Goal: Information Seeking & Learning: Check status

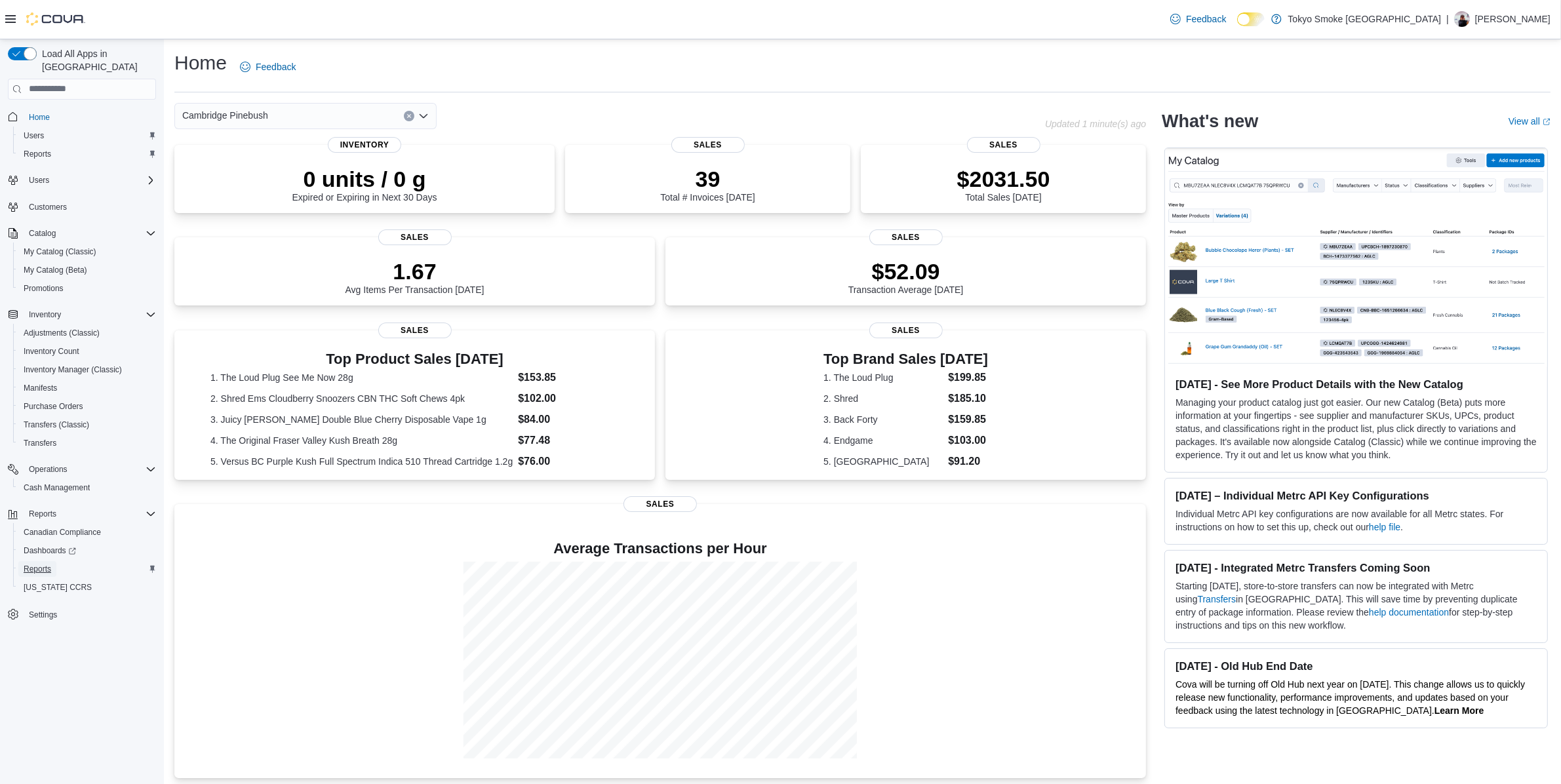
click at [37, 564] on span "Reports" at bounding box center [37, 569] width 28 height 10
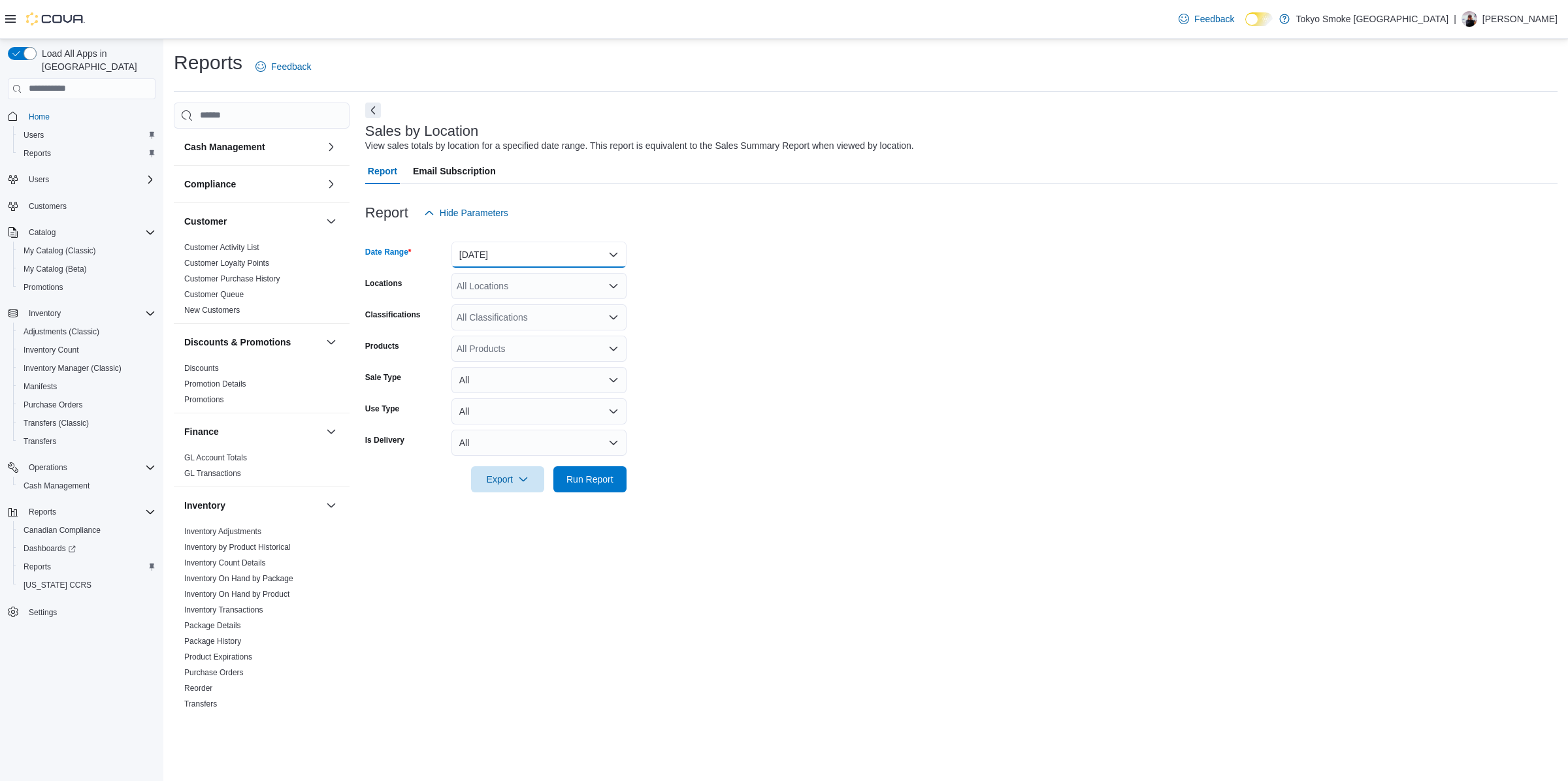
click at [503, 256] on button "Yesterday" at bounding box center [539, 255] width 175 height 26
click at [518, 298] on button "Today" at bounding box center [539, 307] width 175 height 26
click at [616, 485] on span "Run Report" at bounding box center [590, 478] width 57 height 26
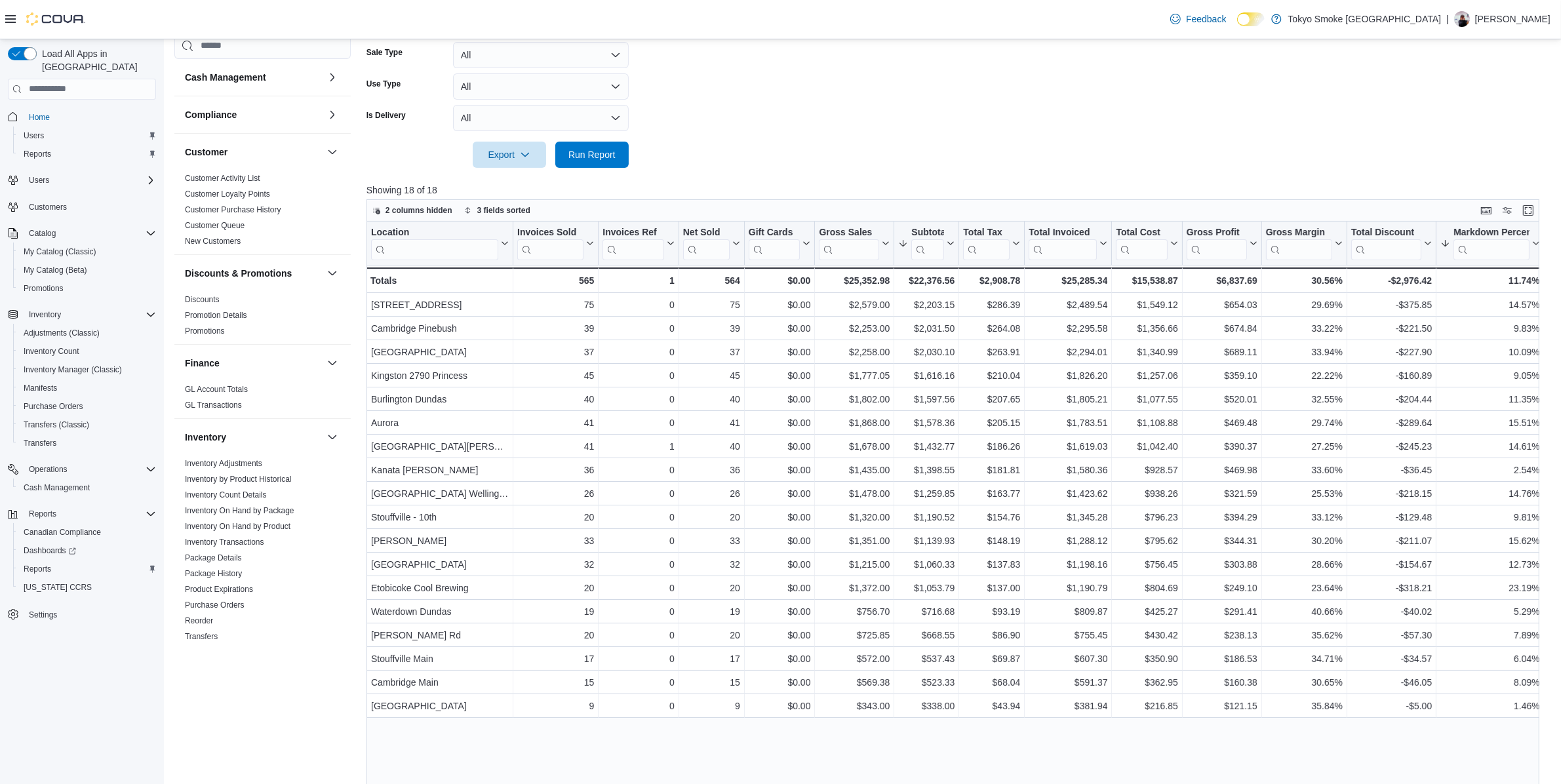
scroll to position [328, 0]
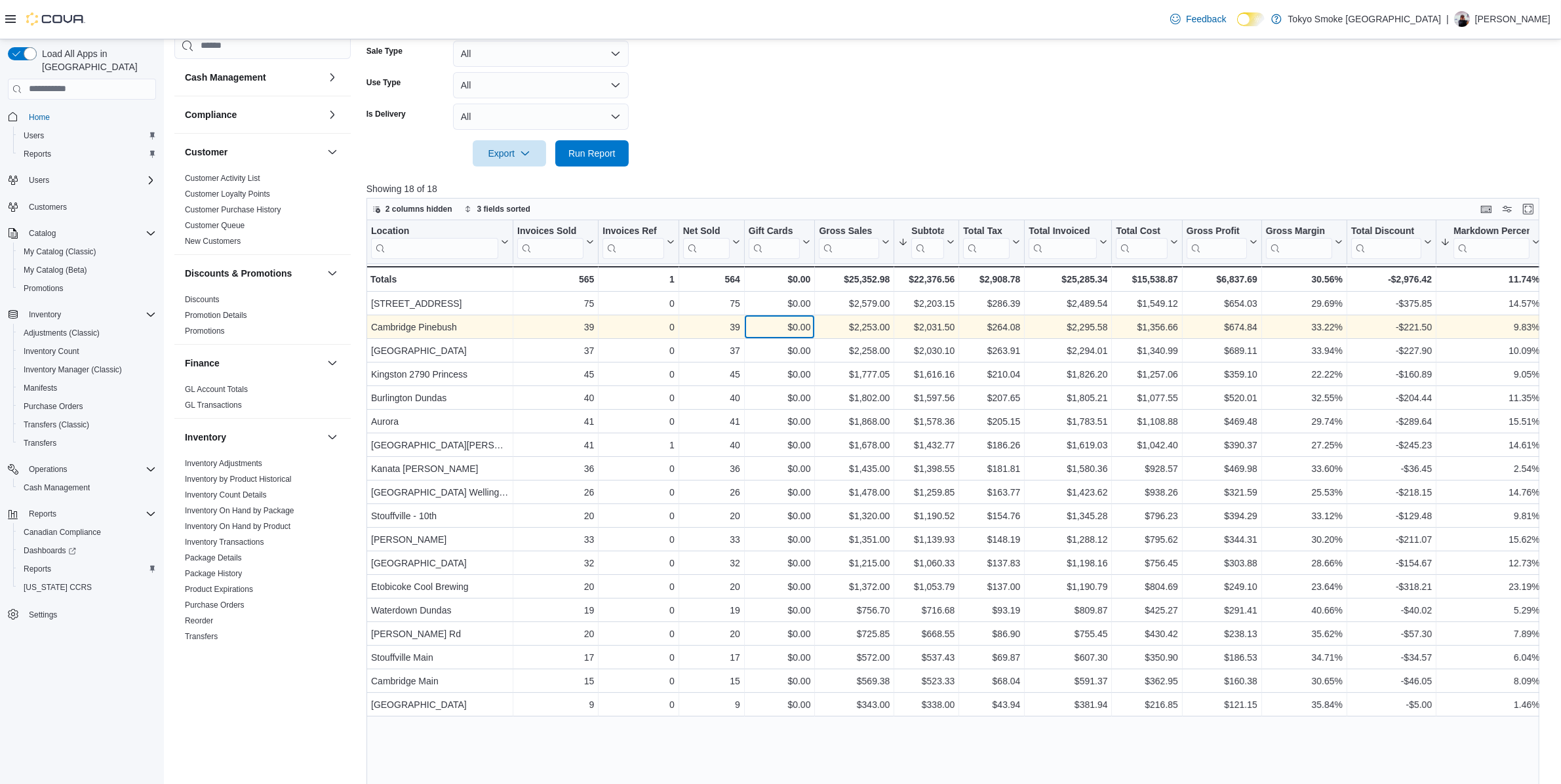
click at [810, 337] on div "$0.00 - Gift Card Sales, column 5, row 2" at bounding box center [780, 327] width 71 height 23
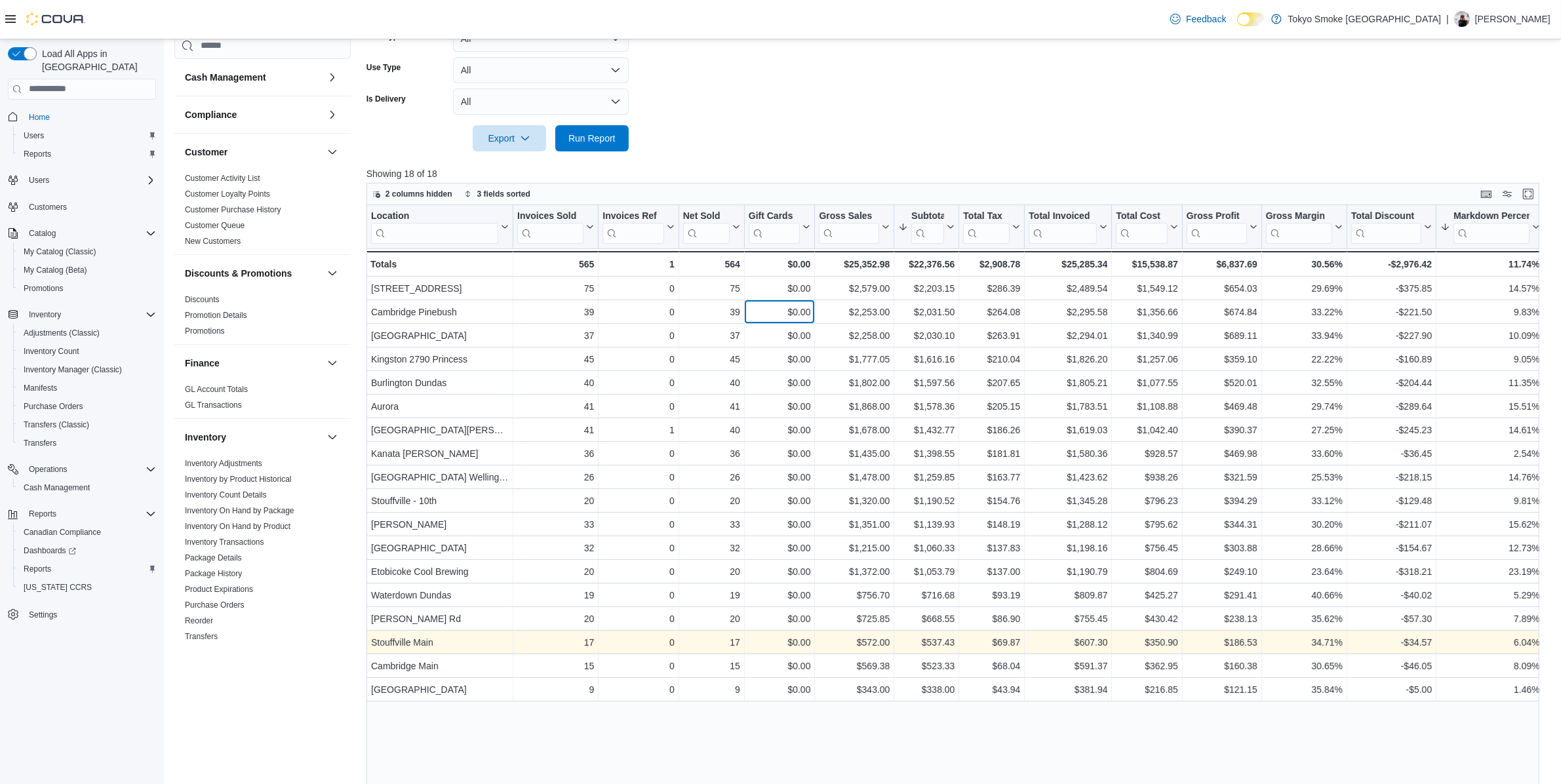
scroll to position [378, 0]
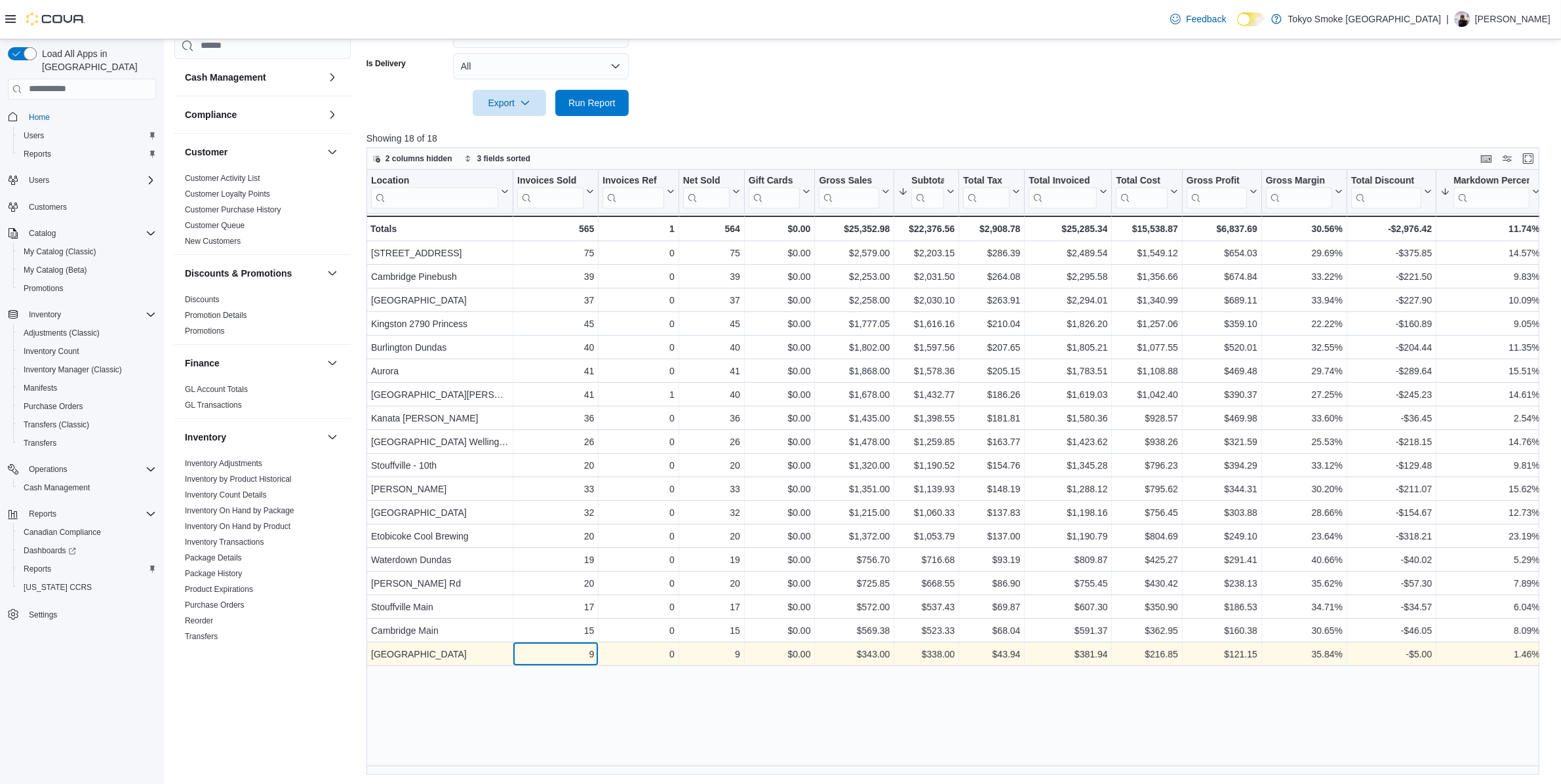
click at [564, 656] on div "9" at bounding box center [555, 654] width 77 height 16
click at [713, 648] on div "9" at bounding box center [711, 654] width 57 height 16
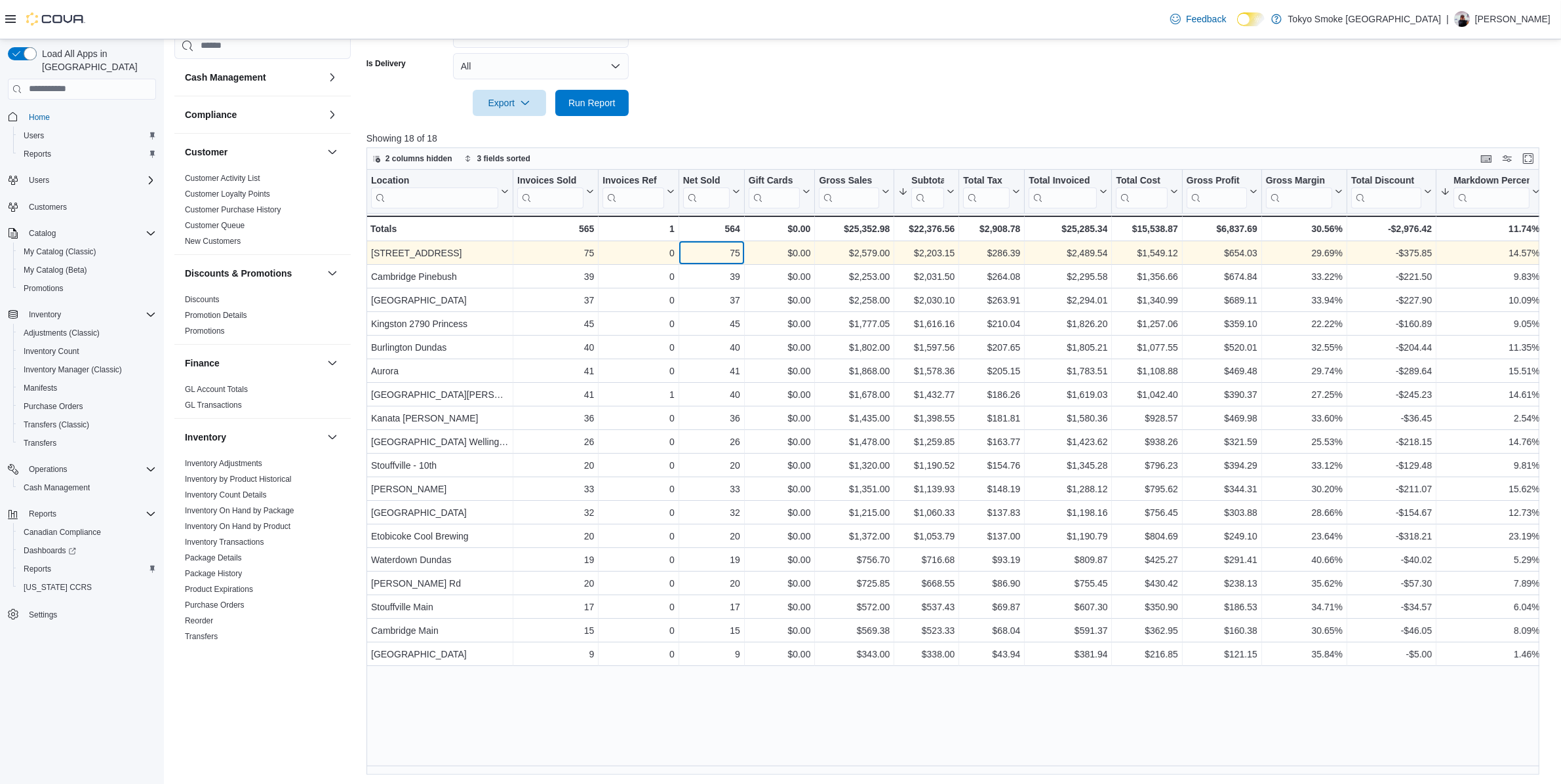
click at [716, 263] on div "75 - Net Sold, column 4, row 1" at bounding box center [712, 253] width 66 height 23
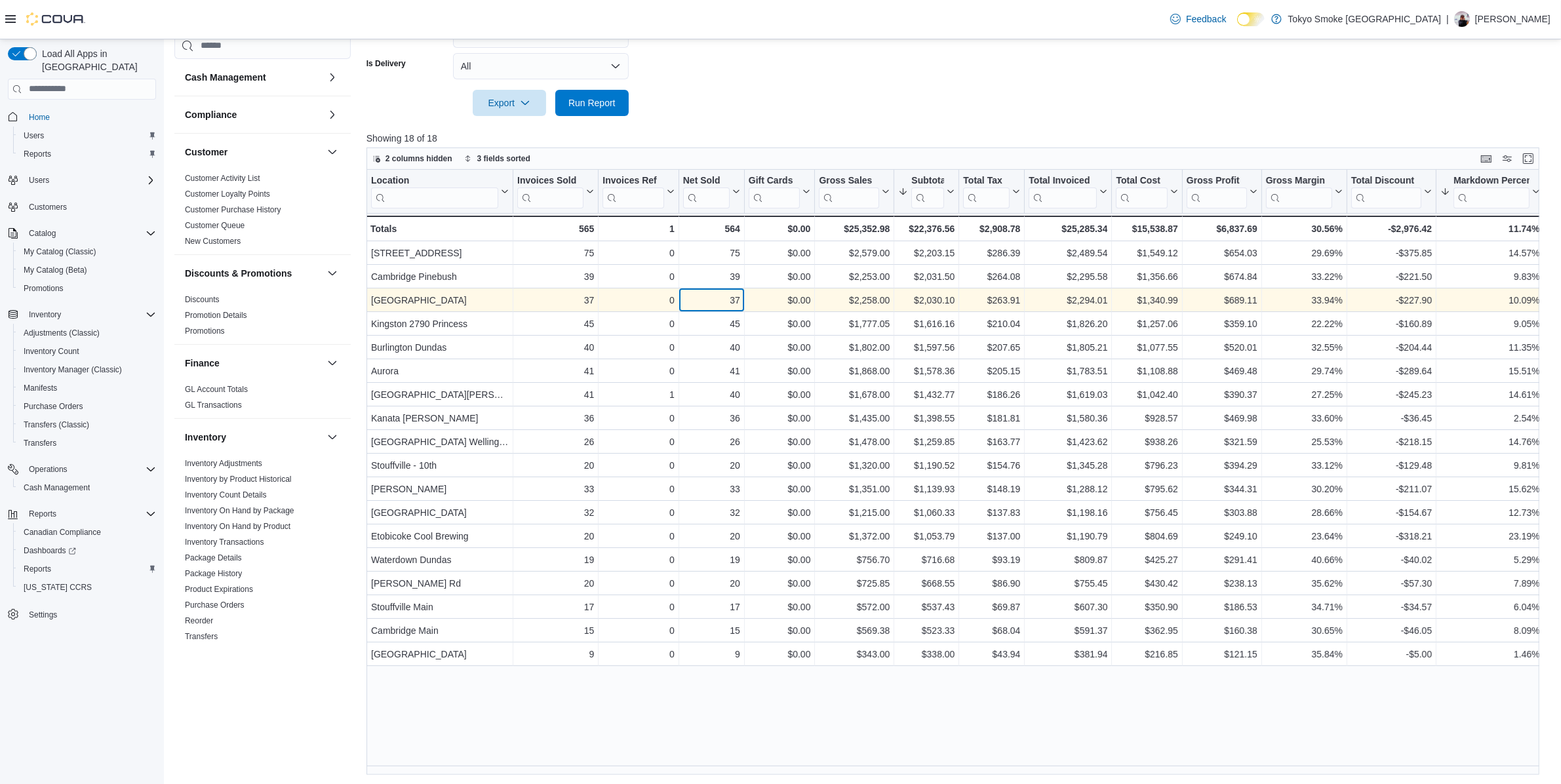
click at [716, 289] on div "37 - Net Sold, column 4, row 3" at bounding box center [712, 300] width 66 height 23
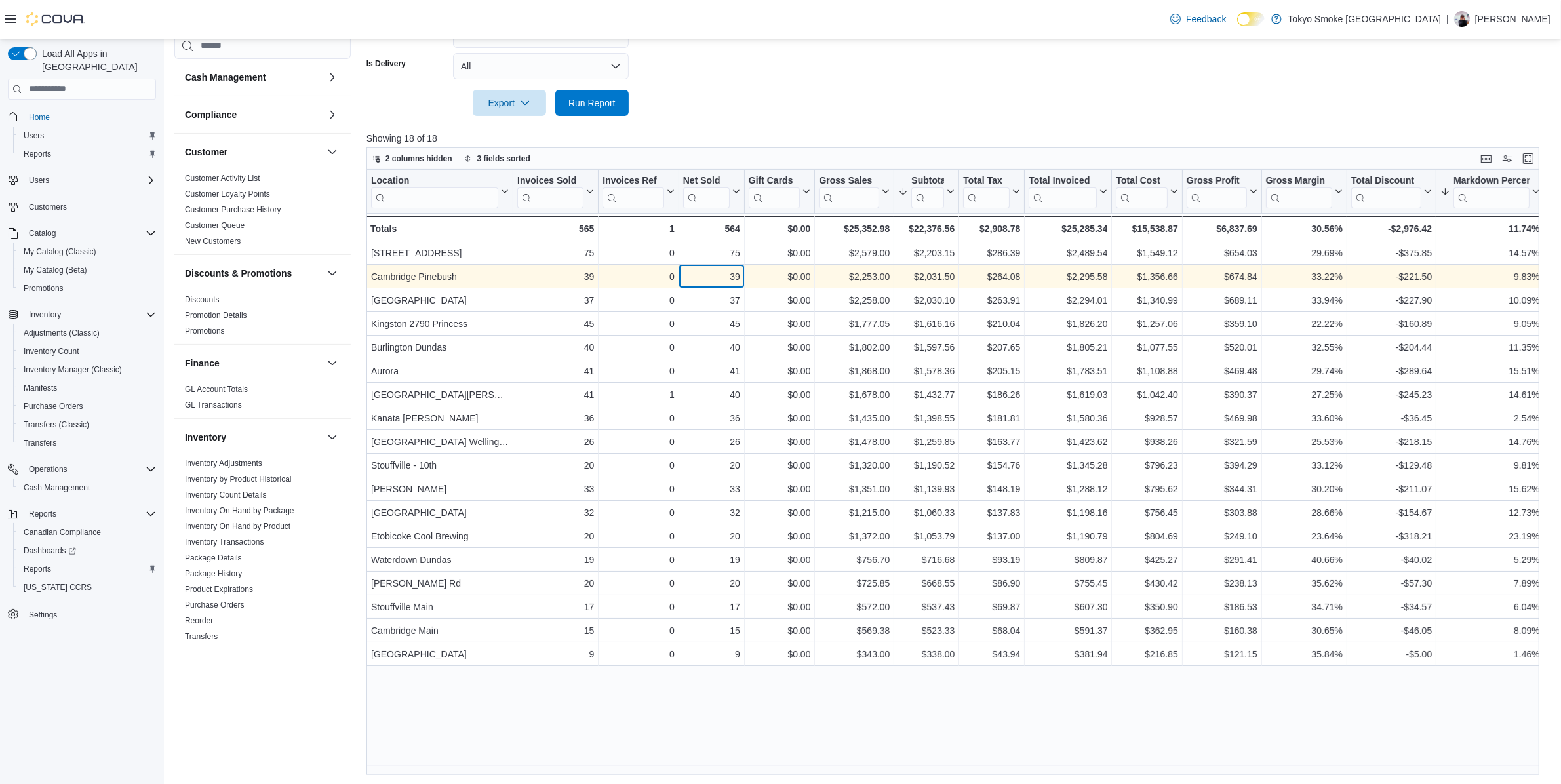
click at [723, 280] on div "39" at bounding box center [711, 277] width 57 height 16
click at [728, 279] on div "39" at bounding box center [711, 277] width 57 height 16
click at [574, 273] on div "39" at bounding box center [555, 277] width 77 height 16
click at [710, 277] on div "39" at bounding box center [711, 277] width 57 height 16
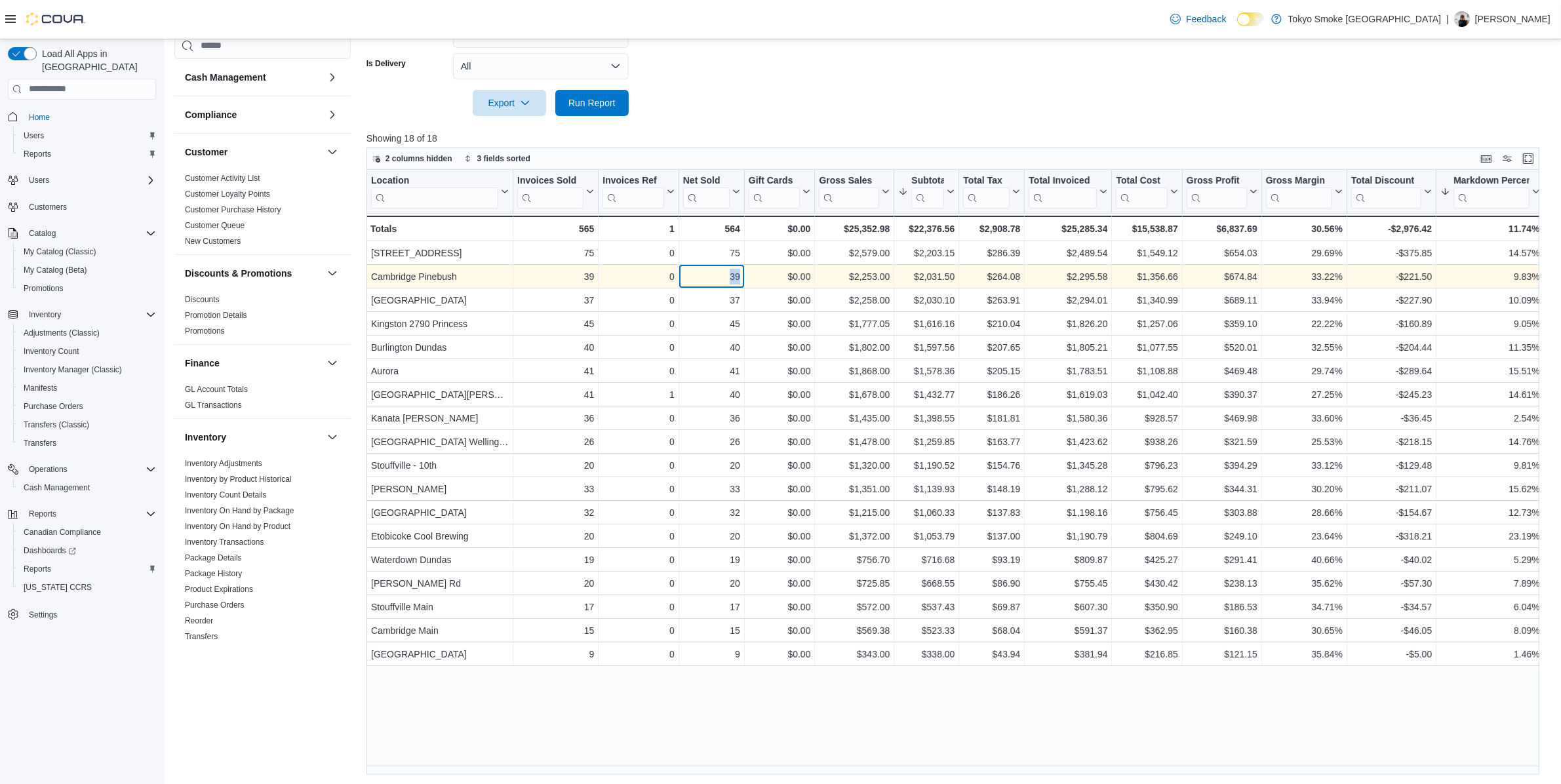
click at [710, 277] on div "39" at bounding box center [711, 277] width 57 height 16
click at [817, 278] on div "$2,253.00 - Gross Sales, column 6, row 2" at bounding box center [854, 276] width 79 height 23
click at [923, 286] on div "$2,031.50 - Subtotal, column 7, row 2" at bounding box center [926, 276] width 65 height 23
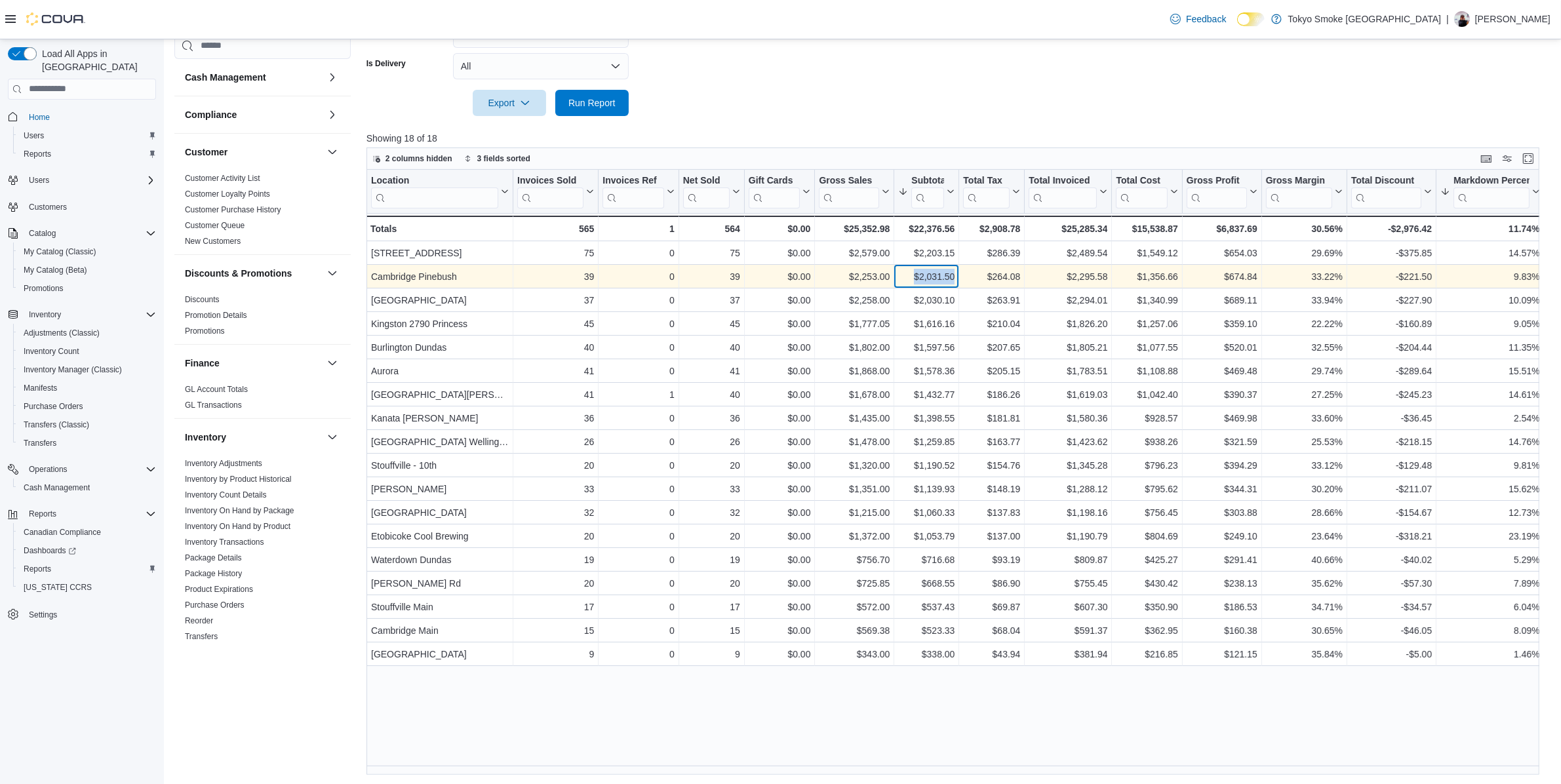
click at [923, 286] on div "$2,031.50 - Subtotal, column 7, row 2" at bounding box center [926, 276] width 65 height 23
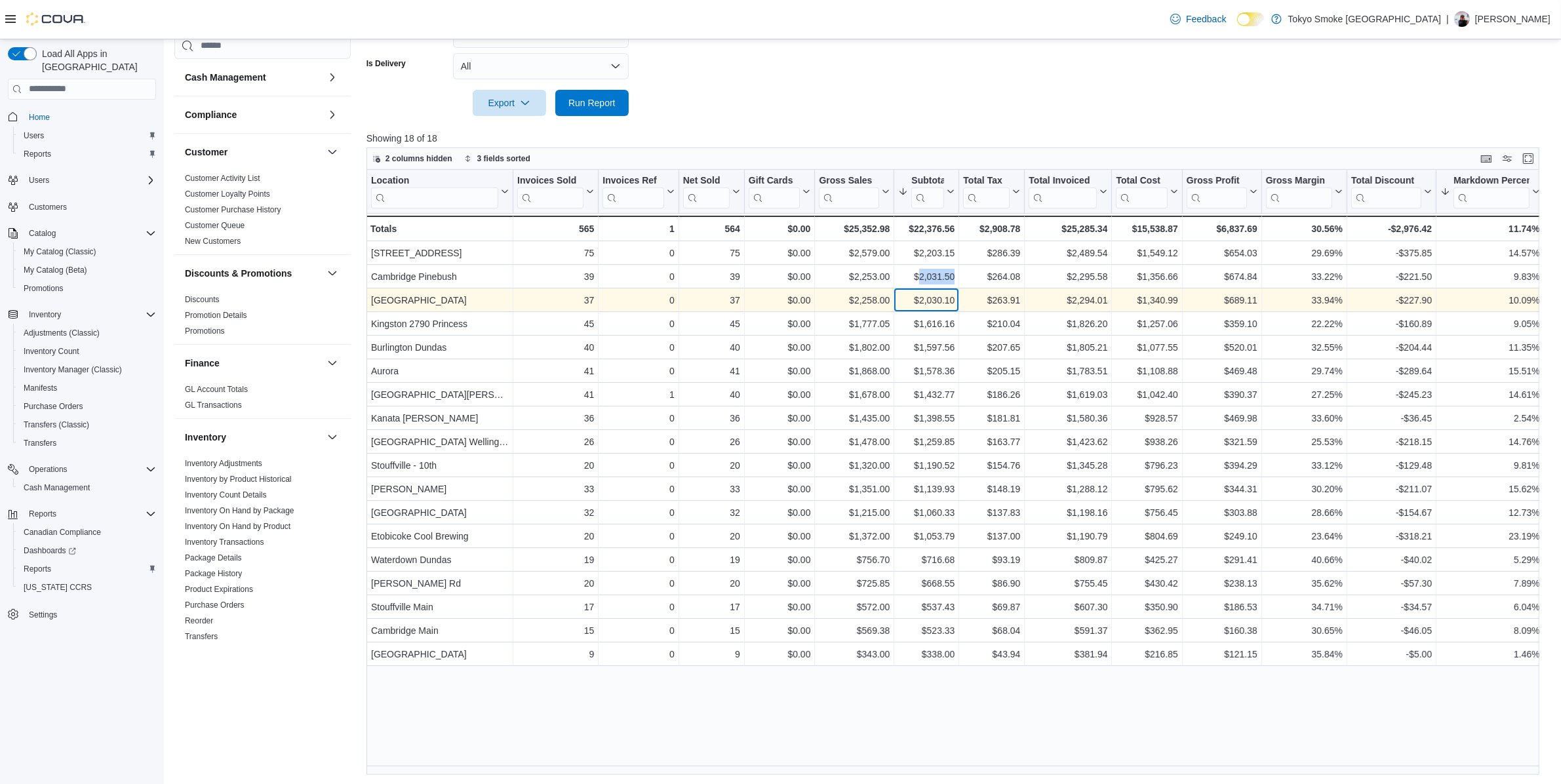
click at [928, 309] on div "$2,030.10 - Subtotal, column 7, row 3" at bounding box center [926, 300] width 65 height 23
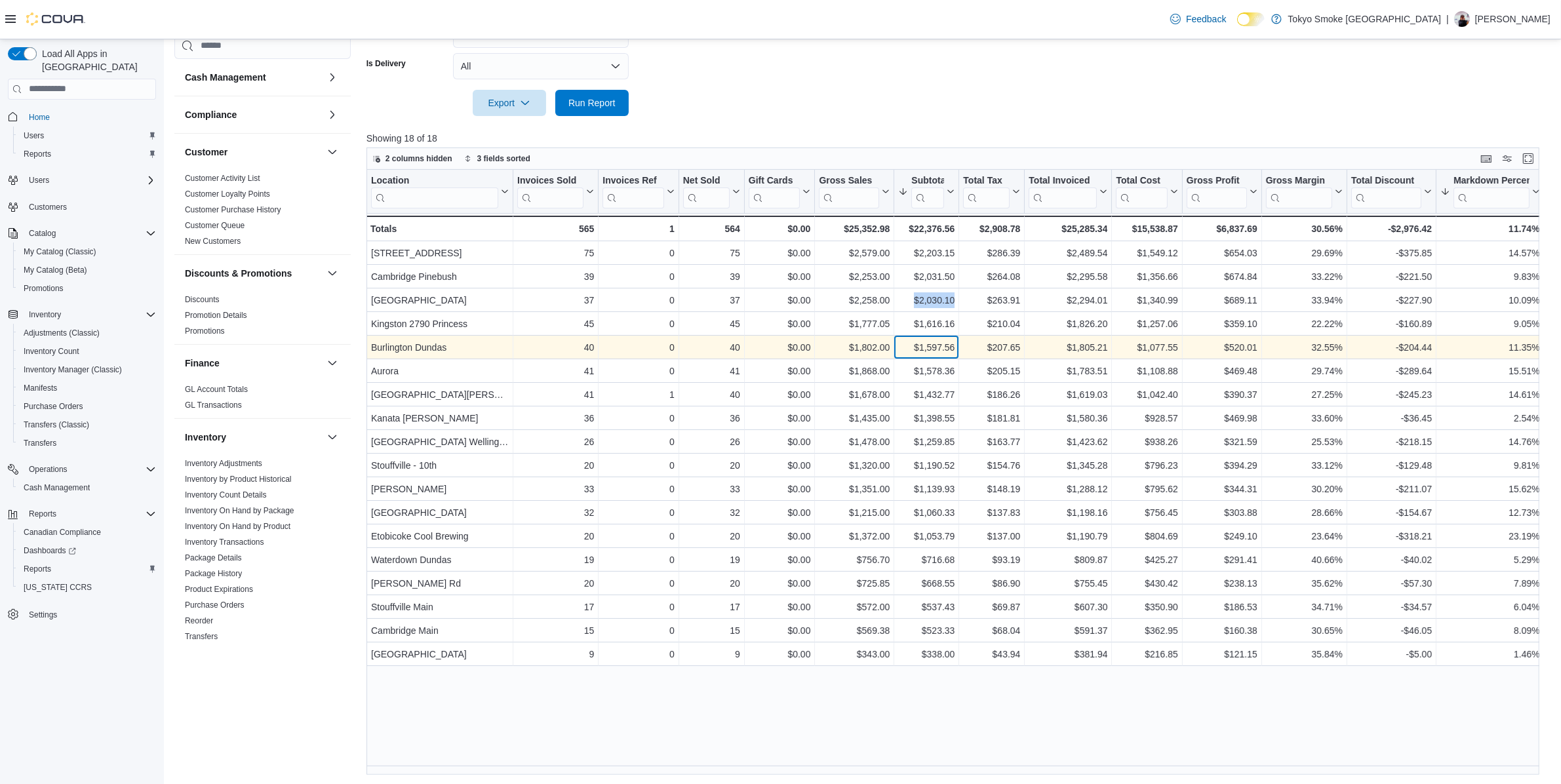
click at [936, 345] on div "$1,597.56" at bounding box center [926, 348] width 56 height 16
click at [936, 336] on div "$1,597.56 - Subtotal, column 7, row 5" at bounding box center [926, 348] width 65 height 23
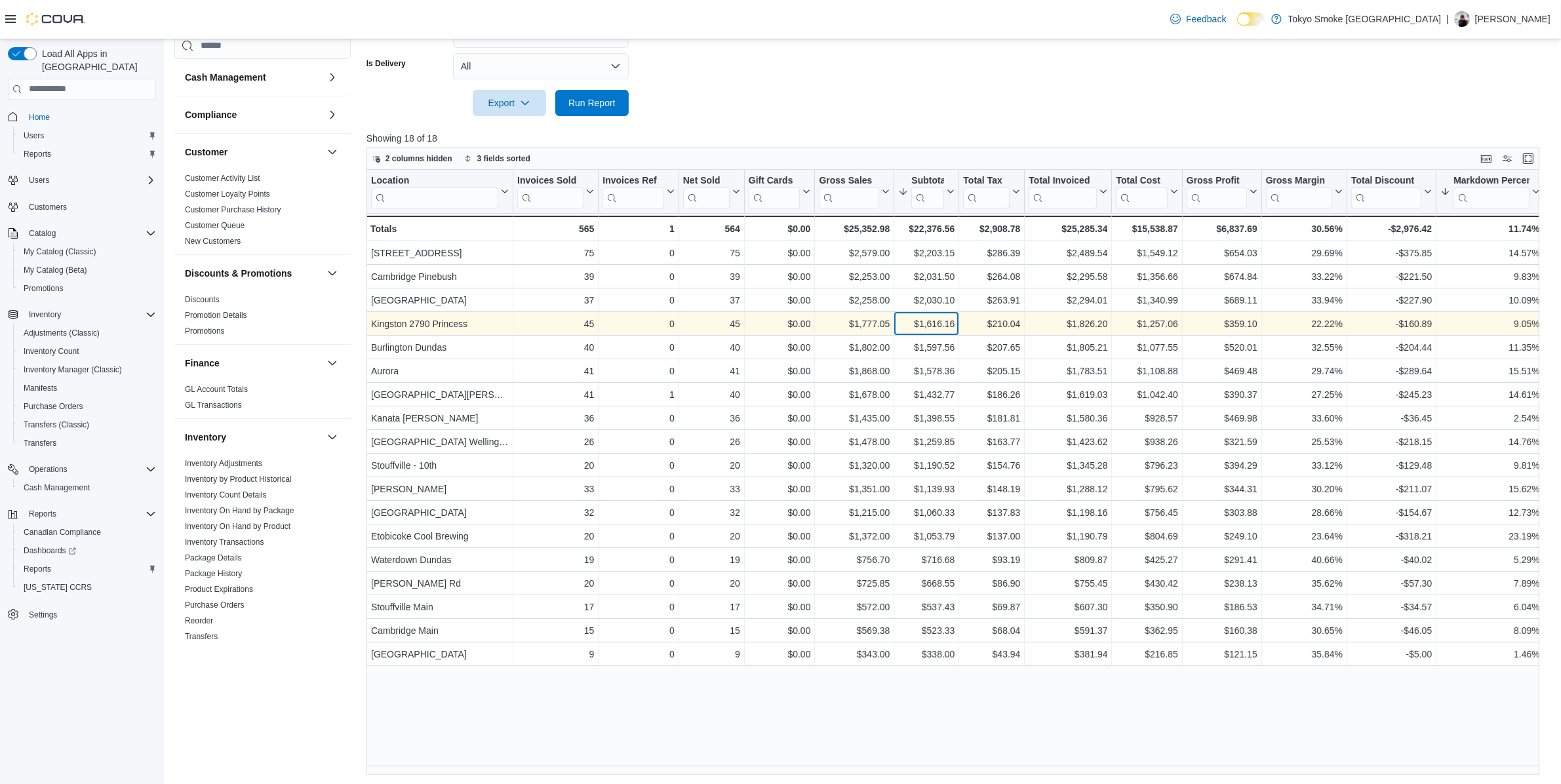
click at [935, 324] on div "$1,616.16" at bounding box center [926, 324] width 56 height 16
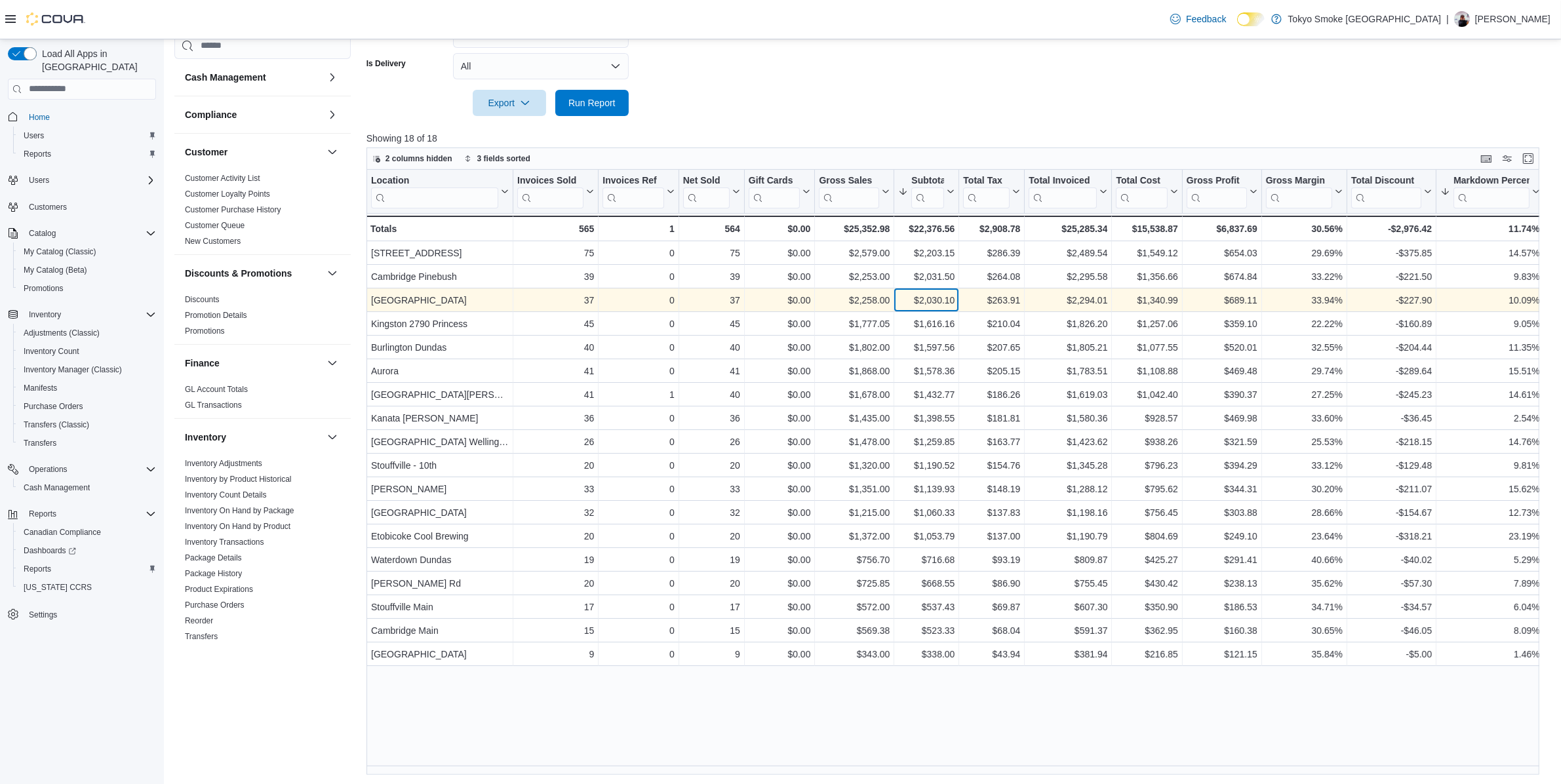
click at [935, 305] on div "$2,030.10" at bounding box center [926, 300] width 56 height 16
click at [935, 297] on div "$2,030.10" at bounding box center [926, 300] width 56 height 16
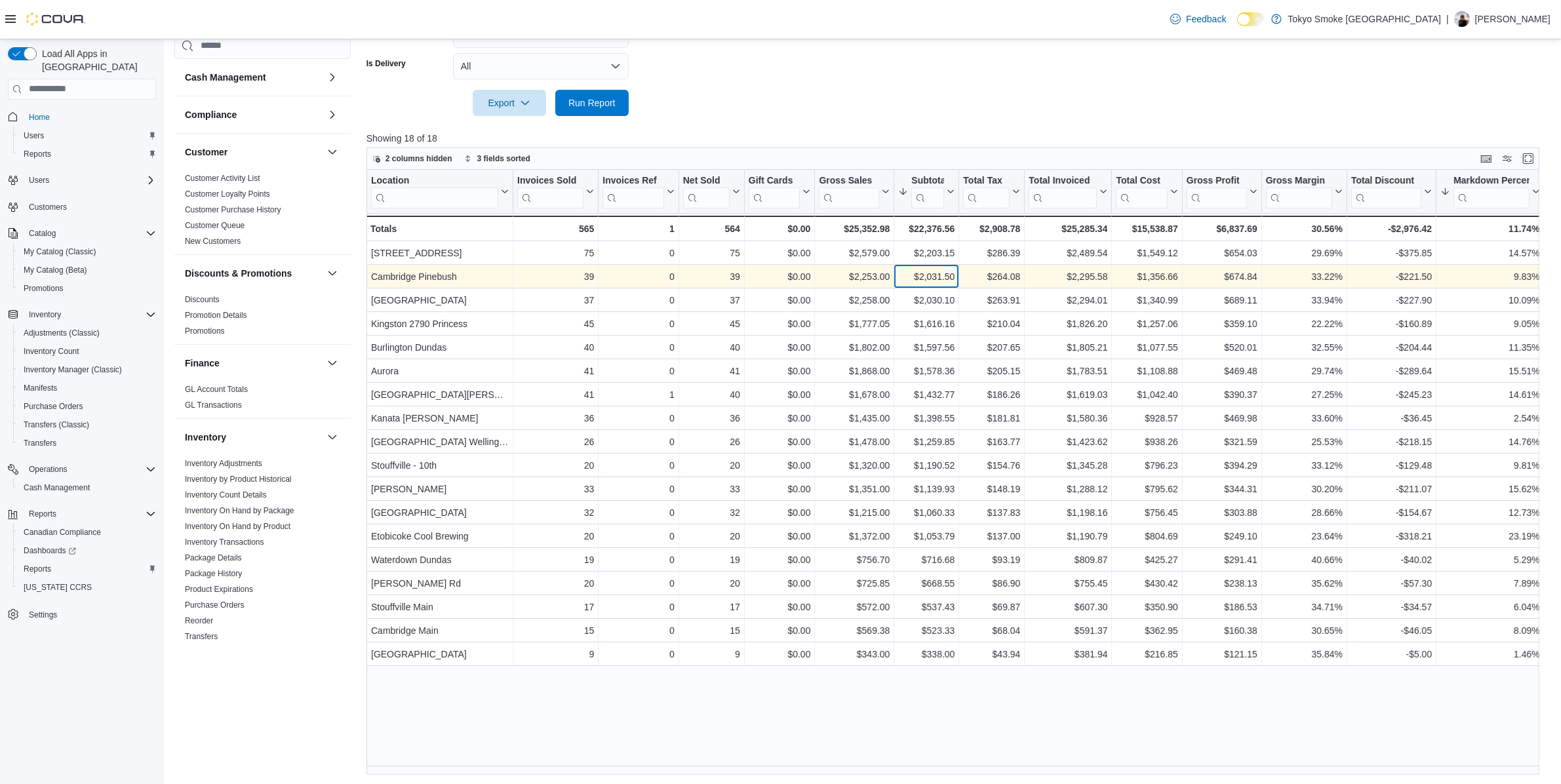
click at [934, 279] on div "$2,031.50" at bounding box center [926, 277] width 56 height 16
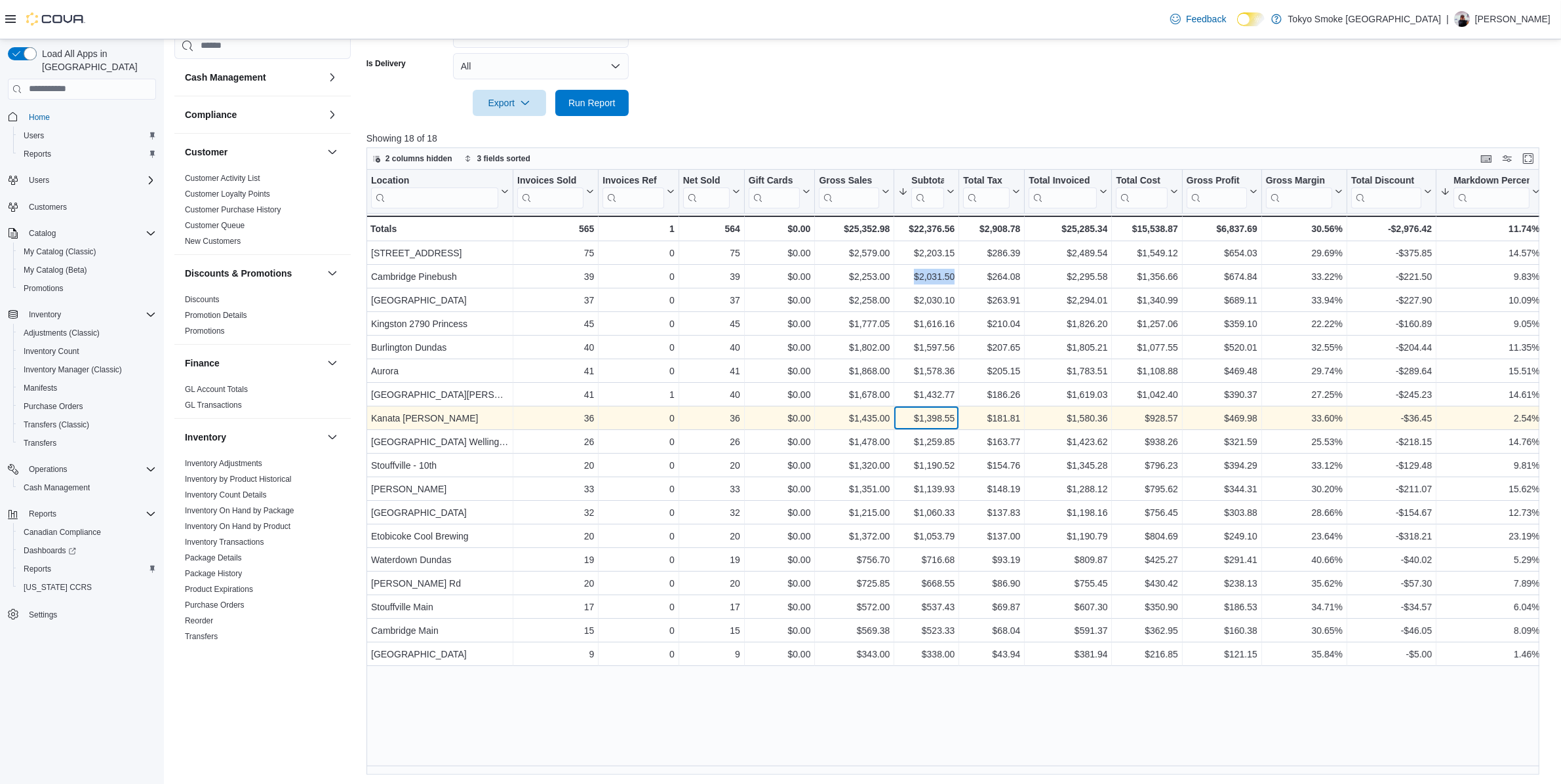
click at [950, 418] on div "$1,398.55" at bounding box center [926, 418] width 56 height 16
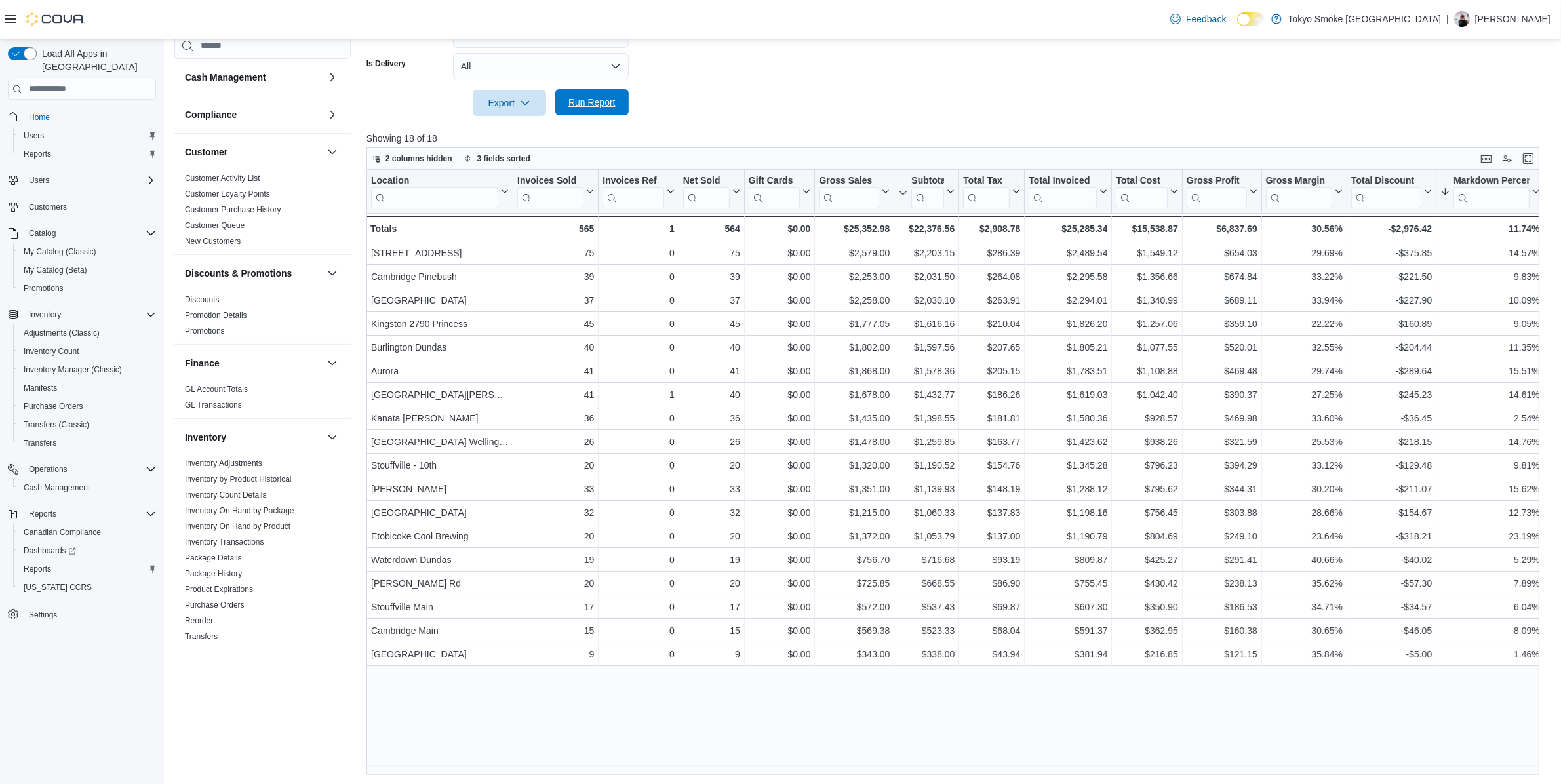
click at [587, 101] on span "Run Report" at bounding box center [592, 102] width 47 height 13
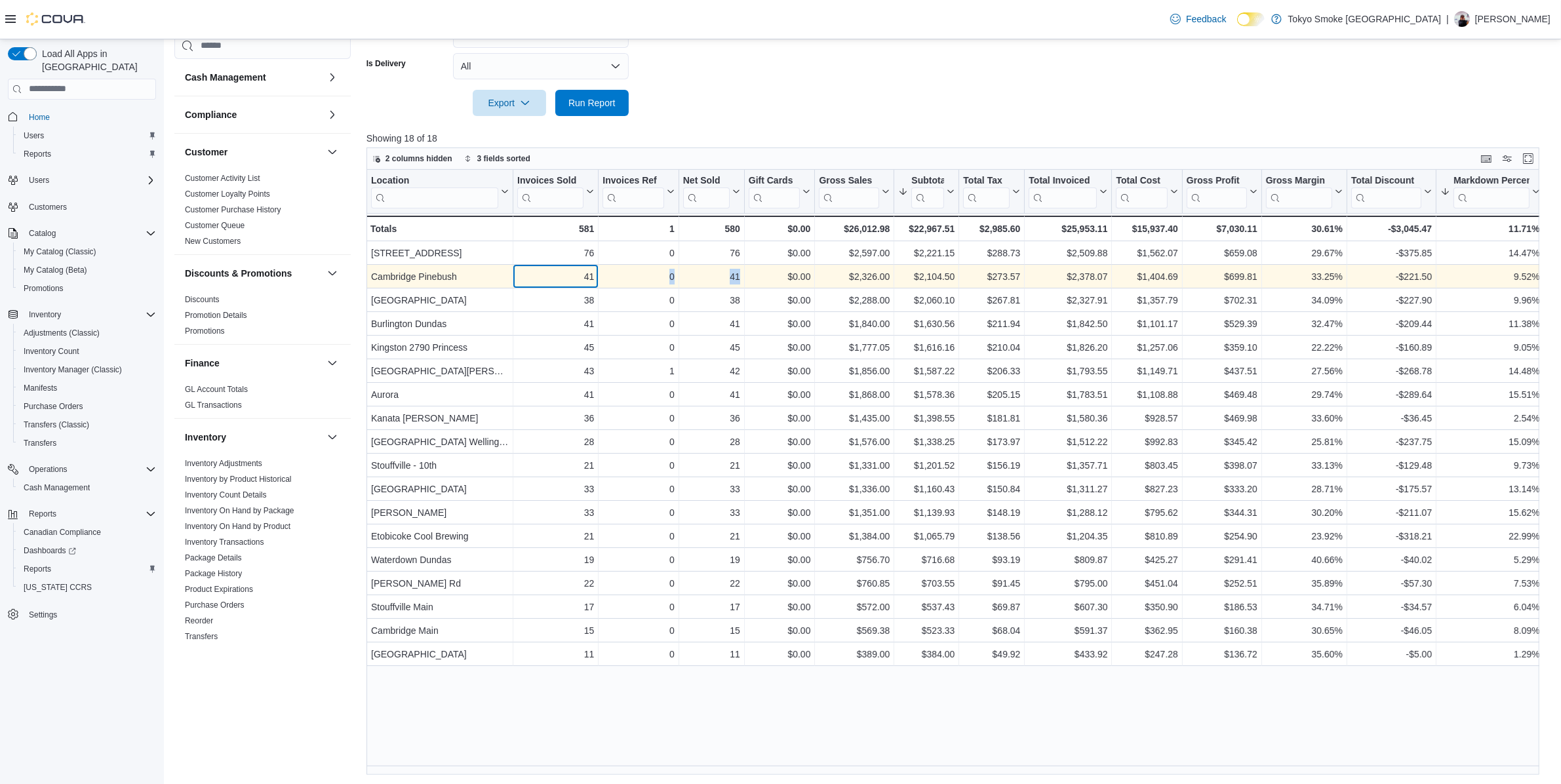
drag, startPoint x: 724, startPoint y: 283, endPoint x: 764, endPoint y: 279, distance: 40.2
click at [764, 279] on div "Cambridge Pinebush - Location, column 1, row 2 41 - Invoices Sold, column 2, ro…" at bounding box center [1237, 276] width 1740 height 23
click at [764, 279] on div "$0.00" at bounding box center [779, 277] width 62 height 16
click at [921, 270] on div "$2,104.50" at bounding box center [926, 277] width 56 height 16
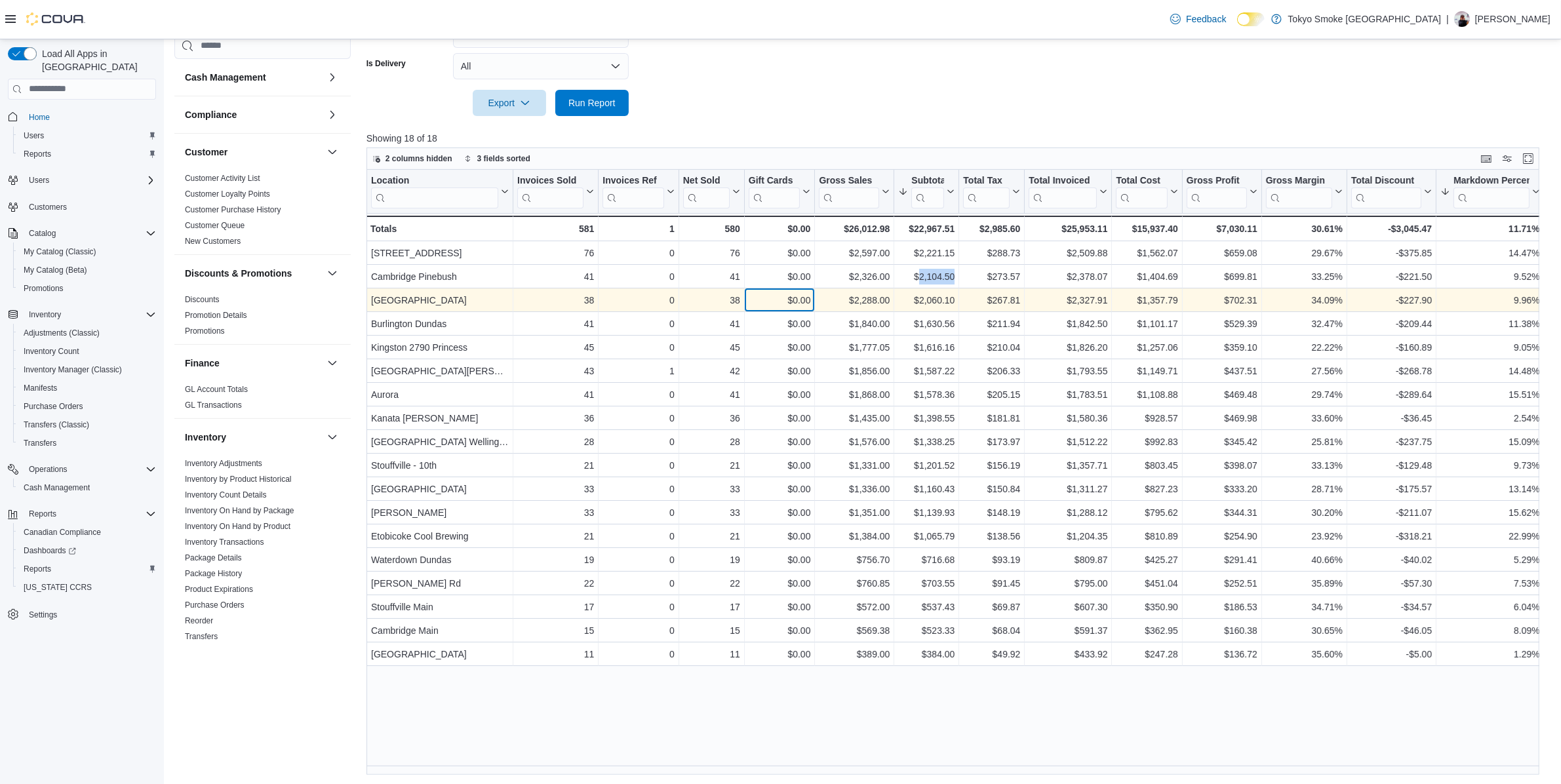
click at [751, 304] on div "$0.00" at bounding box center [779, 300] width 62 height 16
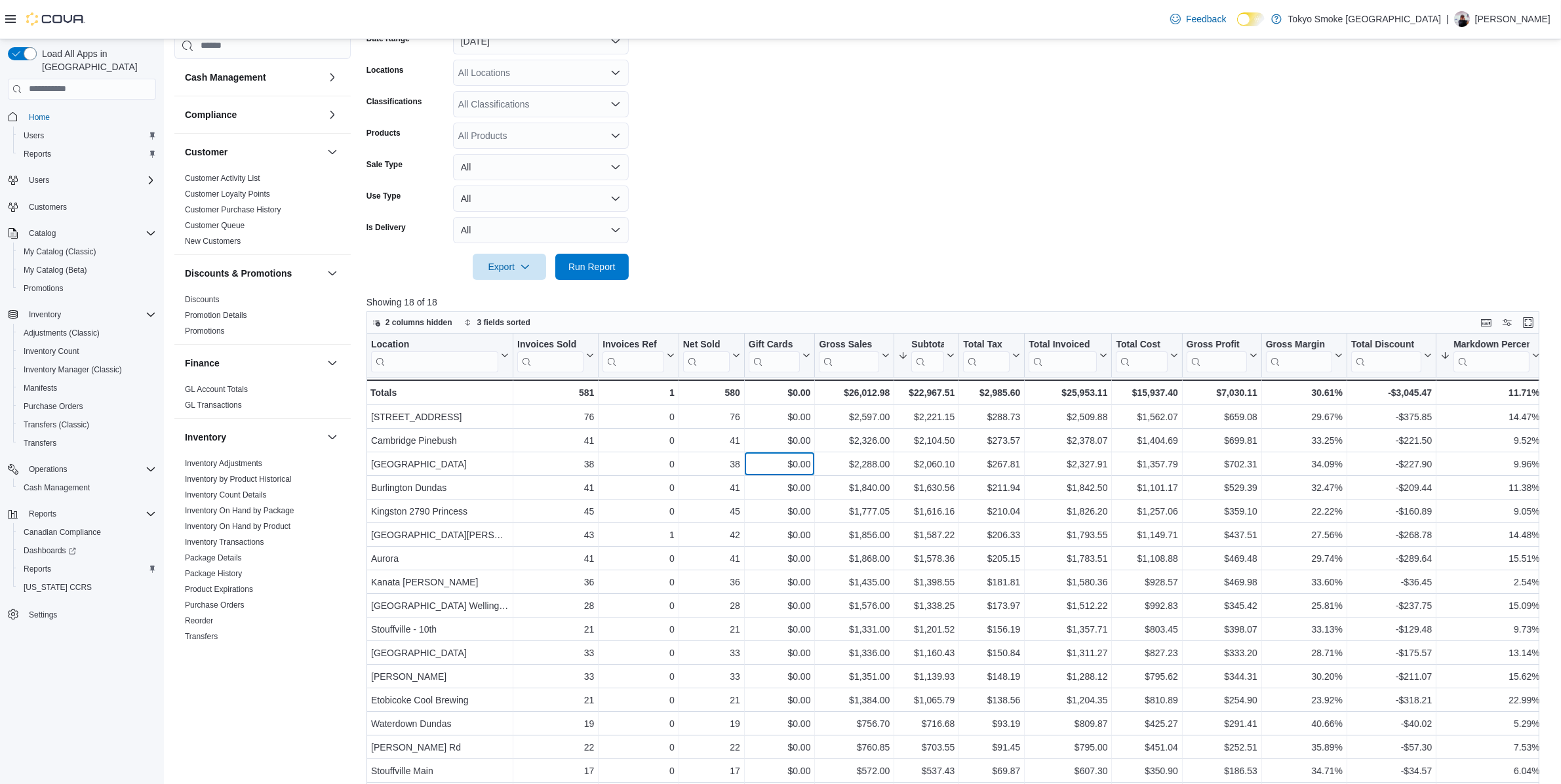
scroll to position [50, 0]
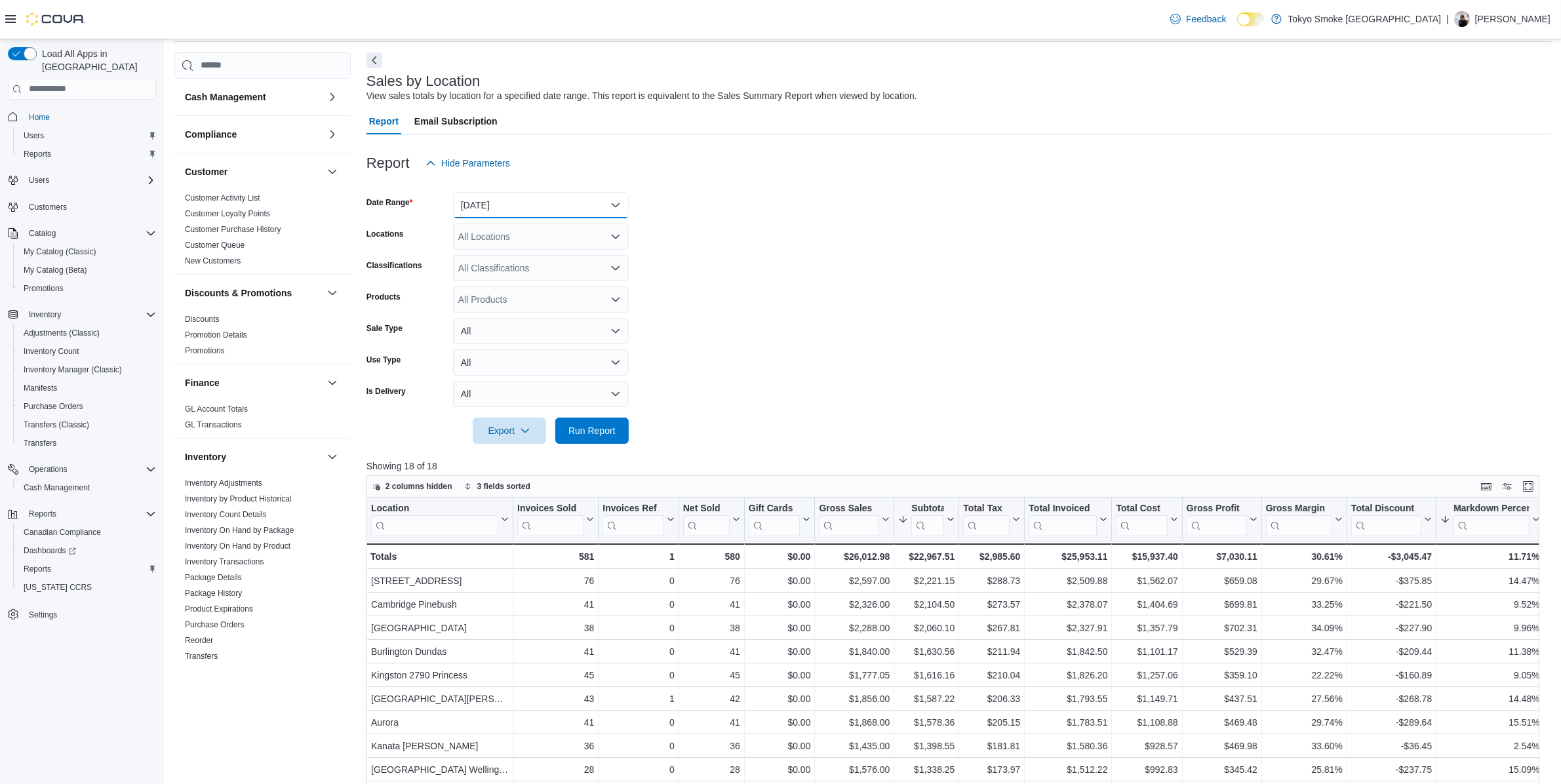
click at [545, 198] on button "Today" at bounding box center [541, 205] width 176 height 26
click at [555, 273] on button "Yesterday" at bounding box center [541, 284] width 176 height 26
click at [611, 424] on span "Run Report" at bounding box center [592, 430] width 47 height 13
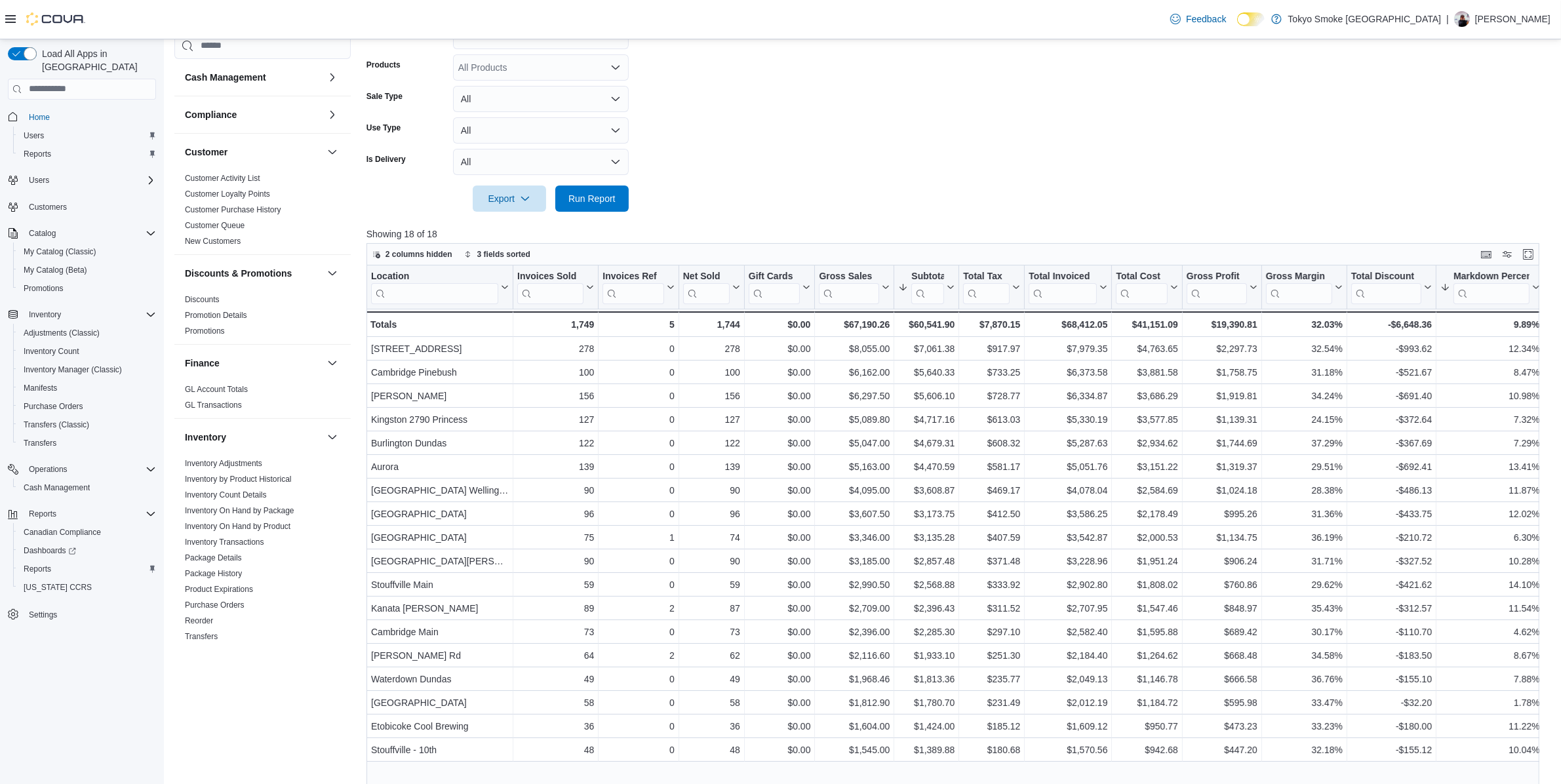
scroll to position [297, 0]
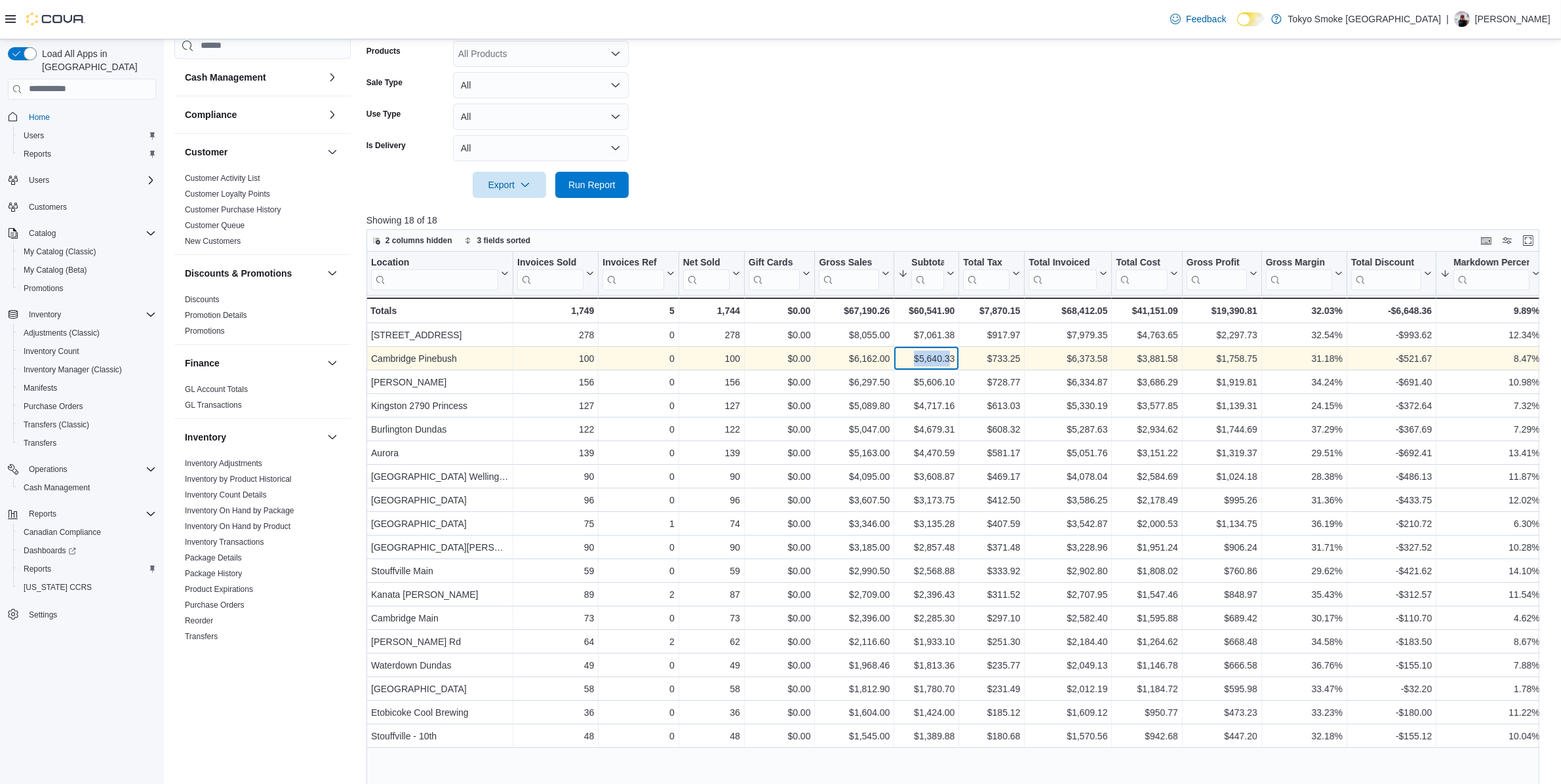
drag, startPoint x: 921, startPoint y: 352, endPoint x: 950, endPoint y: 351, distance: 29.0
click at [950, 351] on div "$5,640.33" at bounding box center [926, 358] width 56 height 16
click at [946, 354] on div "$5,640.33" at bounding box center [926, 358] width 56 height 16
drag, startPoint x: 1305, startPoint y: 358, endPoint x: 1342, endPoint y: 358, distance: 37.0
click at [1342, 358] on div "31.18%" at bounding box center [1304, 358] width 77 height 16
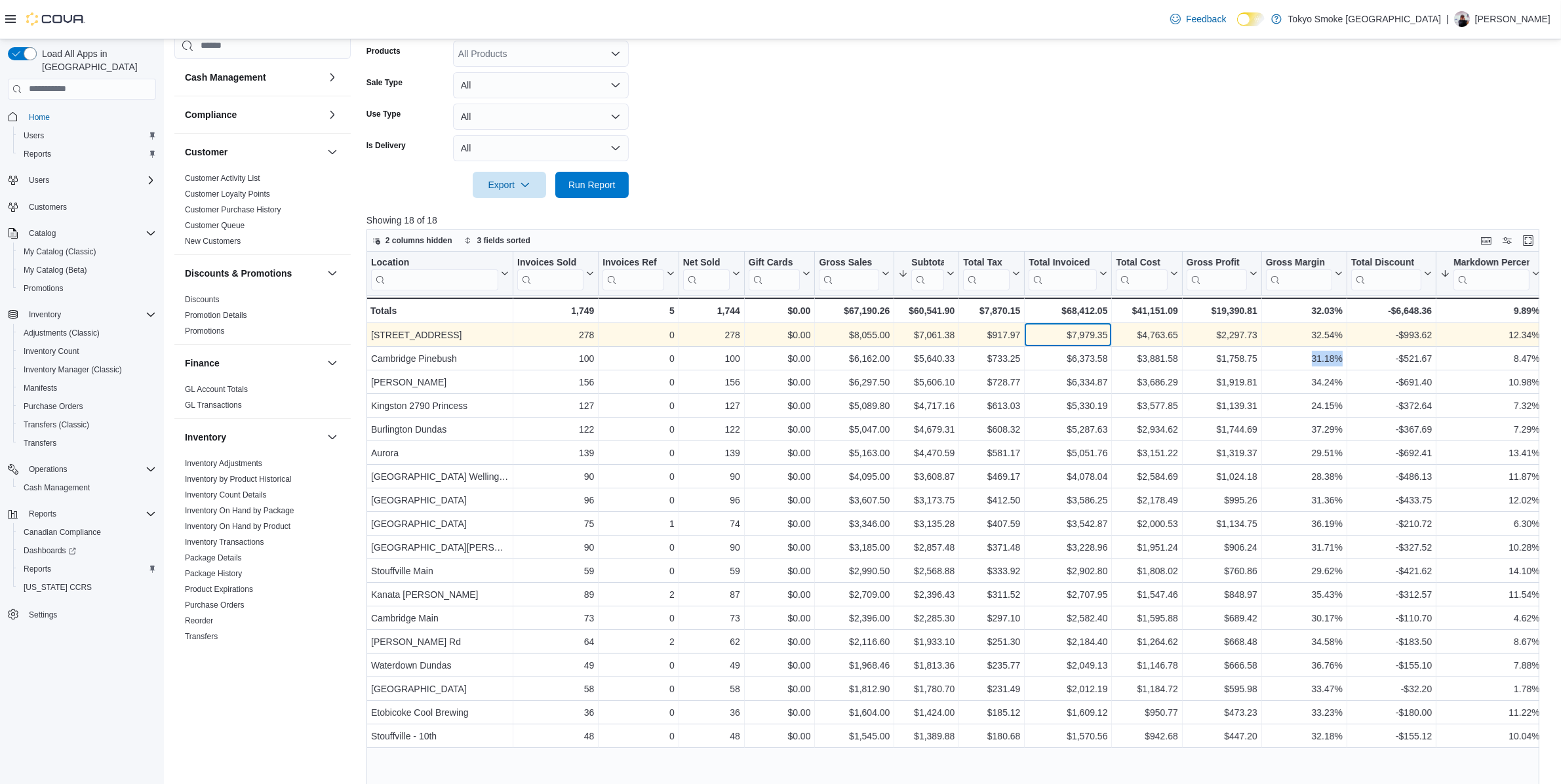
click at [1060, 338] on div "$7,979.35" at bounding box center [1068, 335] width 79 height 16
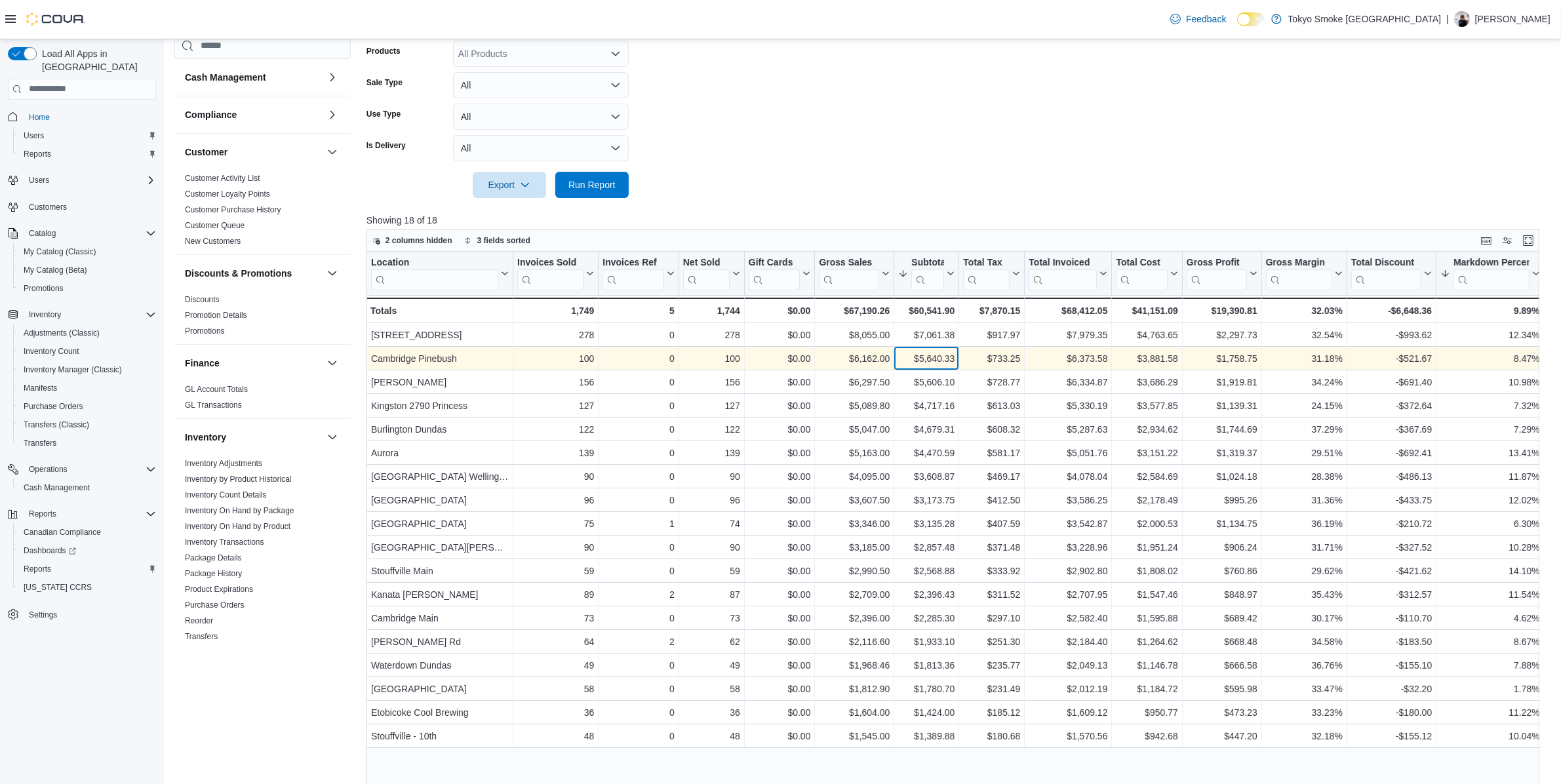
click at [894, 361] on div "$5,640.33 - Subtotal, column 7, row 2" at bounding box center [926, 358] width 65 height 23
click at [912, 358] on div "$5,640.33" at bounding box center [926, 358] width 56 height 16
click at [840, 348] on div "$6,162.00 - Gross Sales, column 6, row 2" at bounding box center [854, 358] width 79 height 23
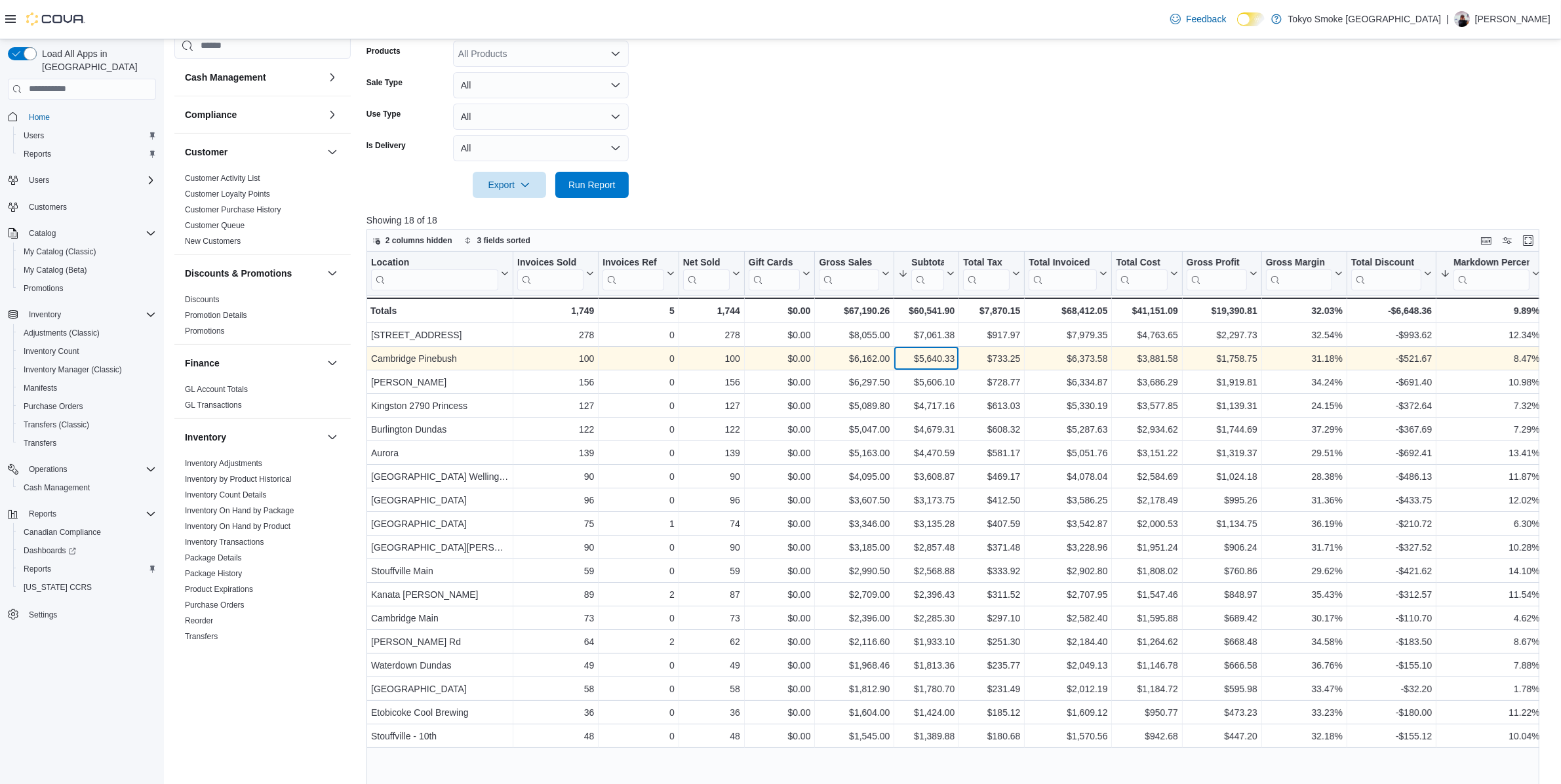
click at [932, 361] on div "$5,640.33" at bounding box center [926, 358] width 56 height 16
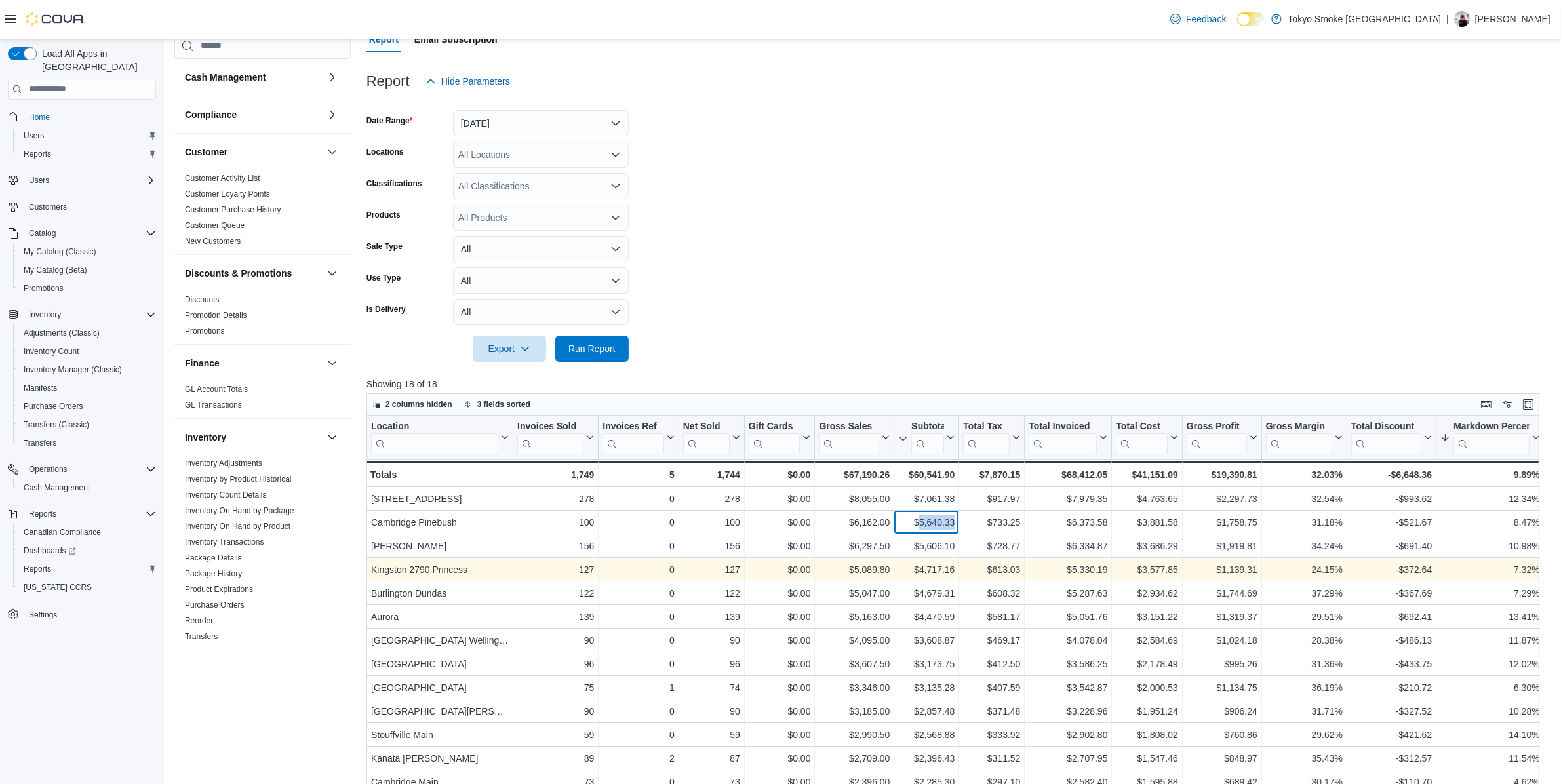
scroll to position [0, 0]
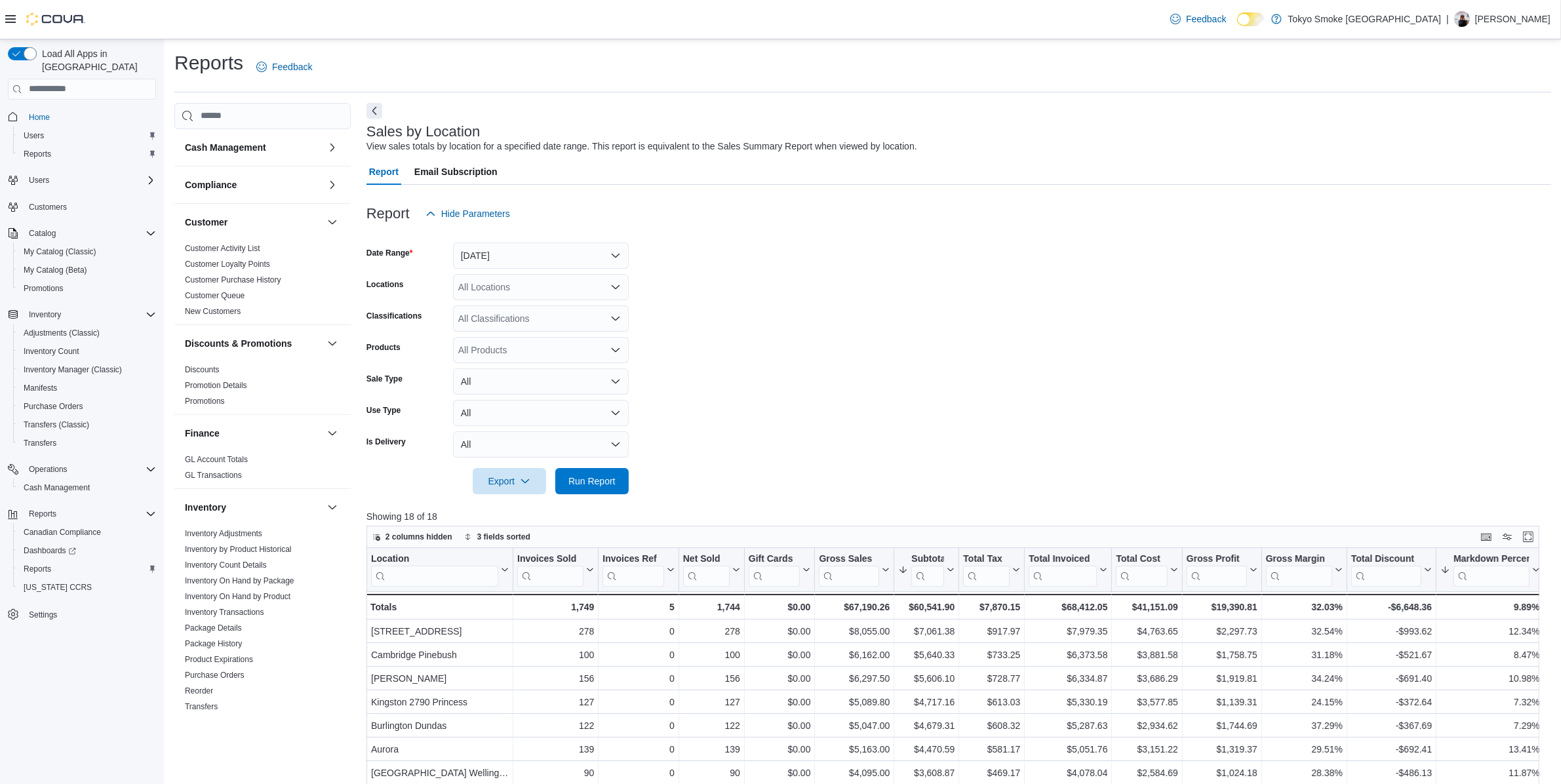
click at [784, 410] on form "Date Range Yesterday Locations All Locations Classifications All Classification…" at bounding box center [959, 360] width 1185 height 267
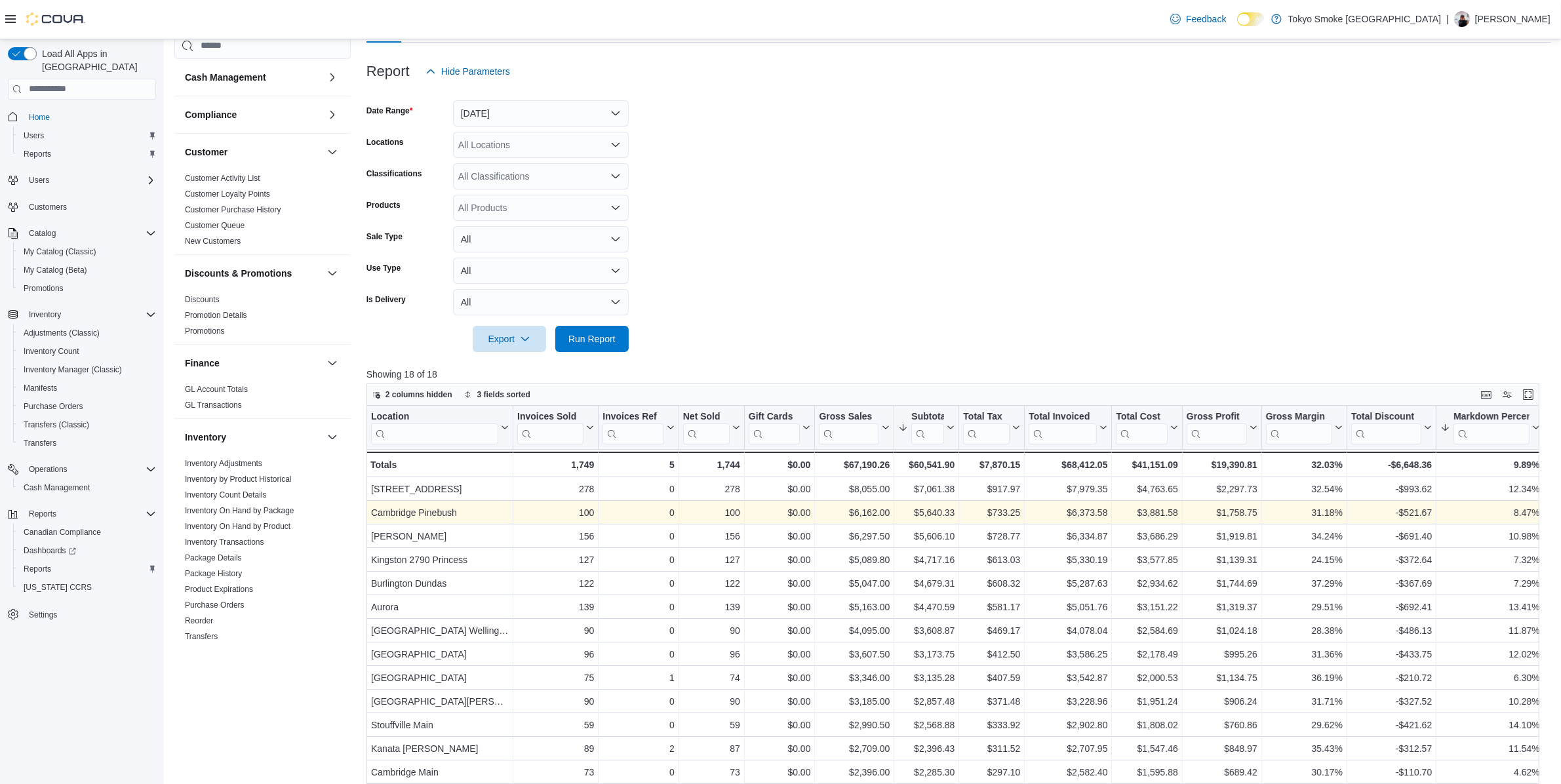
scroll to position [246, 0]
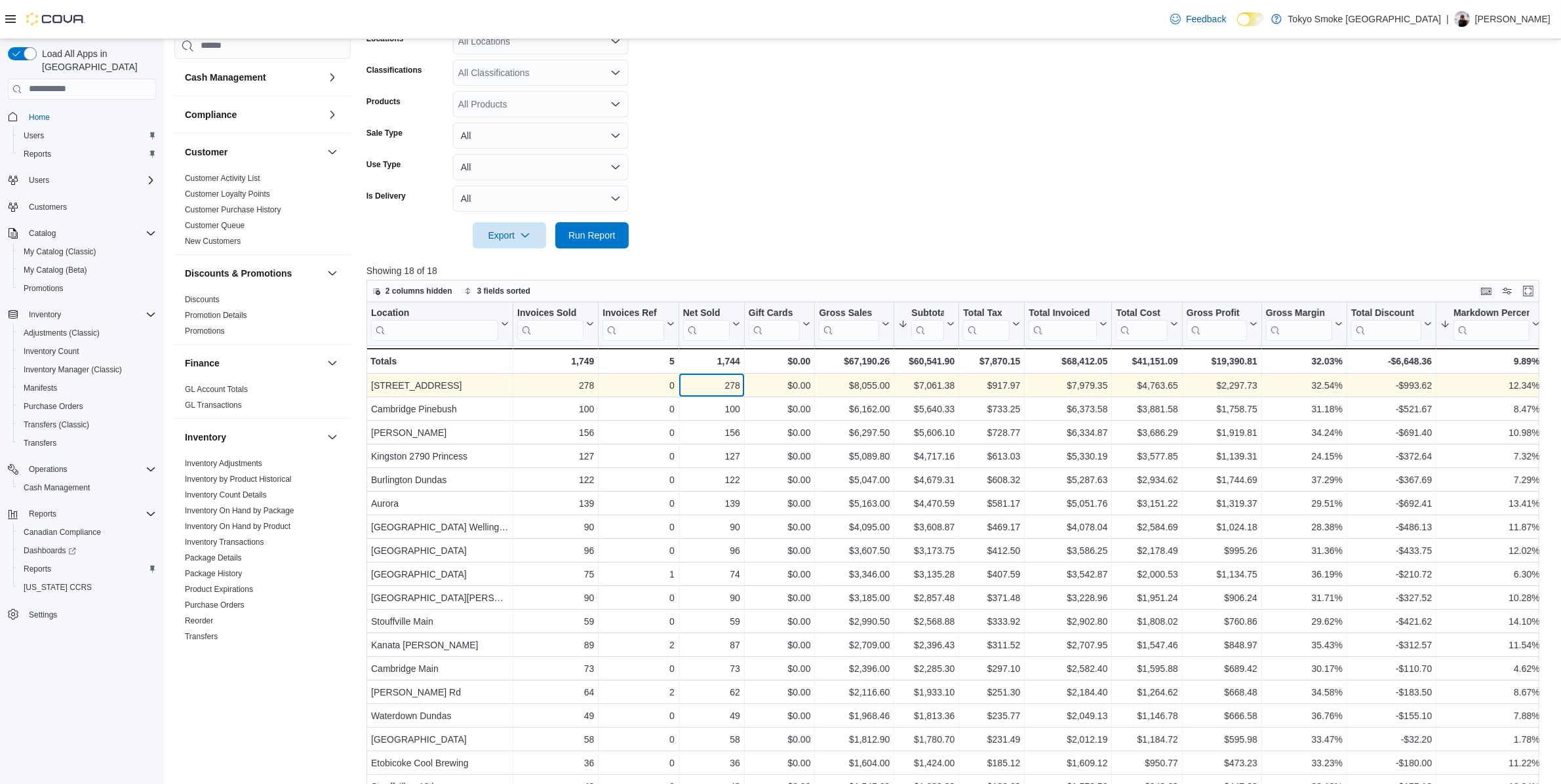
click at [732, 391] on div "278" at bounding box center [711, 385] width 57 height 16
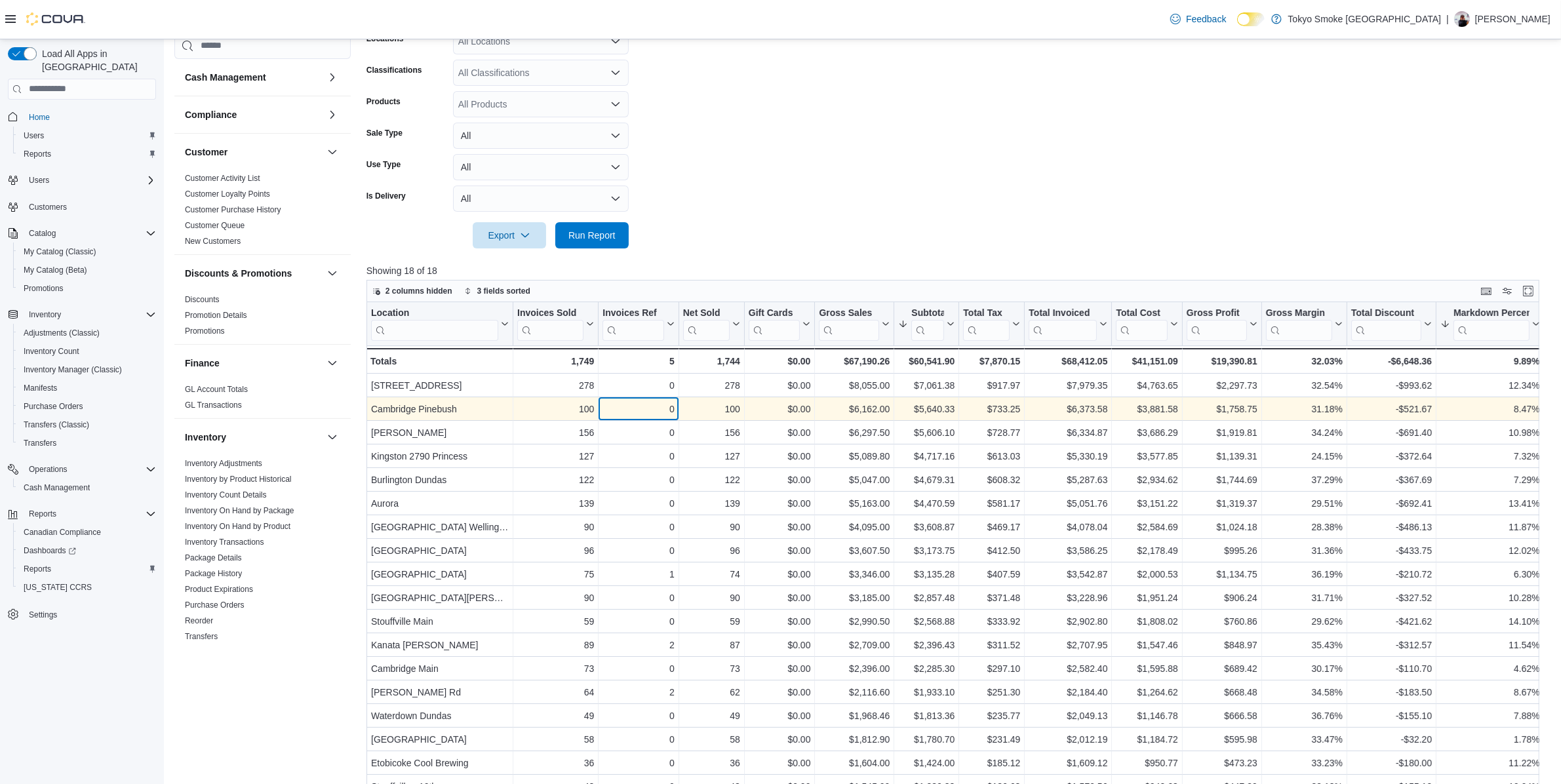
click at [622, 413] on div "0" at bounding box center [638, 409] width 71 height 16
click at [574, 415] on div "100" at bounding box center [555, 409] width 77 height 16
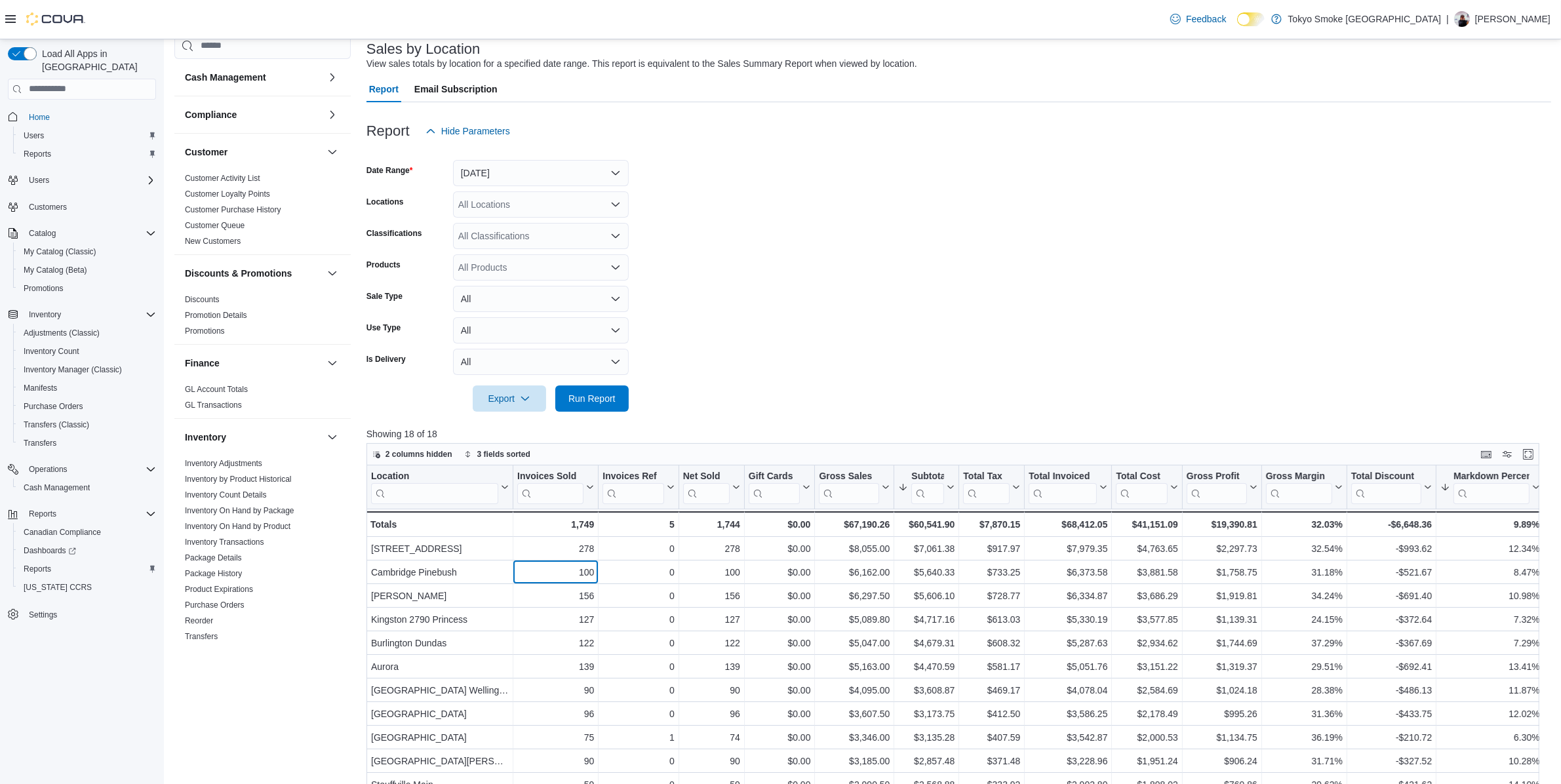
scroll to position [82, 0]
click at [521, 186] on form "Date Range Yesterday Locations All Locations Classifications All Classification…" at bounding box center [959, 278] width 1185 height 267
click at [522, 178] on button "Yesterday" at bounding box center [541, 173] width 176 height 26
click at [541, 205] on span "Custom Date" at bounding box center [548, 200] width 149 height 16
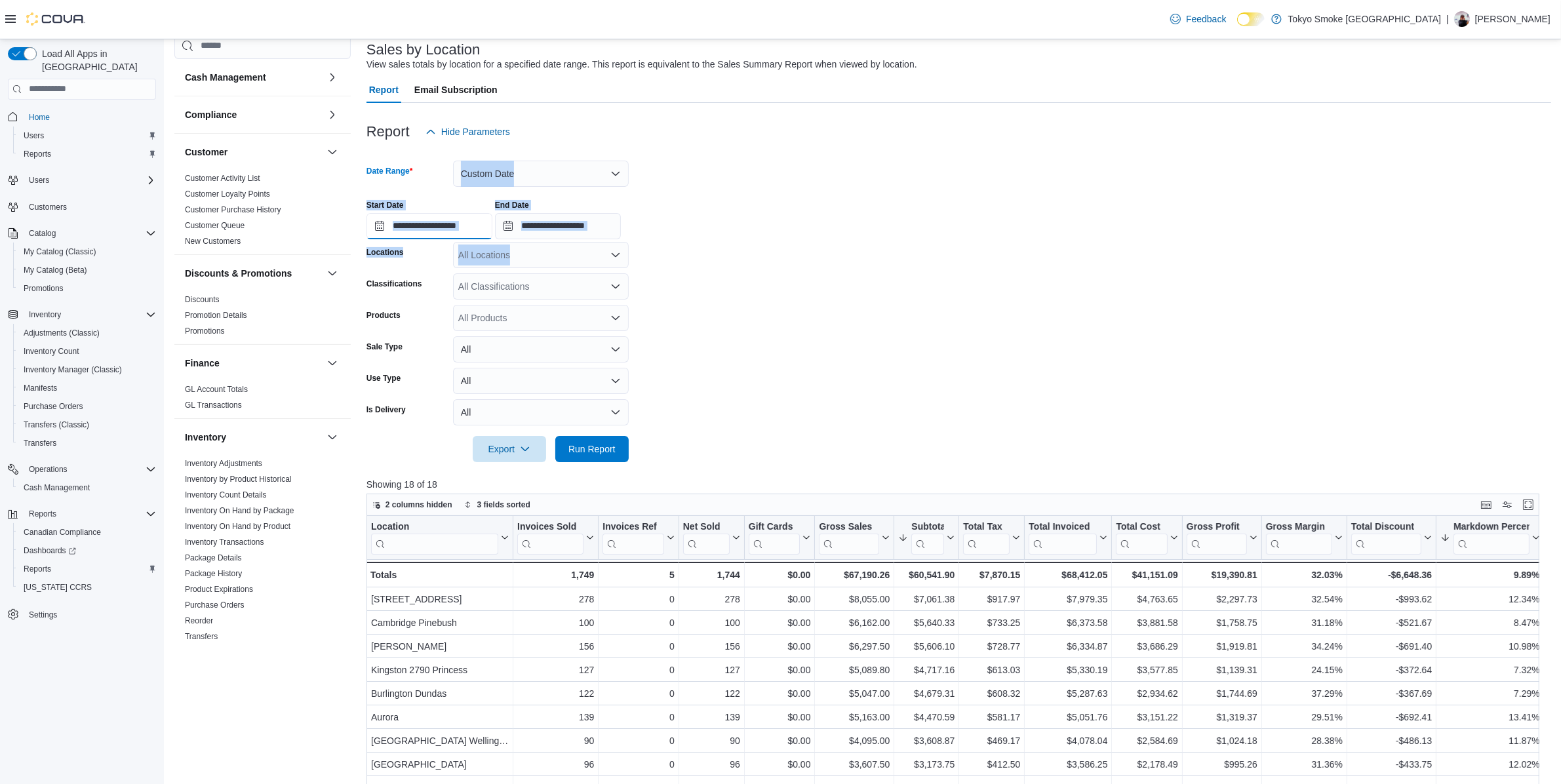
click at [430, 228] on input "**********" at bounding box center [429, 226] width 126 height 26
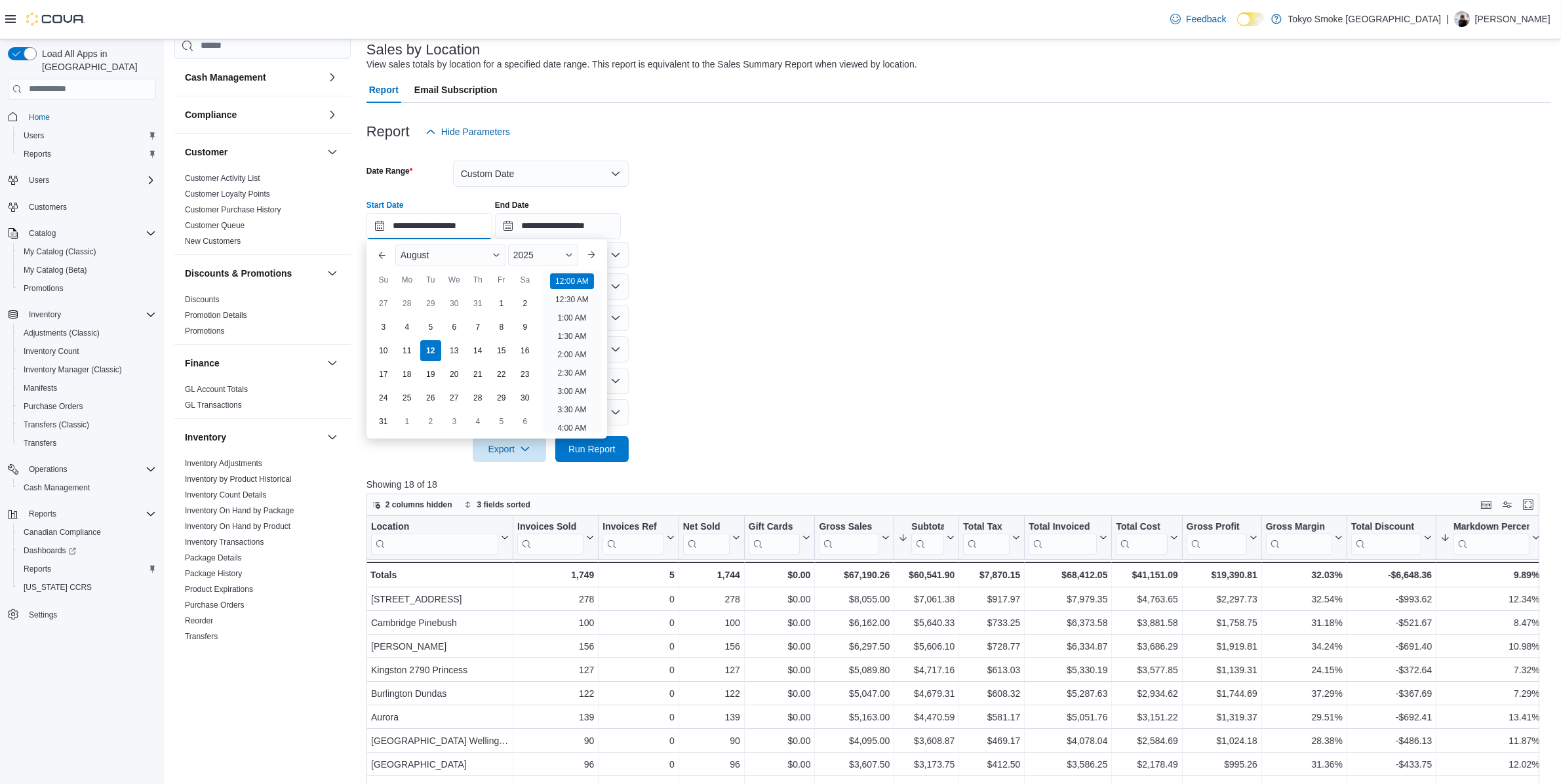
scroll to position [41, 0]
click at [410, 331] on div "4" at bounding box center [407, 326] width 23 height 23
type input "**********"
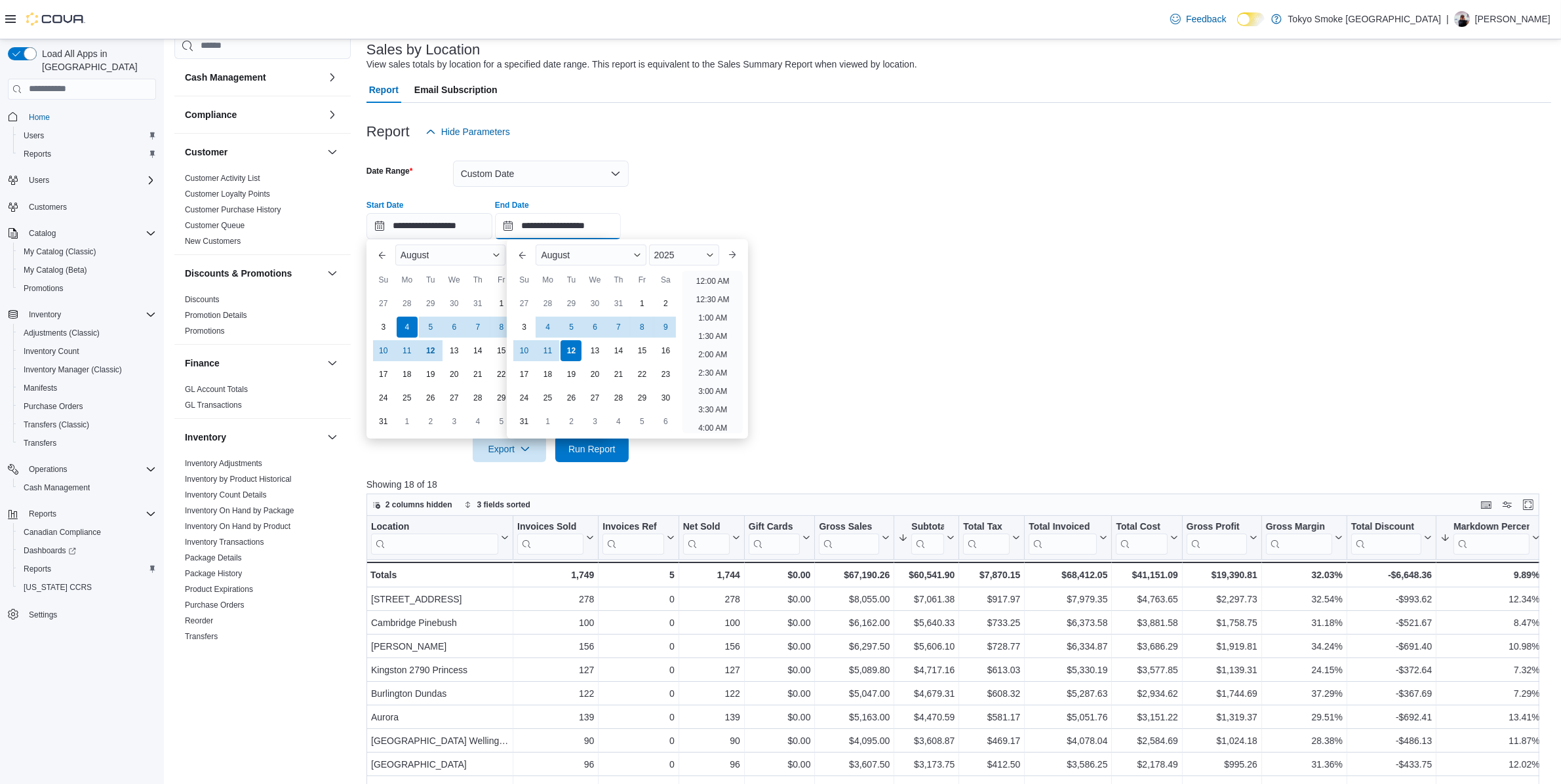
click at [541, 225] on input "**********" at bounding box center [558, 226] width 126 height 26
click at [547, 321] on div "4" at bounding box center [547, 326] width 23 height 23
type input "**********"
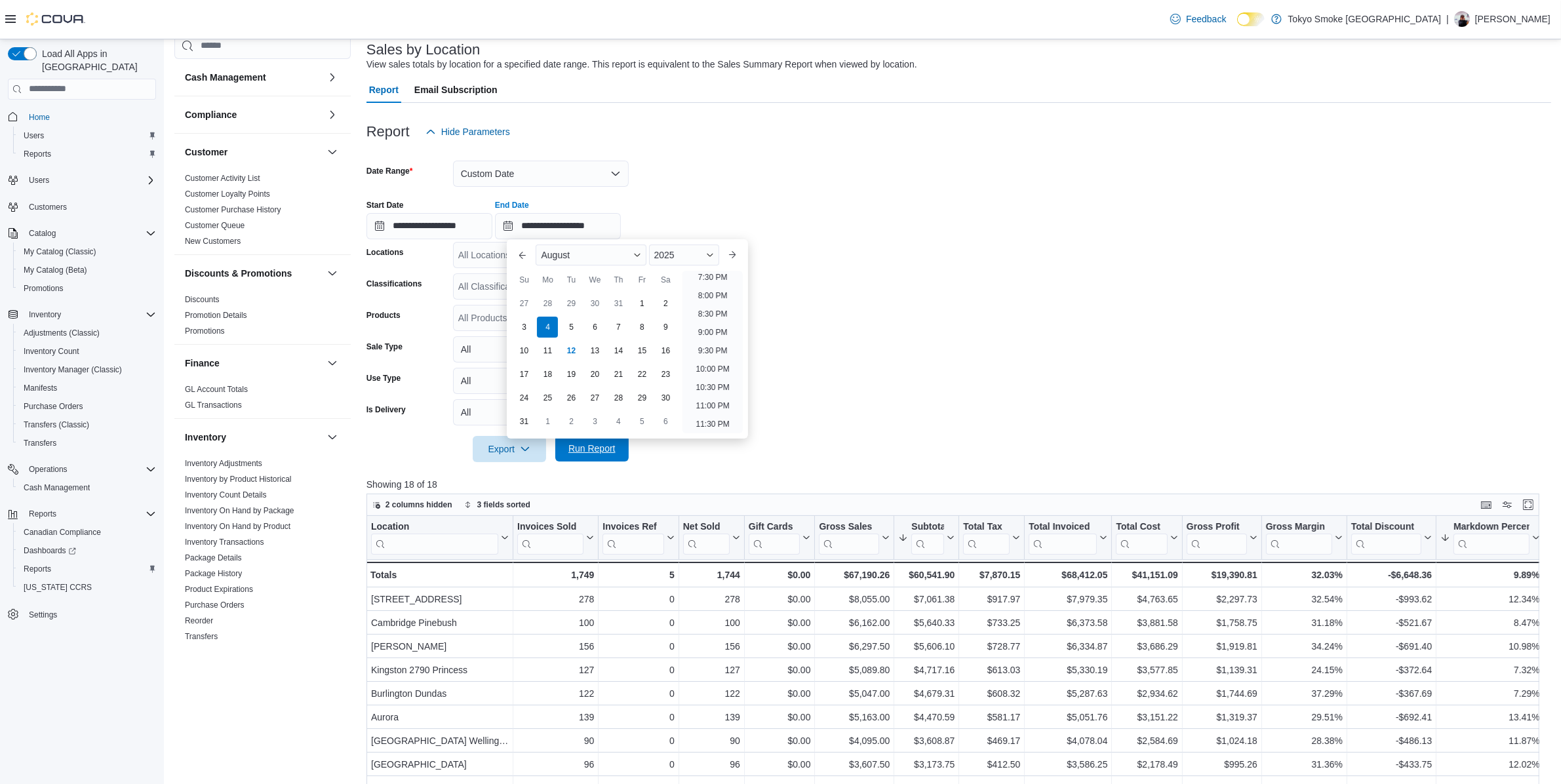
click at [585, 438] on span "Run Report" at bounding box center [592, 448] width 58 height 26
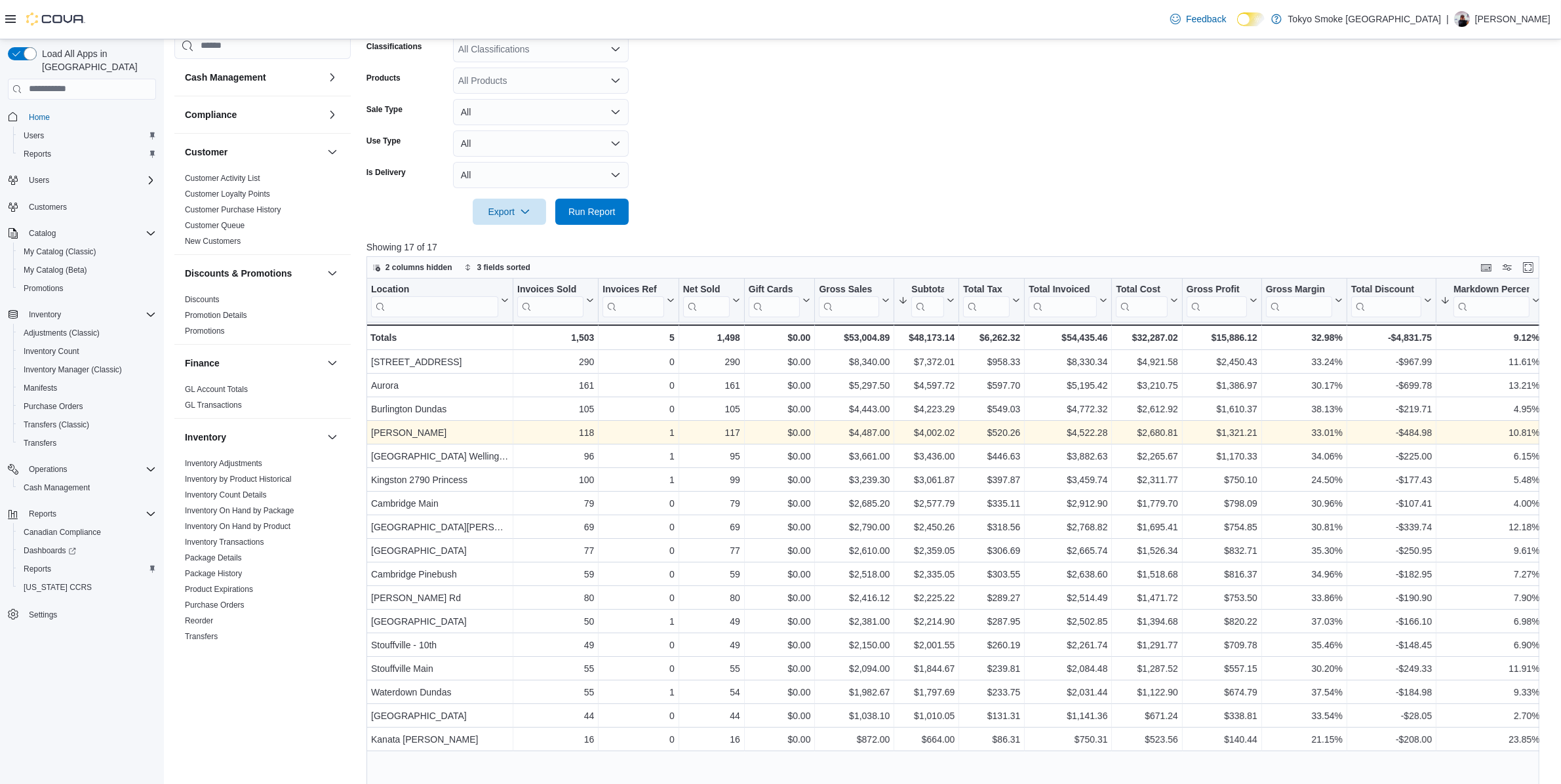
scroll to position [328, 0]
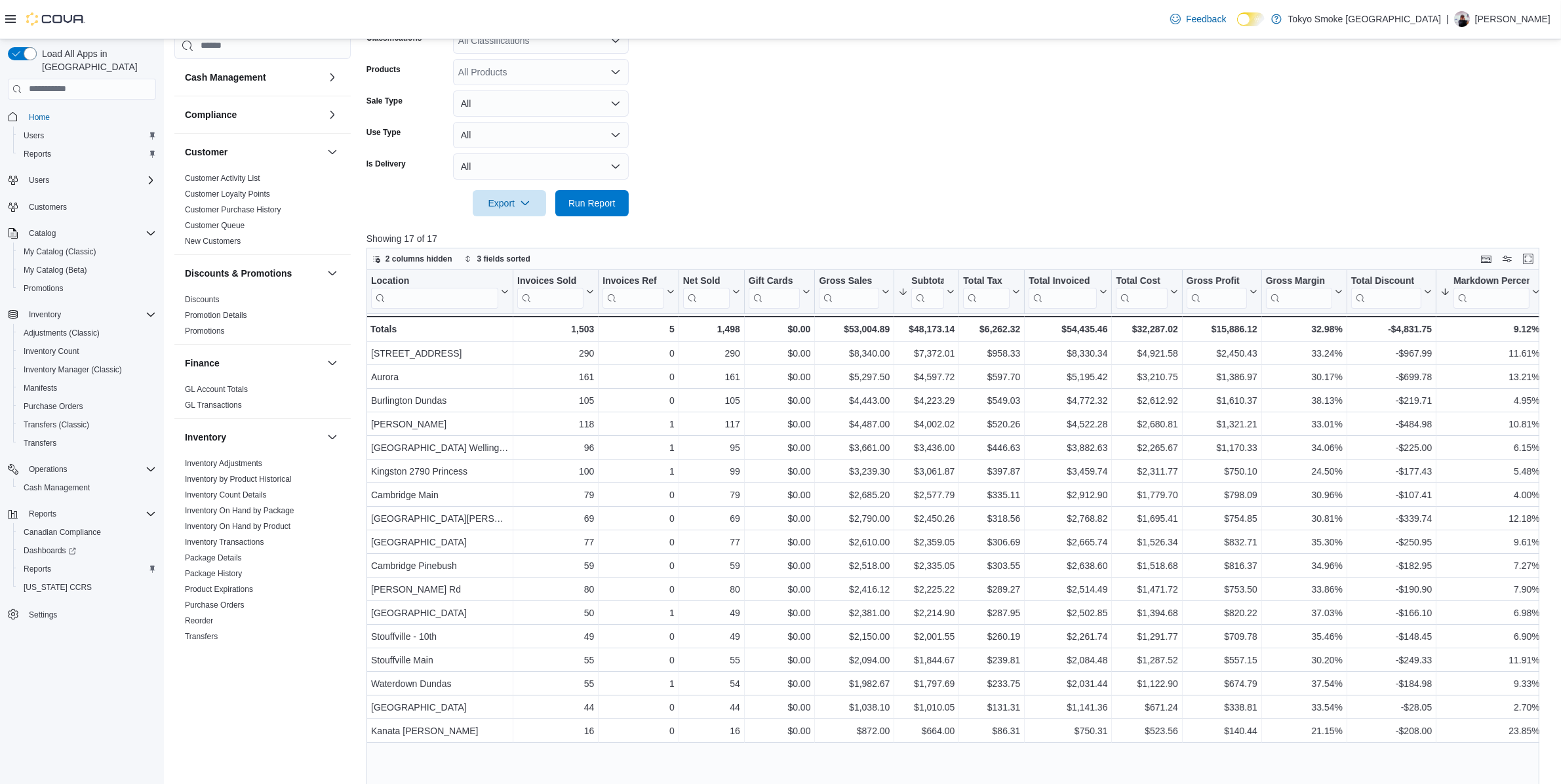
click at [961, 181] on div at bounding box center [959, 185] width 1185 height 10
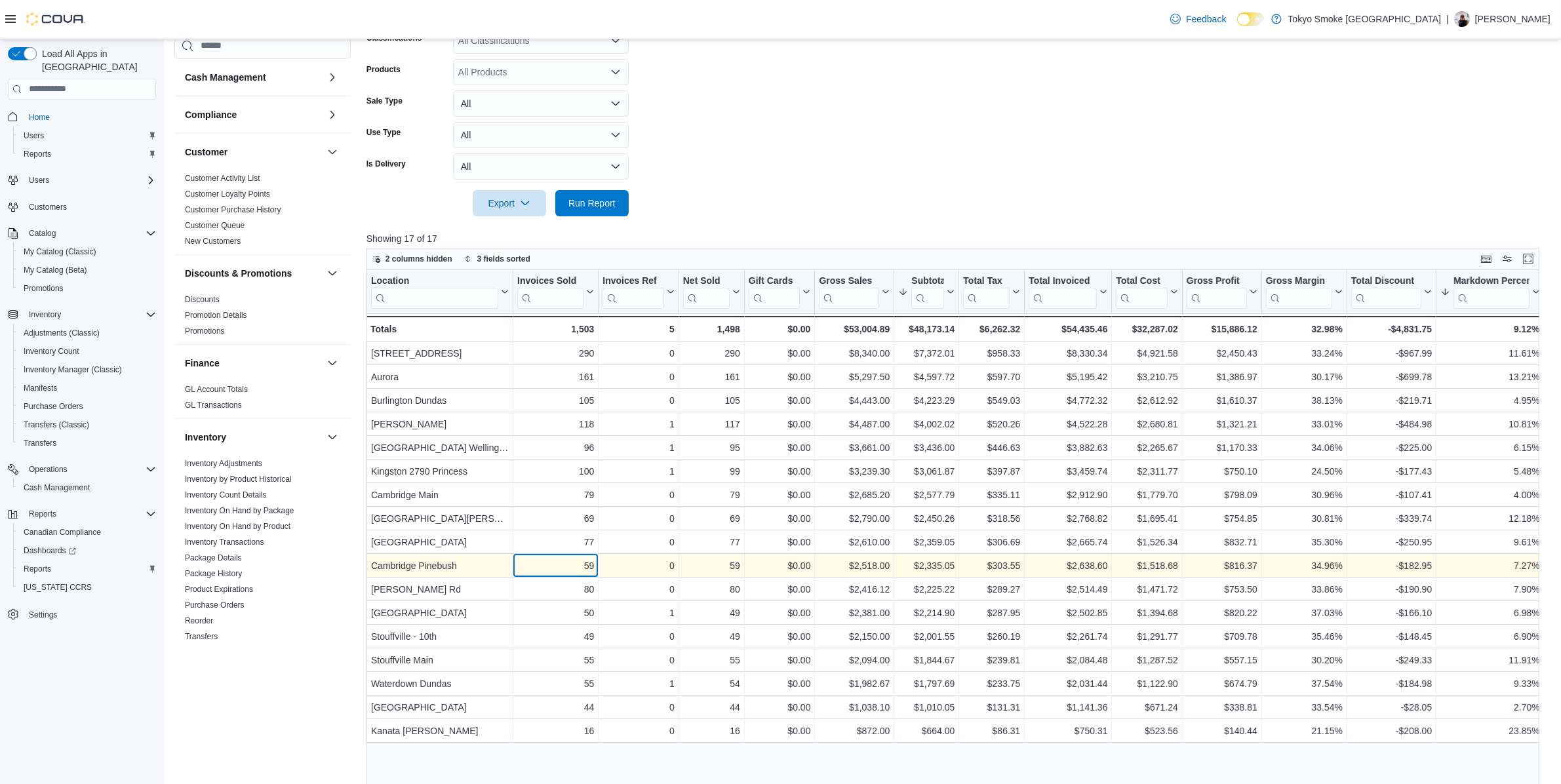
click at [533, 572] on div "59" at bounding box center [555, 566] width 77 height 16
click at [915, 562] on div "$2,335.05" at bounding box center [926, 566] width 56 height 16
drag, startPoint x: 907, startPoint y: 565, endPoint x: 950, endPoint y: 562, distance: 43.1
click at [948, 562] on div "$2,335.05" at bounding box center [926, 566] width 56 height 16
click at [950, 562] on div "$2,335.05" at bounding box center [926, 566] width 56 height 16
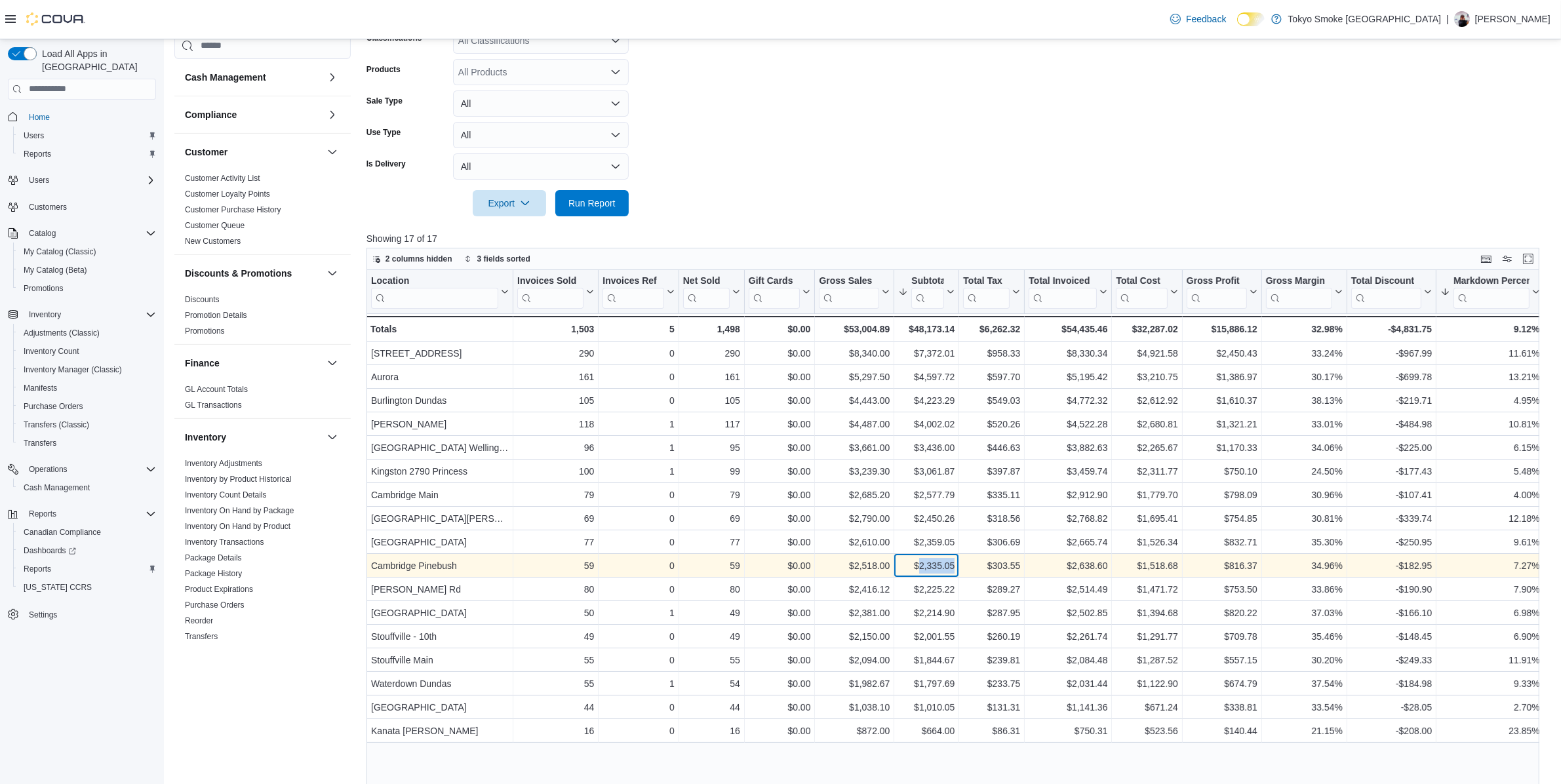
drag, startPoint x: 918, startPoint y: 559, endPoint x: 958, endPoint y: 567, distance: 40.8
click at [958, 567] on div "$2,335.05 - Subtotal, column 7, row 10" at bounding box center [926, 565] width 65 height 23
click at [947, 565] on div "$2,335.05" at bounding box center [926, 566] width 56 height 16
click at [1326, 565] on div "34.96%" at bounding box center [1304, 566] width 77 height 16
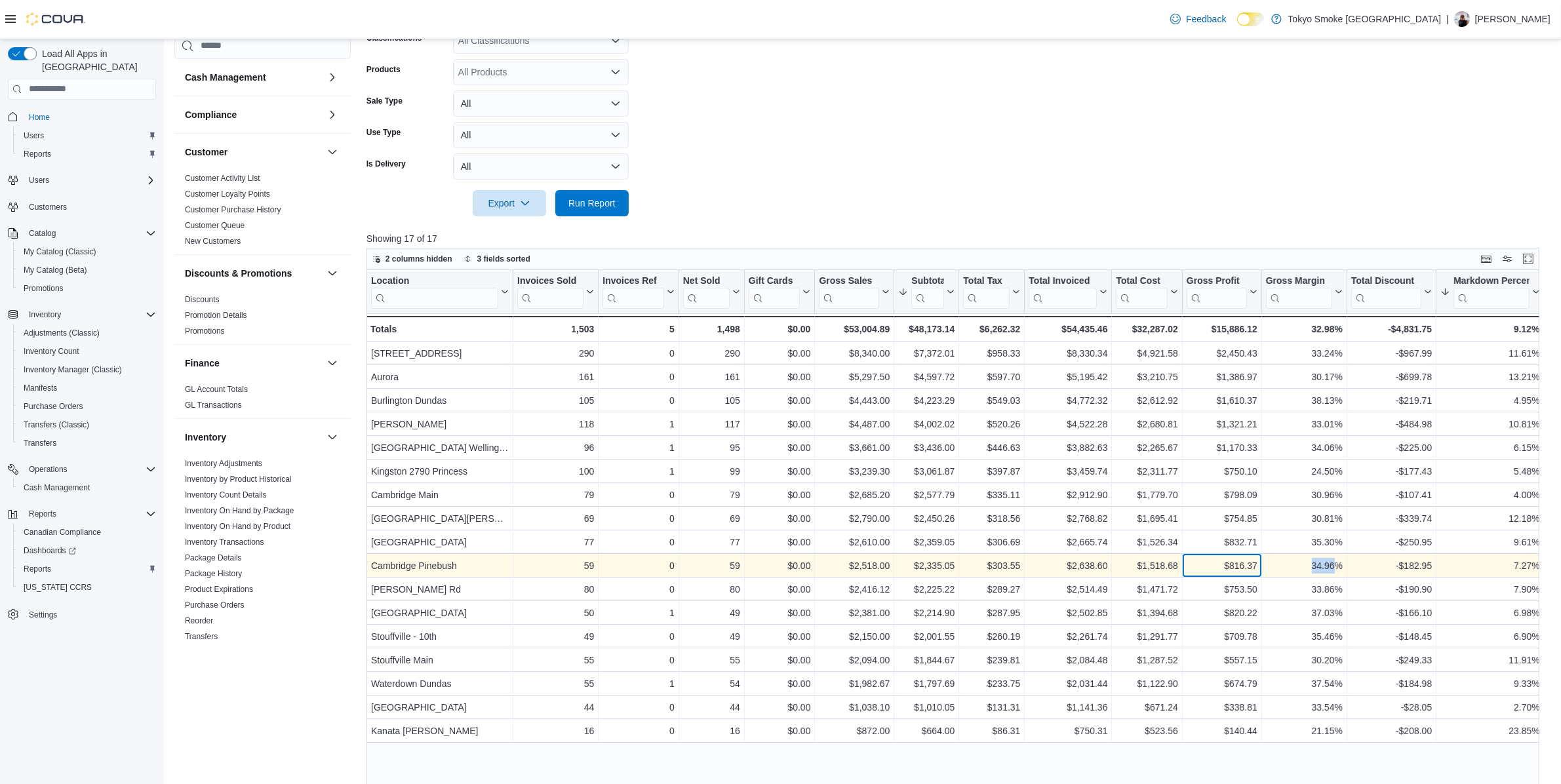
click at [1251, 572] on div "$816.37" at bounding box center [1221, 566] width 71 height 16
drag, startPoint x: 1307, startPoint y: 569, endPoint x: 1339, endPoint y: 560, distance: 33.2
click at [1339, 560] on div "34.96%" at bounding box center [1304, 566] width 77 height 16
click at [713, 565] on div "59" at bounding box center [711, 566] width 57 height 16
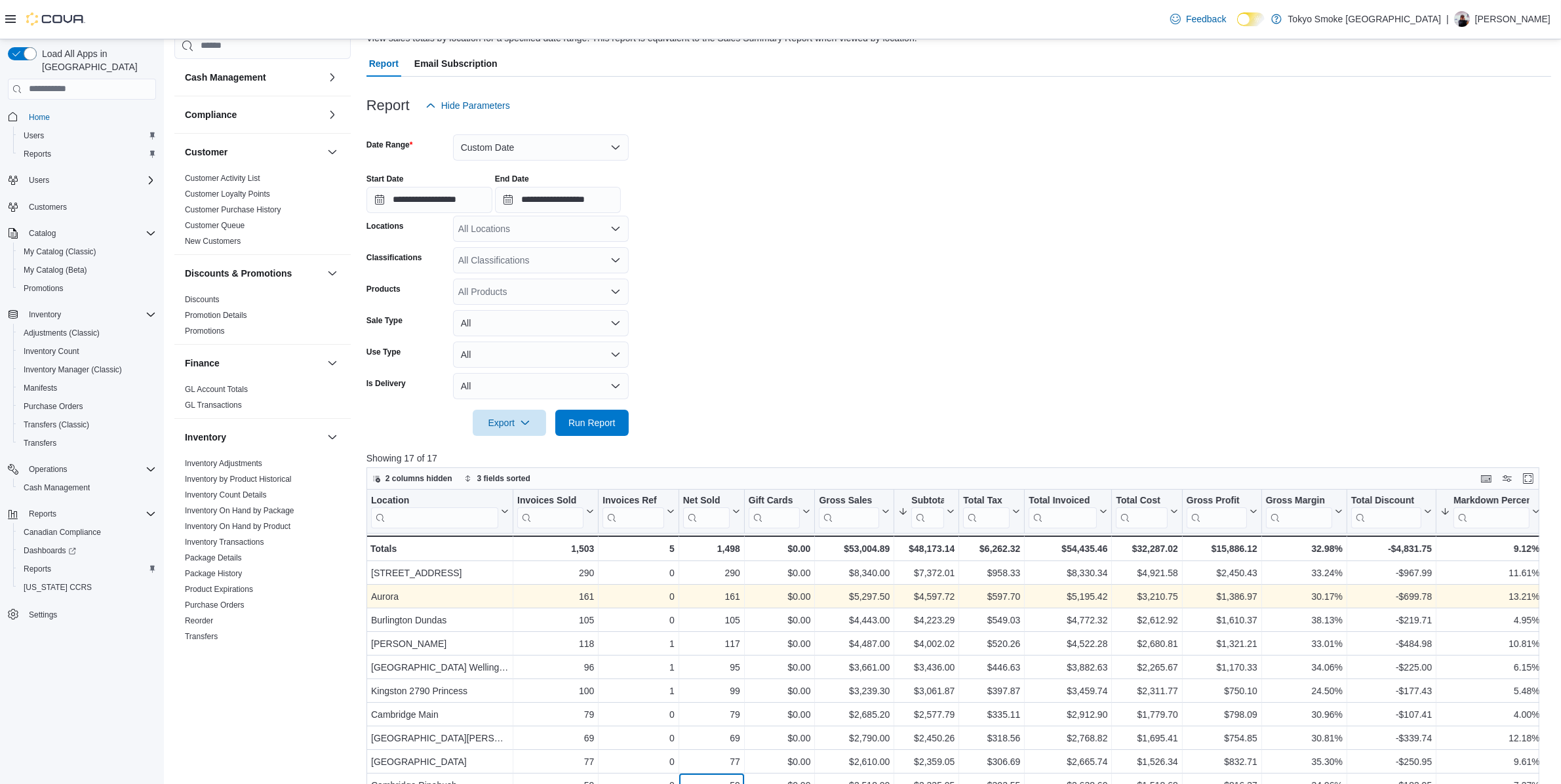
scroll to position [82, 0]
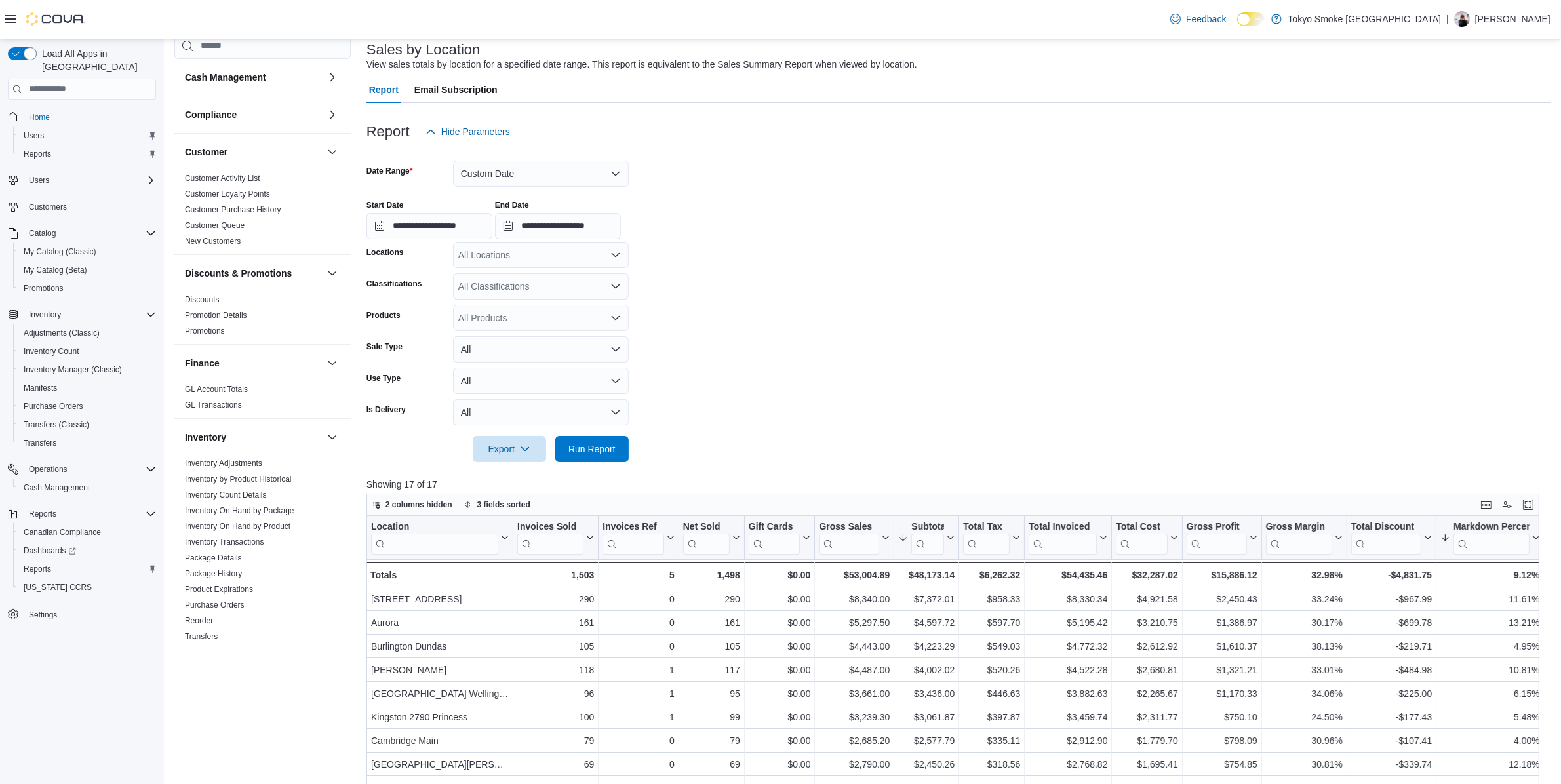
click at [631, 458] on form "**********" at bounding box center [959, 303] width 1185 height 317
click at [572, 447] on span "Run Report" at bounding box center [592, 448] width 47 height 13
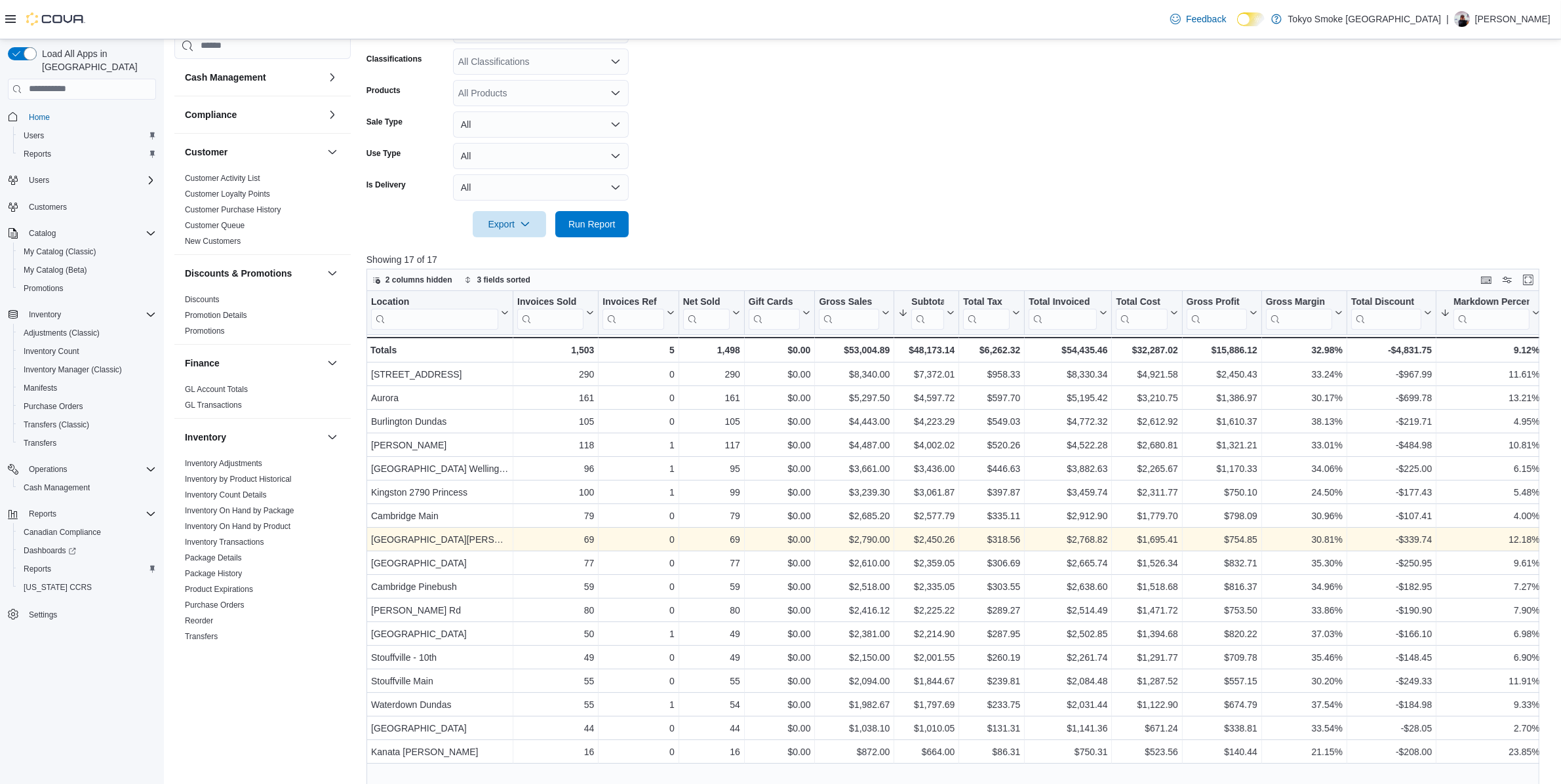
scroll to position [101, 0]
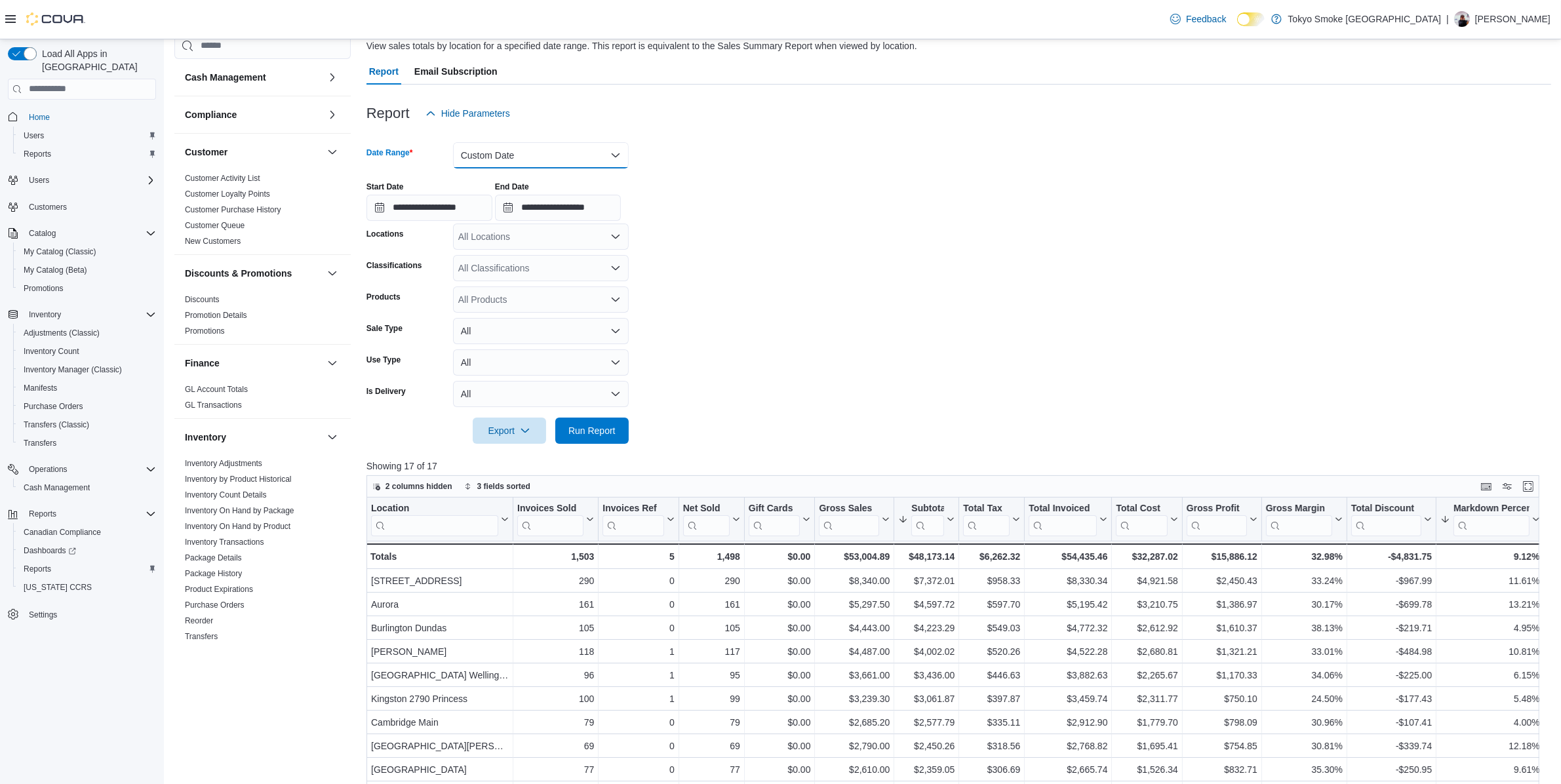
click at [598, 165] on button "Custom Date" at bounding box center [541, 155] width 176 height 26
click at [578, 204] on span "Today" at bounding box center [548, 208] width 149 height 16
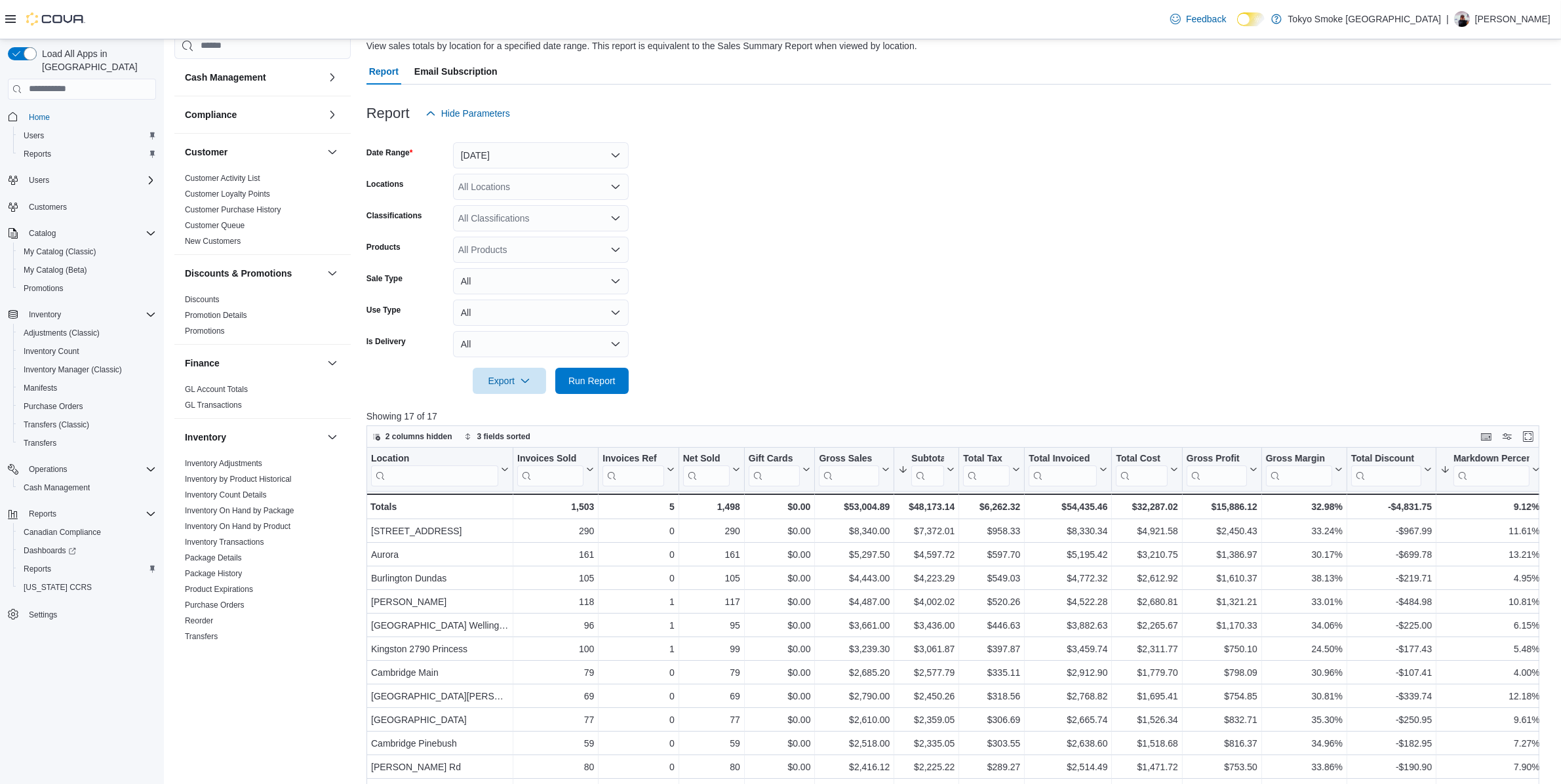
click at [805, 293] on form "Date Range Today Locations All Locations Classifications All Classifications Pr…" at bounding box center [959, 260] width 1185 height 267
click at [624, 385] on button "Run Report" at bounding box center [592, 380] width 74 height 26
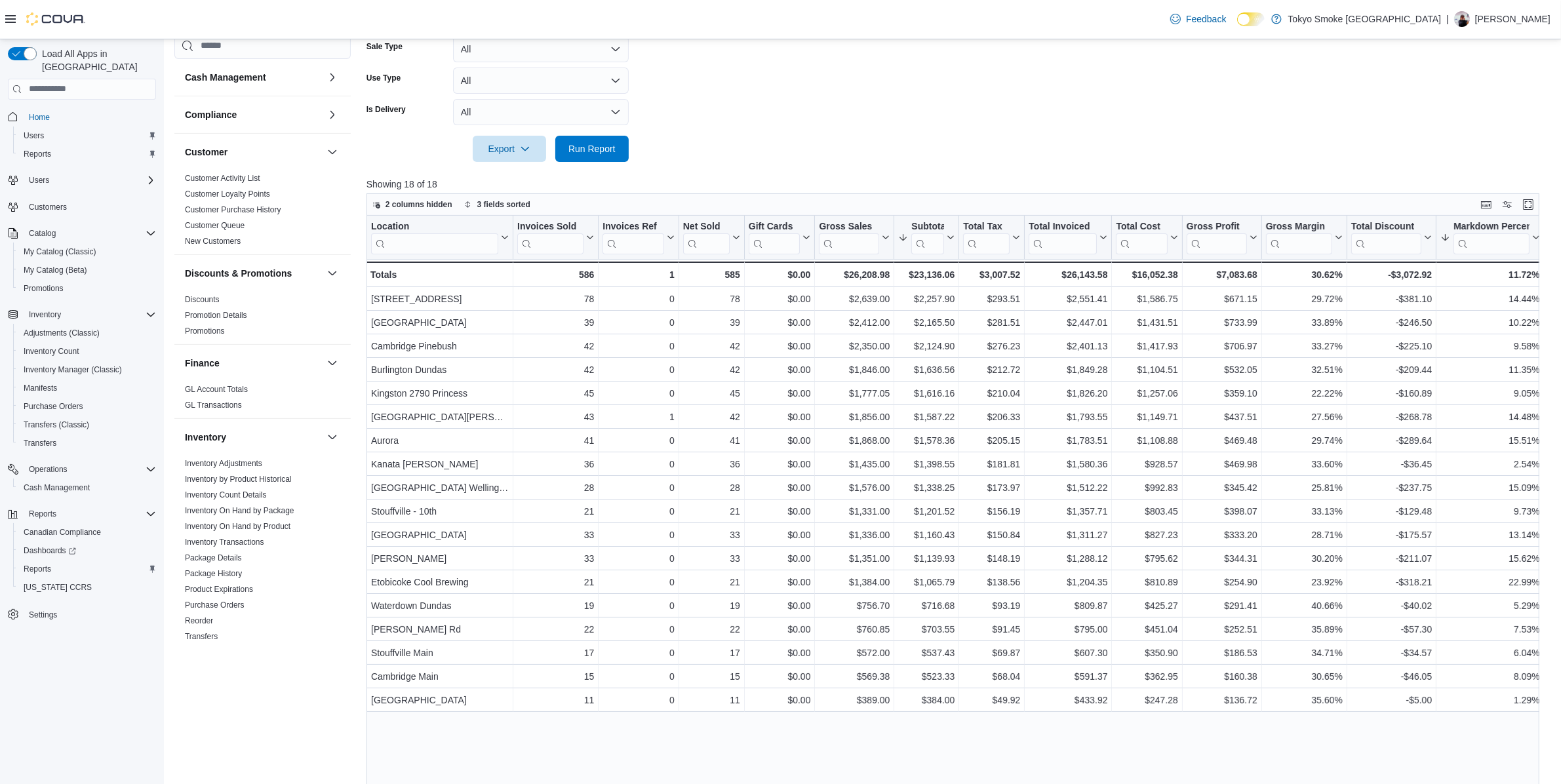
scroll to position [346, 0]
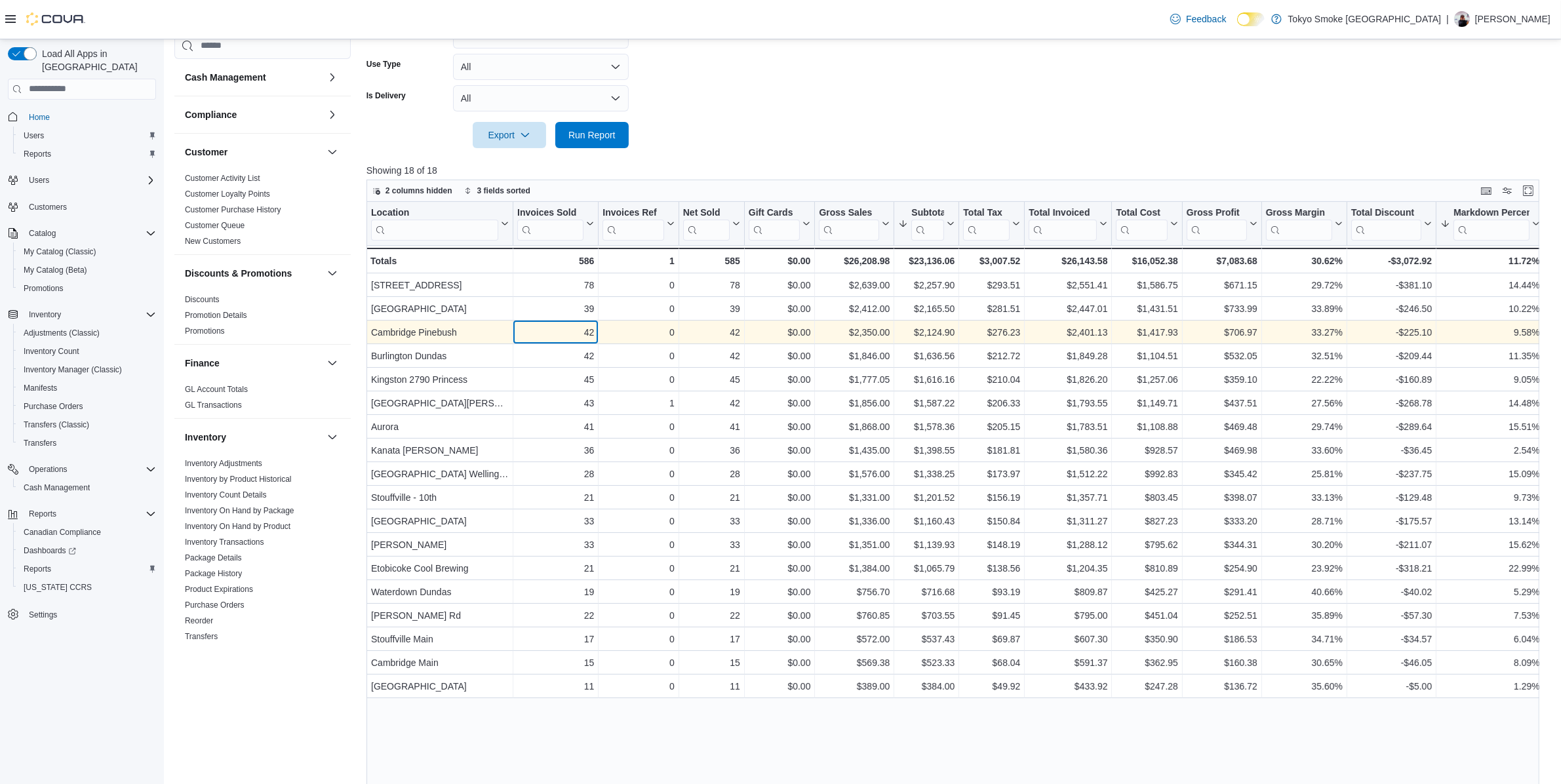
click at [565, 340] on div "42 - Invoices Sold, column 2, row 3" at bounding box center [555, 332] width 85 height 23
click at [832, 331] on div "$2,350.00" at bounding box center [854, 332] width 71 height 16
click at [713, 331] on div "42" at bounding box center [711, 332] width 57 height 16
click at [954, 341] on div "$2,124.90 - Subtotal, column 7, row 3" at bounding box center [926, 332] width 65 height 23
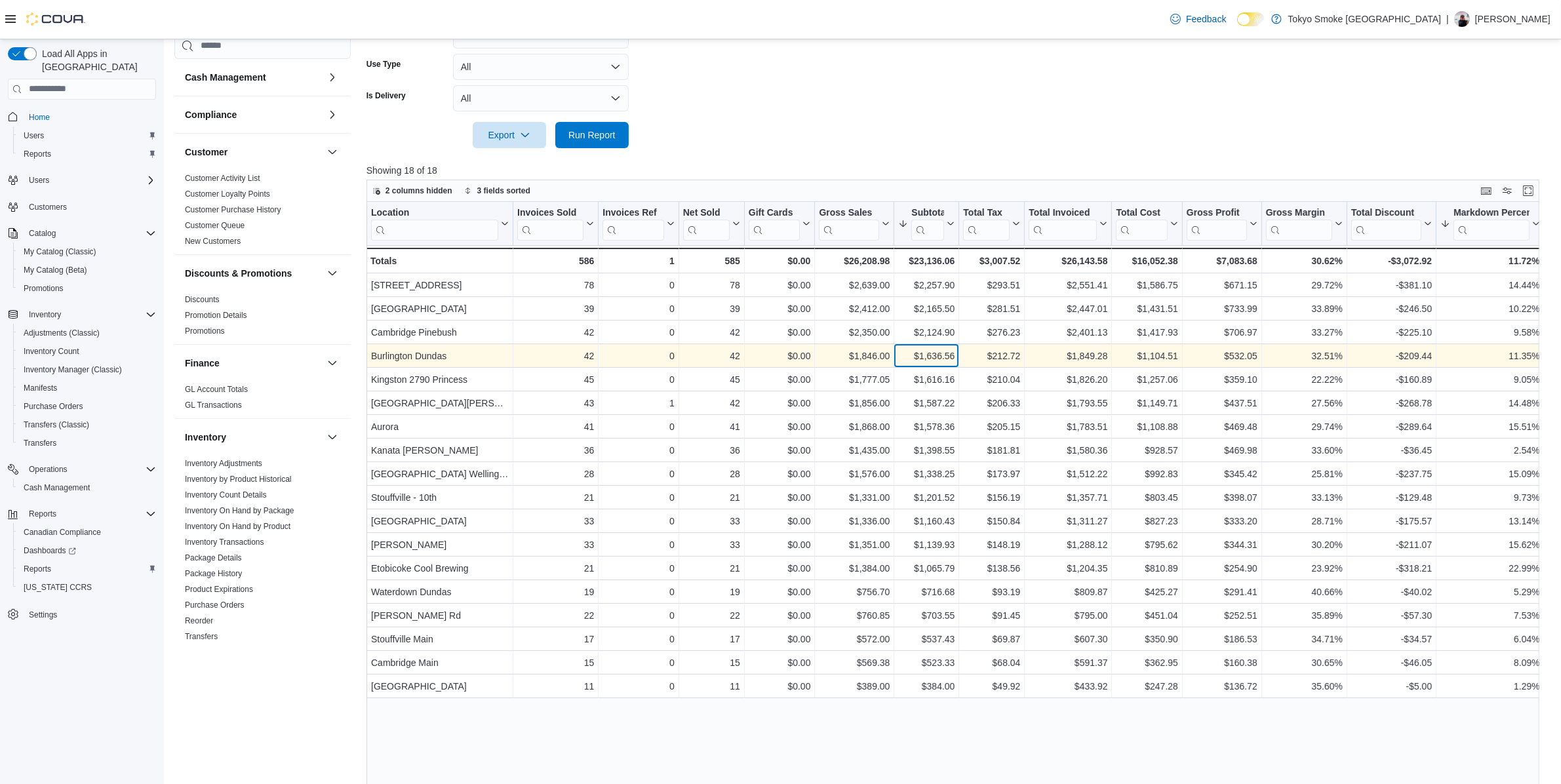
click at [944, 361] on div "$1,636.56" at bounding box center [926, 356] width 56 height 16
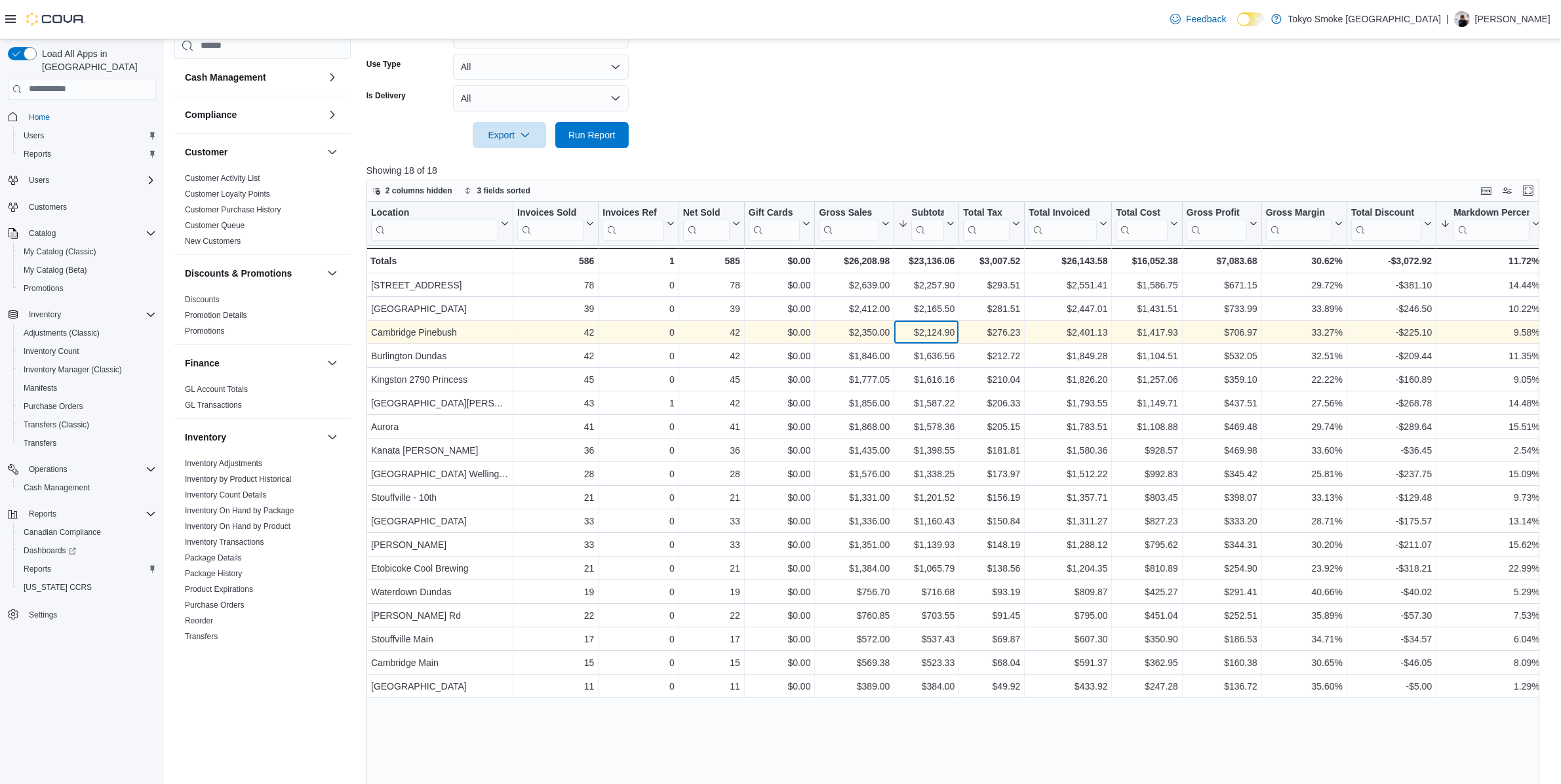
click at [942, 339] on div "$2,124.90 - Subtotal, column 7, row 3" at bounding box center [926, 332] width 65 height 23
click at [944, 321] on div "$2,124.90 - Subtotal, column 7, row 3" at bounding box center [926, 332] width 65 height 23
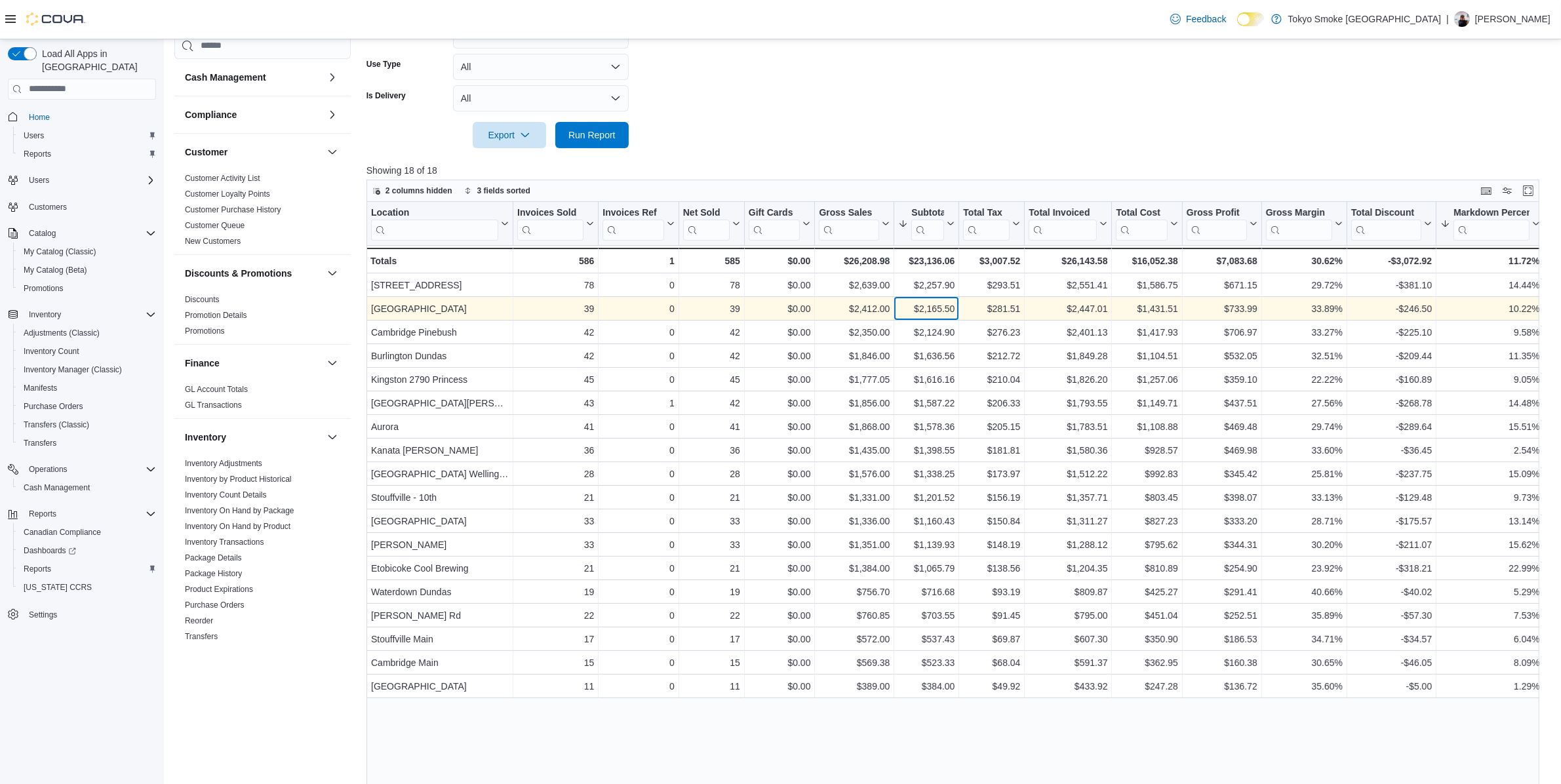
click at [944, 311] on div "$2,165.50" at bounding box center [926, 309] width 56 height 16
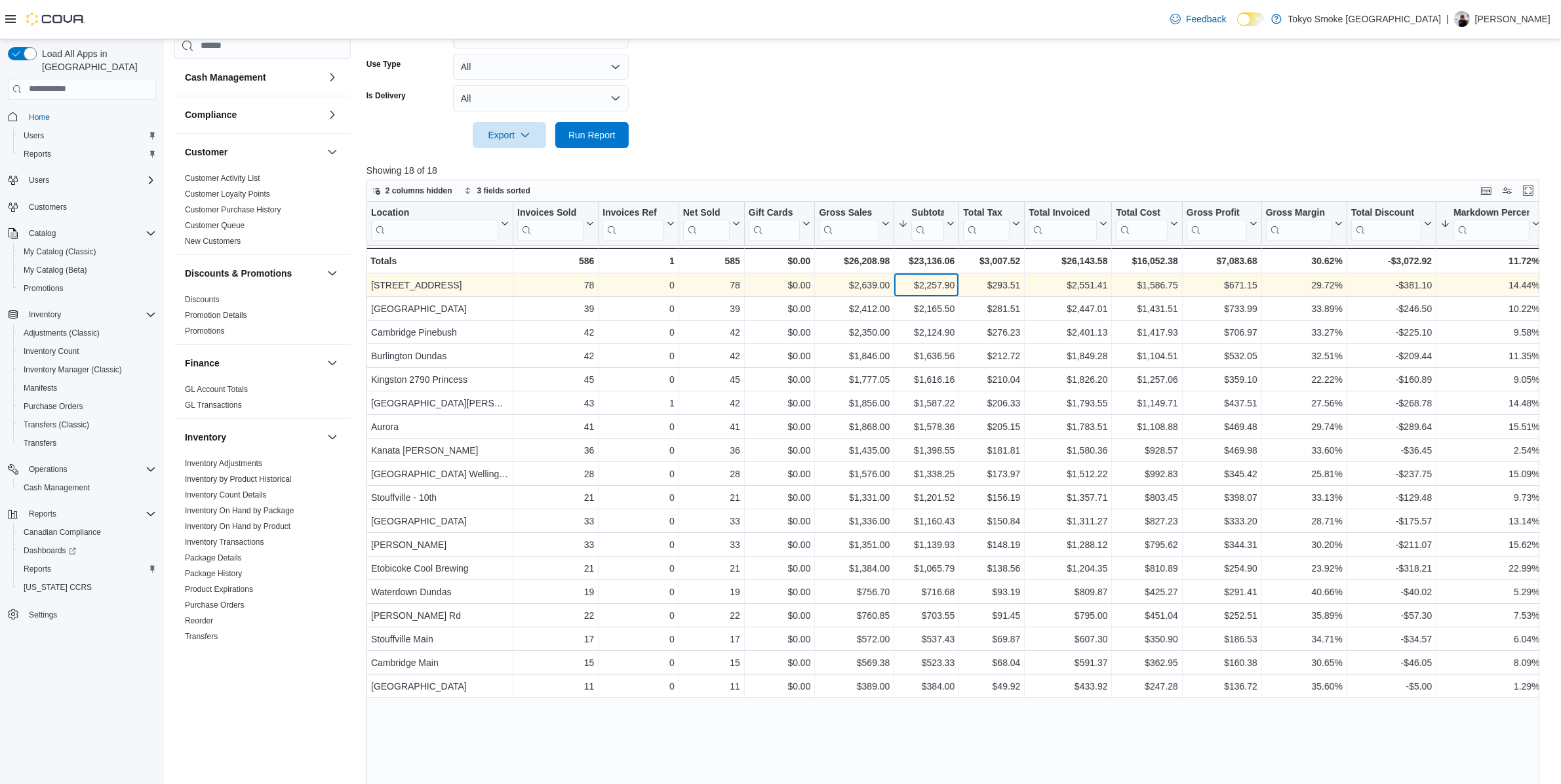
click at [943, 291] on div "$2,257.90" at bounding box center [926, 286] width 56 height 16
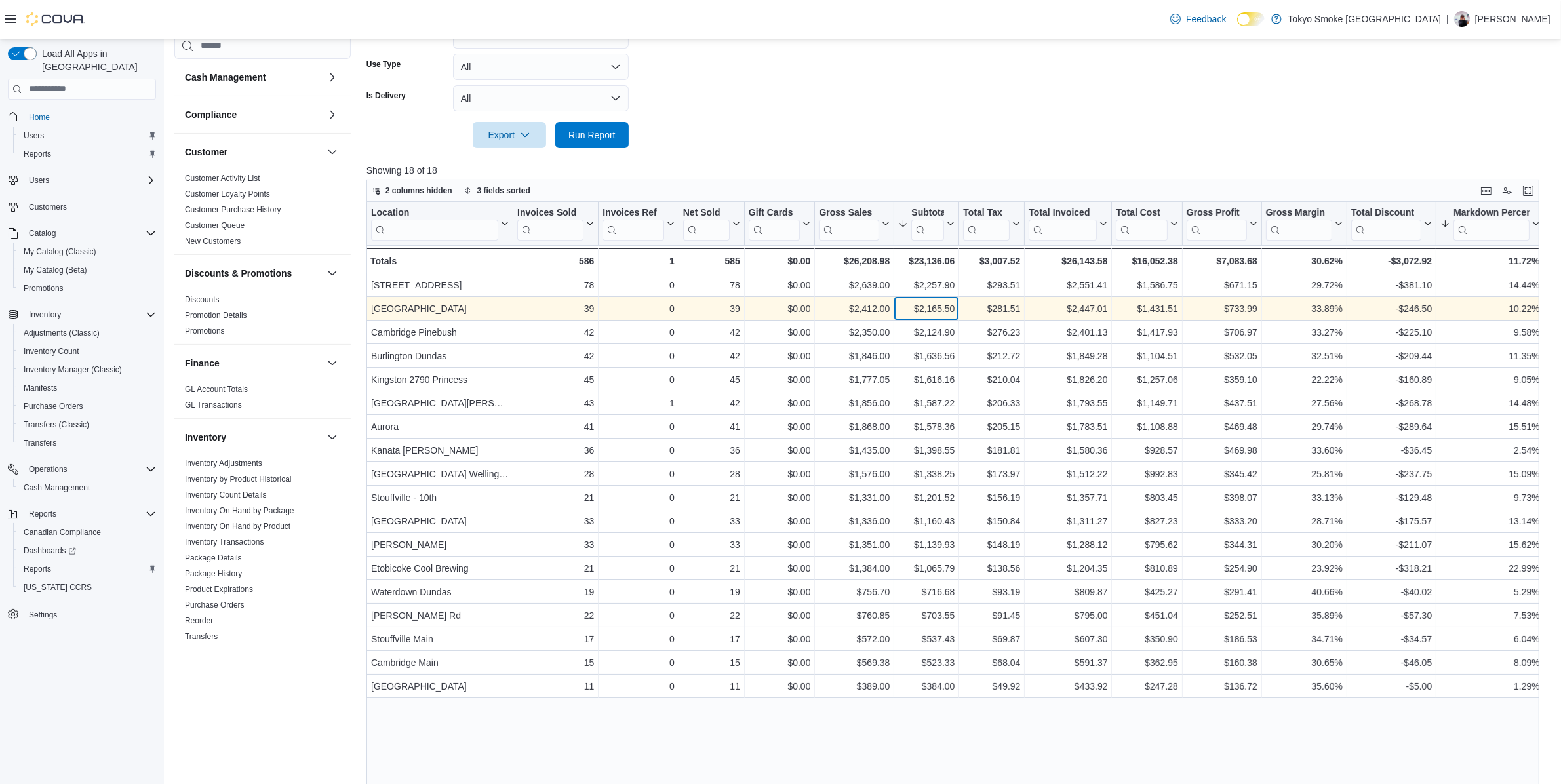
click at [946, 302] on div "$2,165.50" at bounding box center [926, 309] width 56 height 16
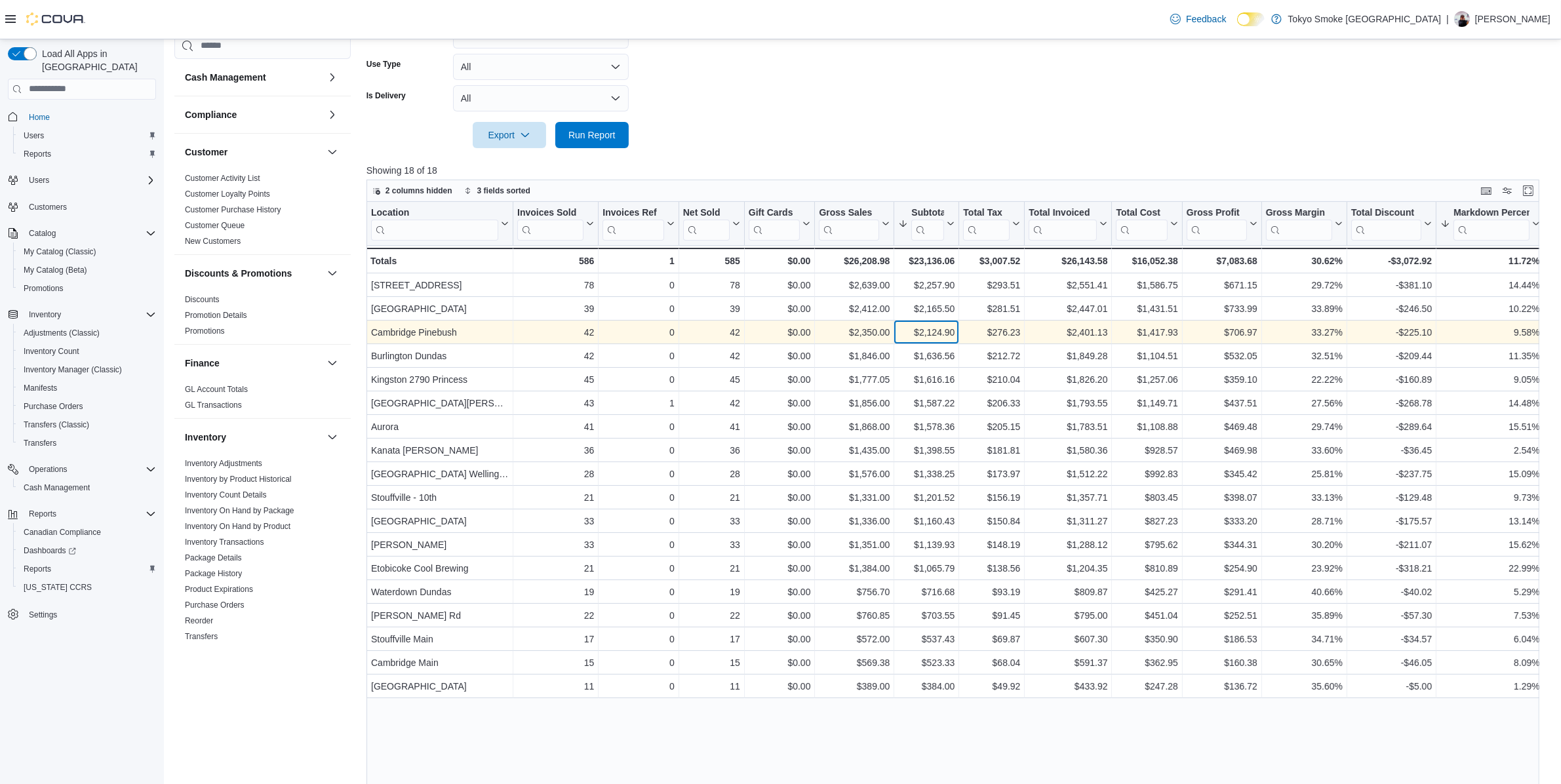
click at [943, 325] on div "$2,124.90" at bounding box center [926, 332] width 56 height 16
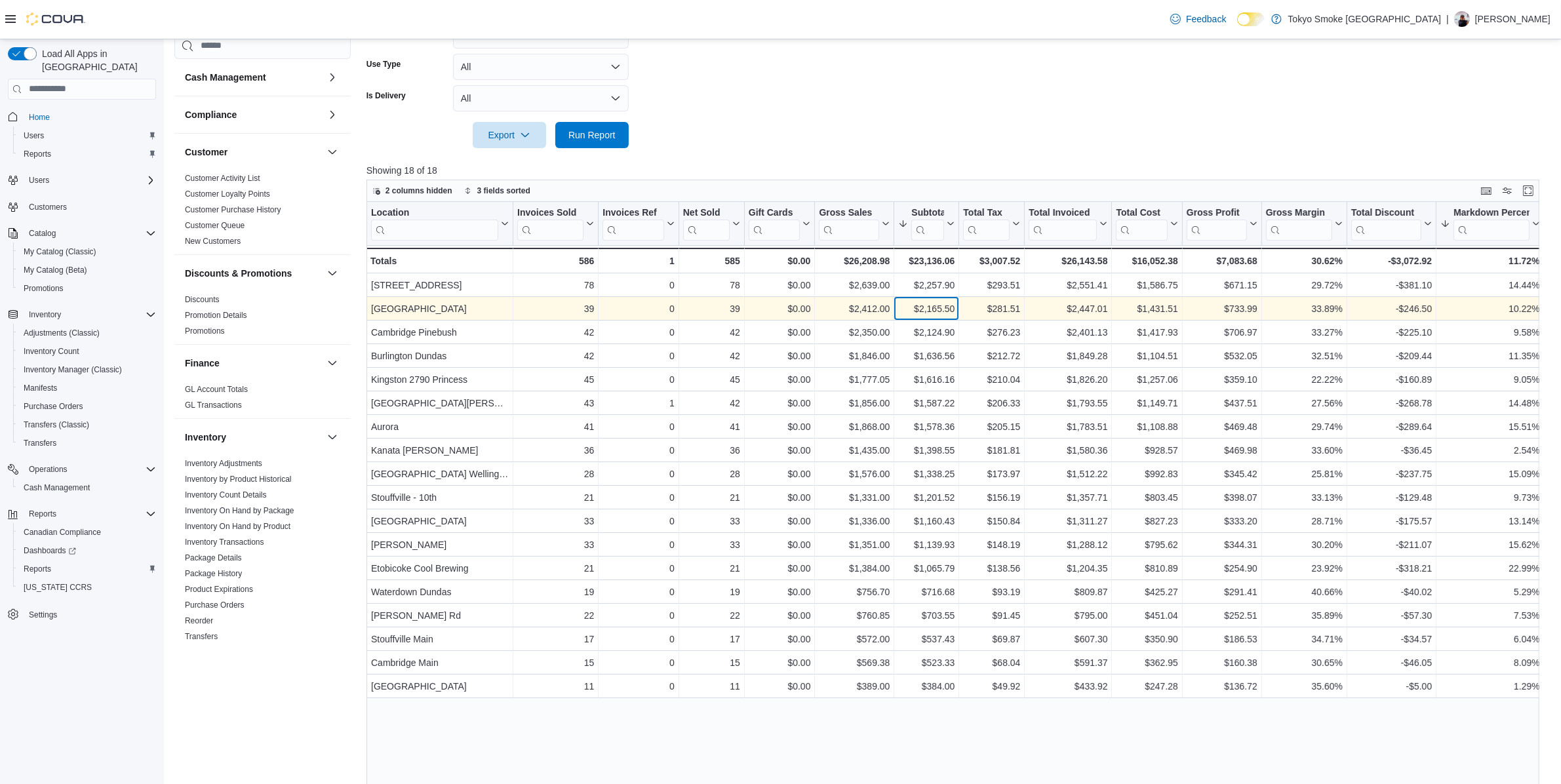
click at [947, 312] on div "$2,165.50" at bounding box center [926, 309] width 56 height 16
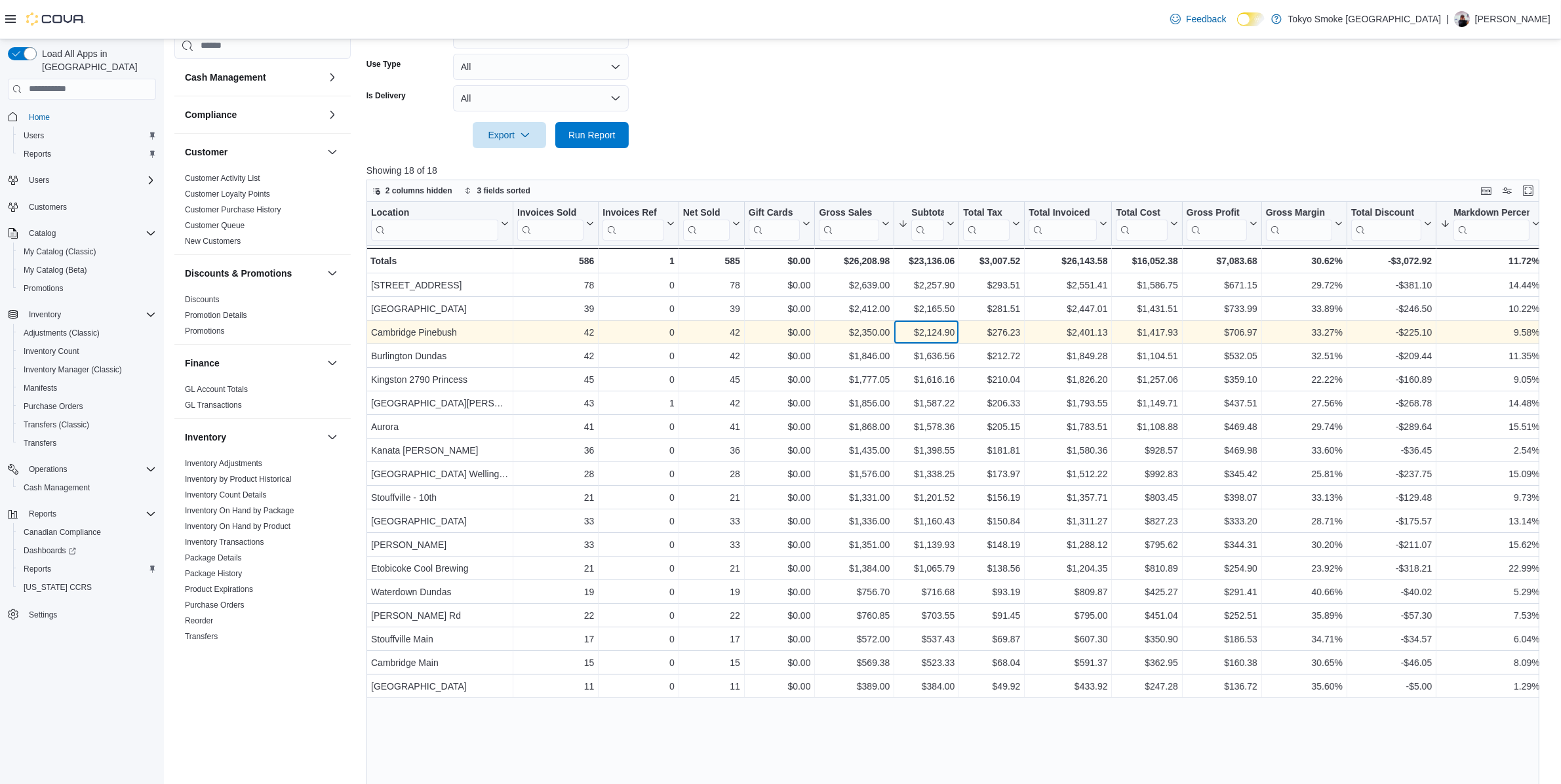
click at [943, 326] on div "$2,124.90" at bounding box center [926, 332] width 56 height 16
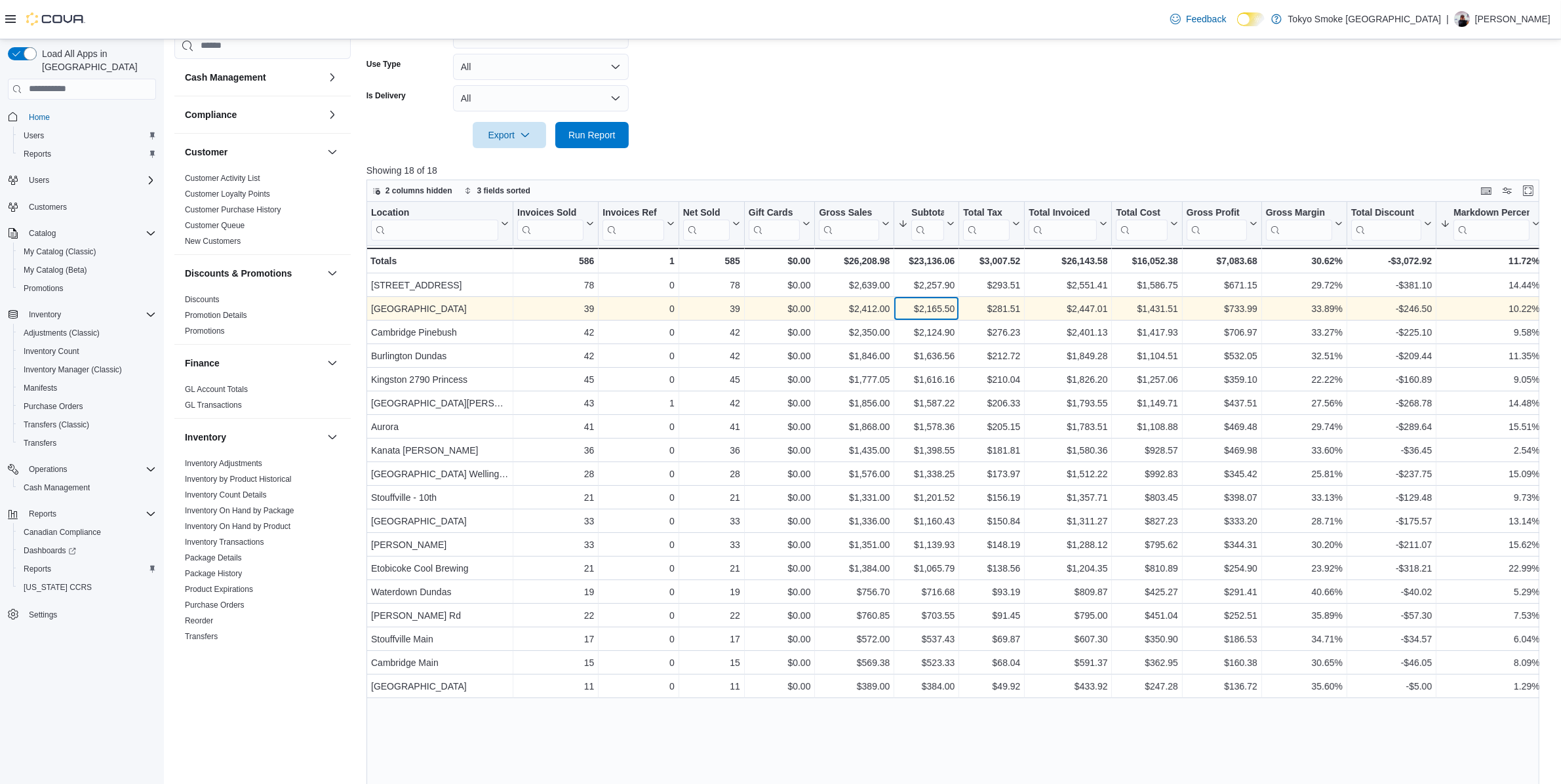
click at [936, 315] on div "$2,165.50" at bounding box center [926, 309] width 56 height 16
click at [938, 299] on div "$2,165.50 - Subtotal, column 7, row 2" at bounding box center [926, 309] width 65 height 23
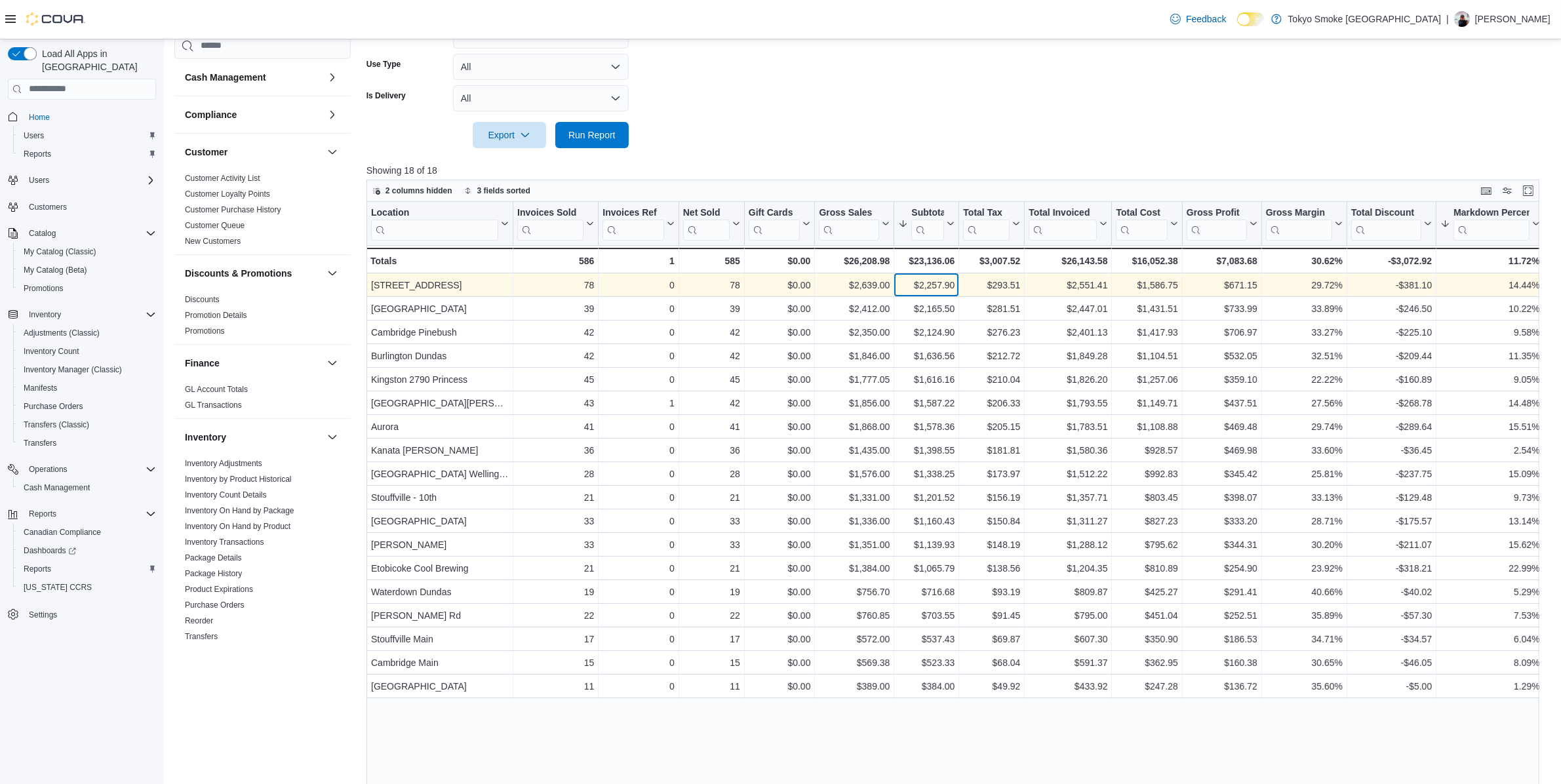
click at [934, 287] on div "$2,257.90" at bounding box center [926, 286] width 56 height 16
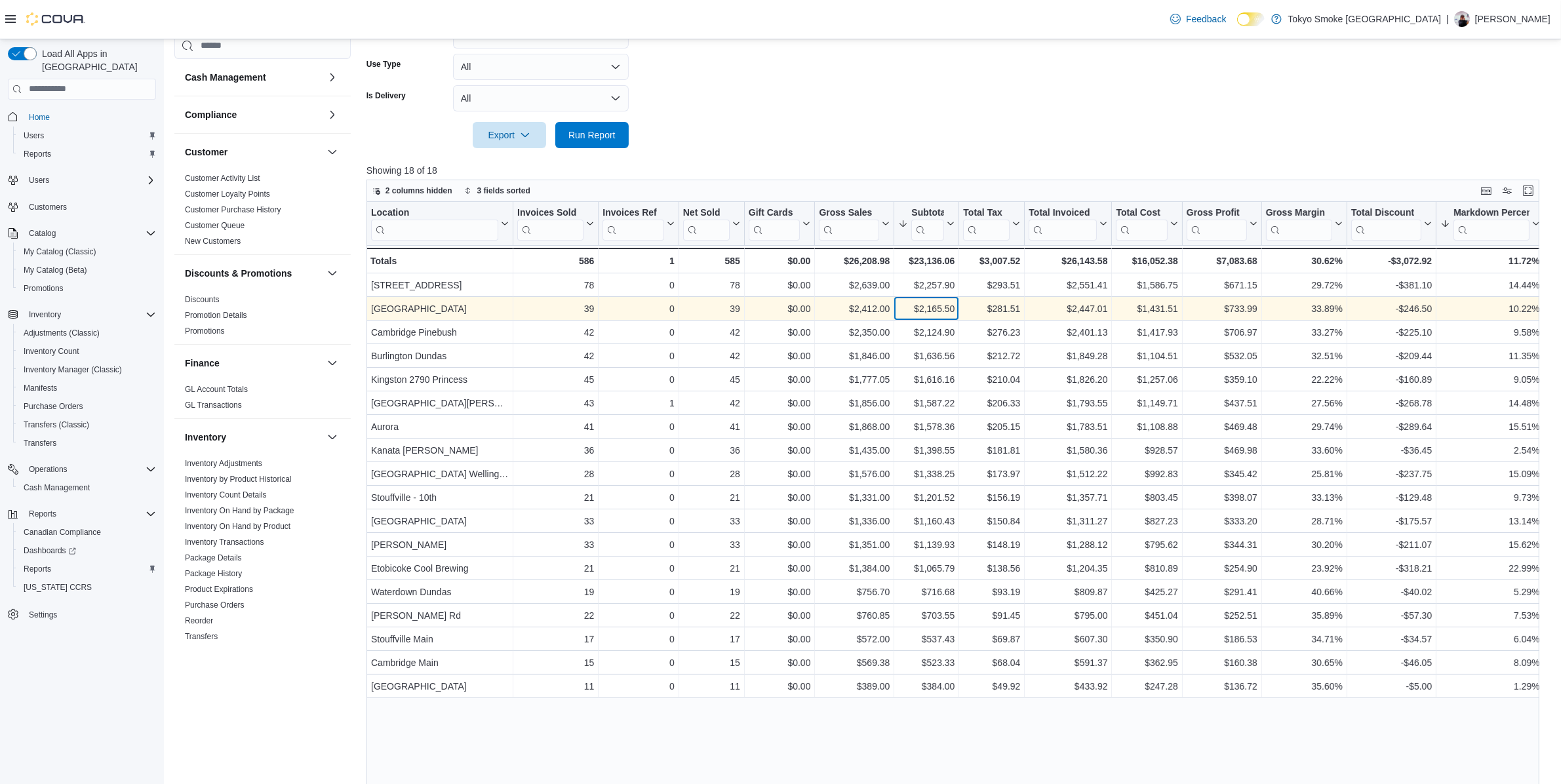
click at [939, 305] on div "$2,165.50" at bounding box center [926, 309] width 56 height 16
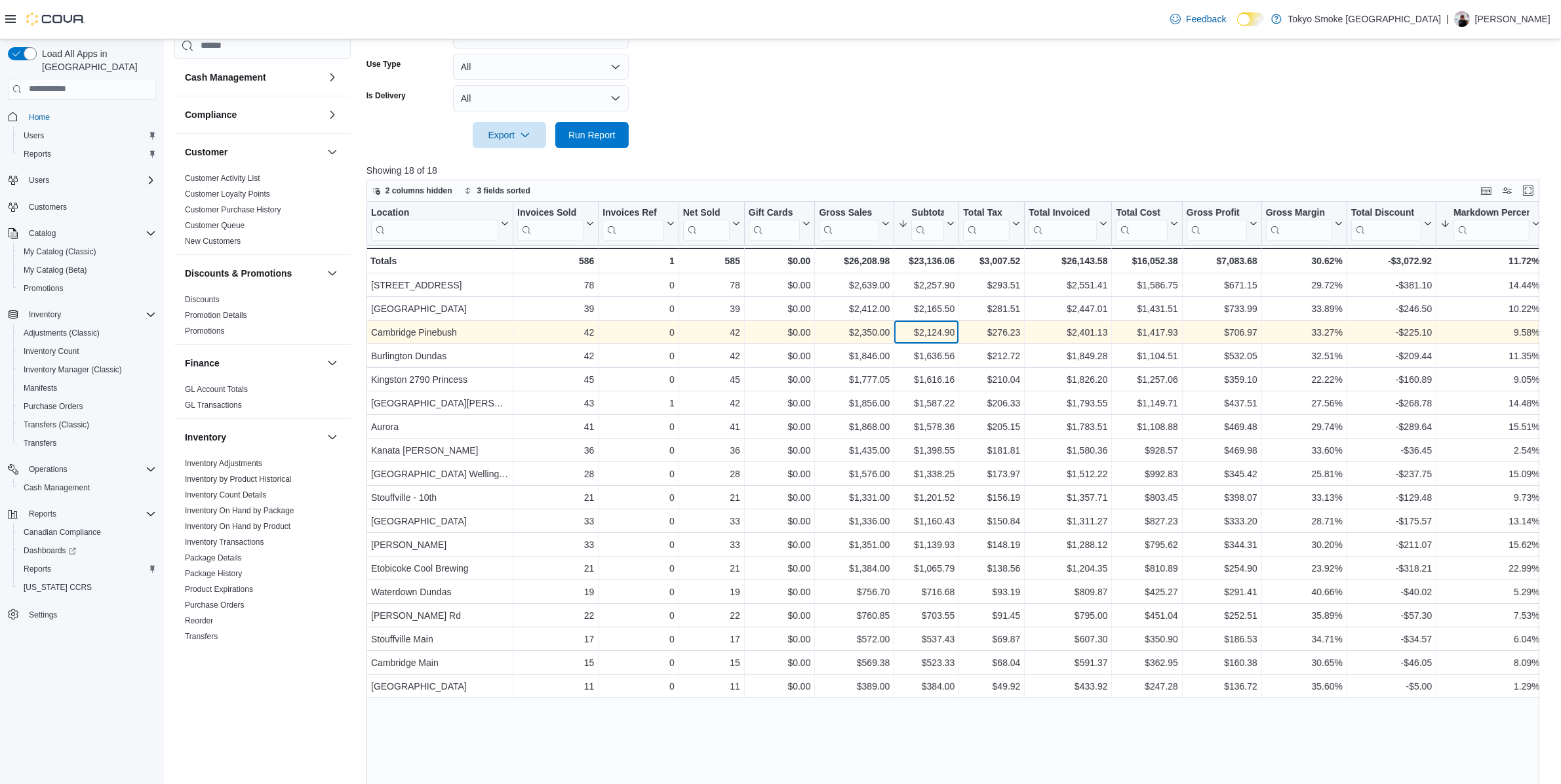
click at [935, 328] on div "$2,124.90" at bounding box center [926, 332] width 56 height 16
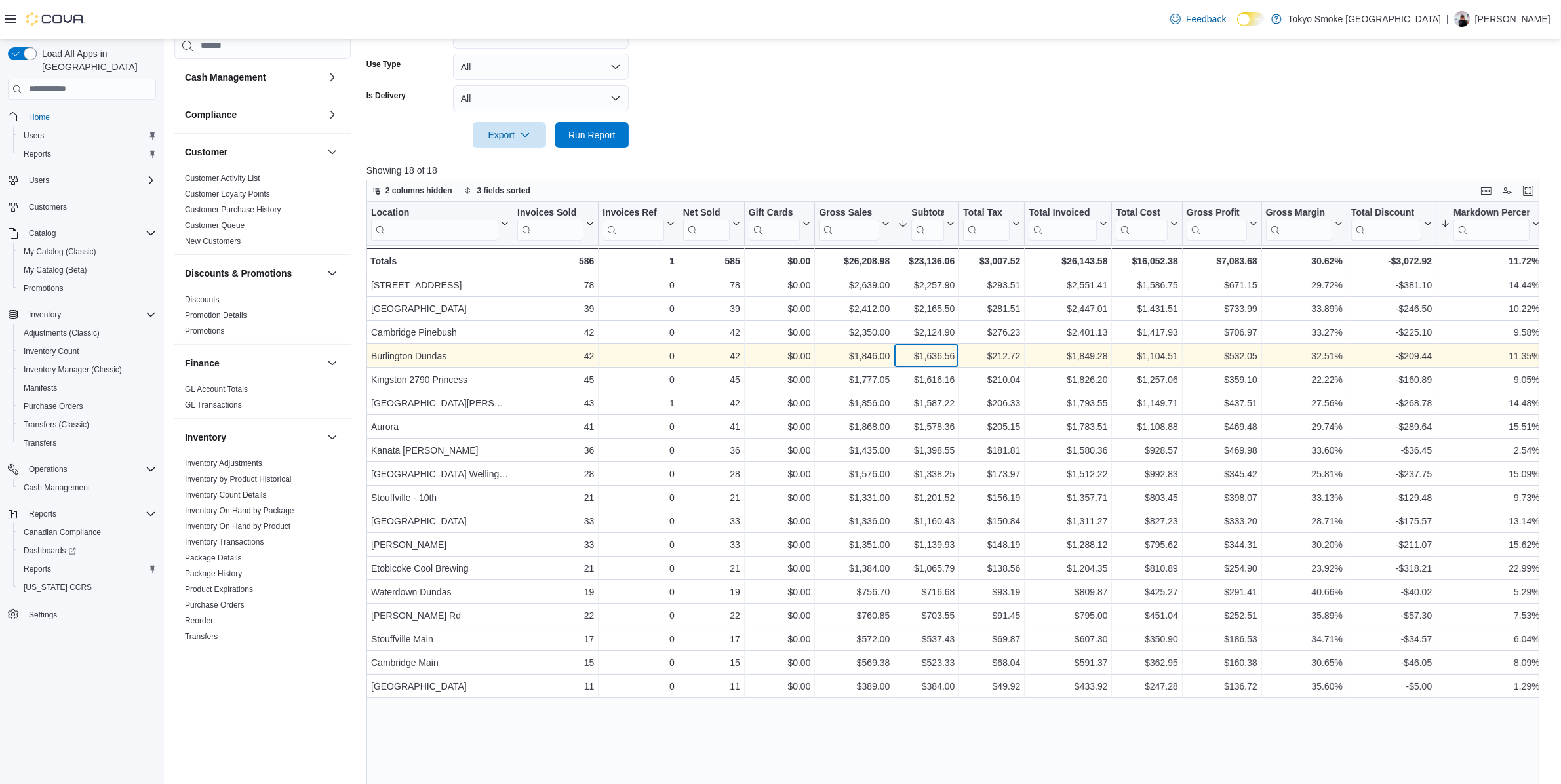
click at [934, 348] on div "$1,636.56" at bounding box center [926, 356] width 56 height 16
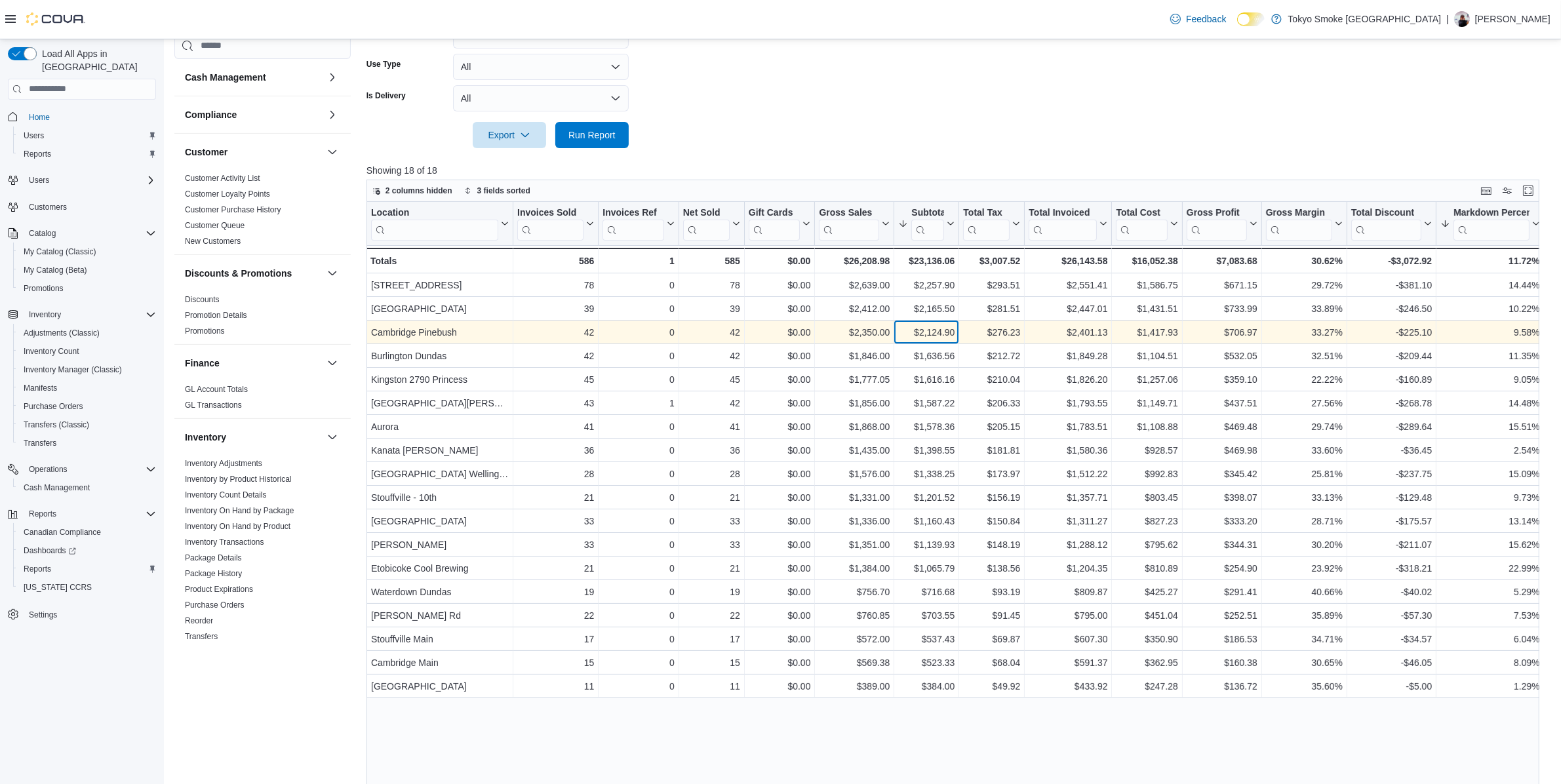
click at [929, 329] on div "$2,124.90" at bounding box center [926, 332] width 56 height 16
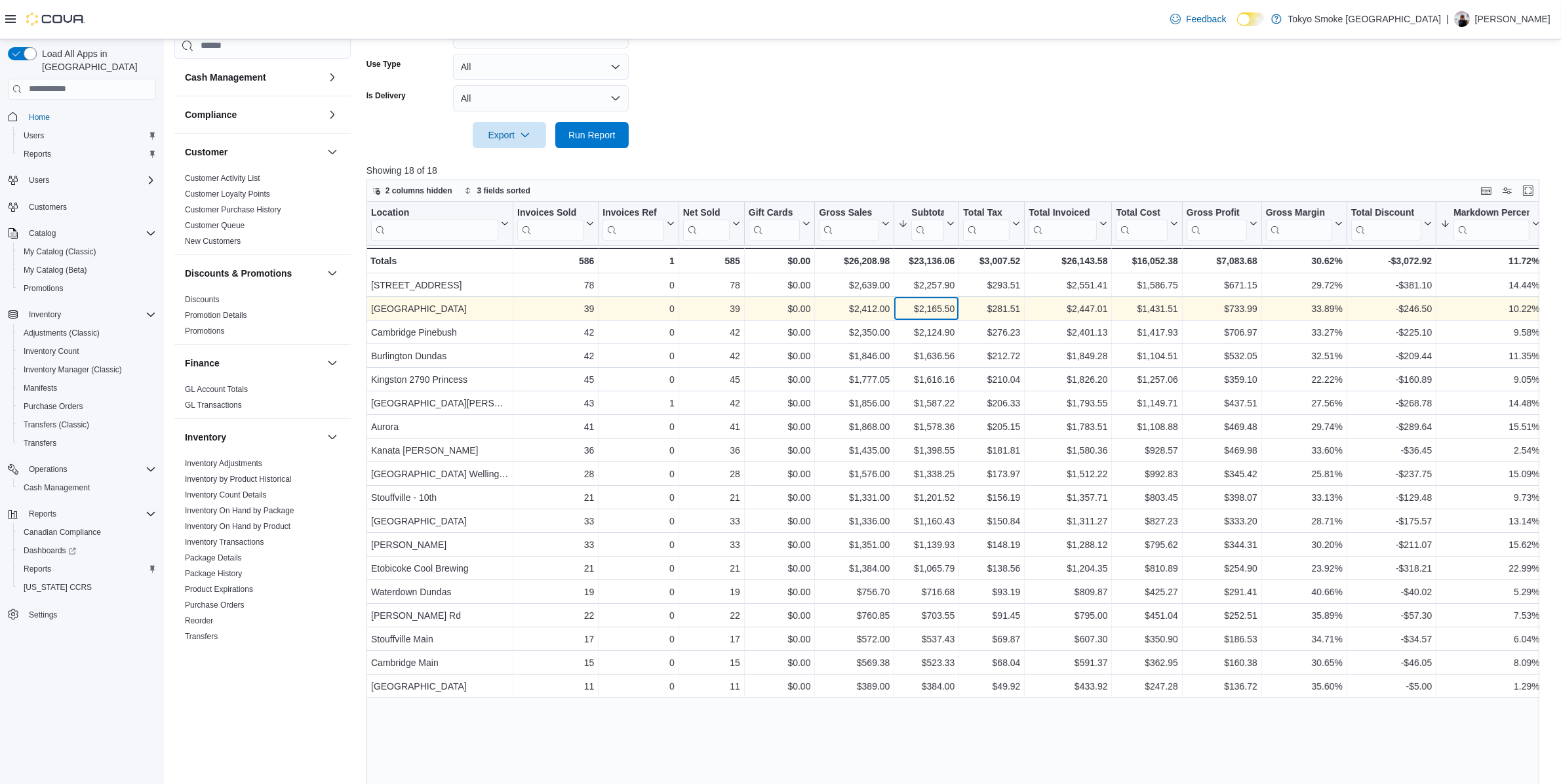
click at [933, 310] on div "$2,165.50" at bounding box center [926, 309] width 56 height 16
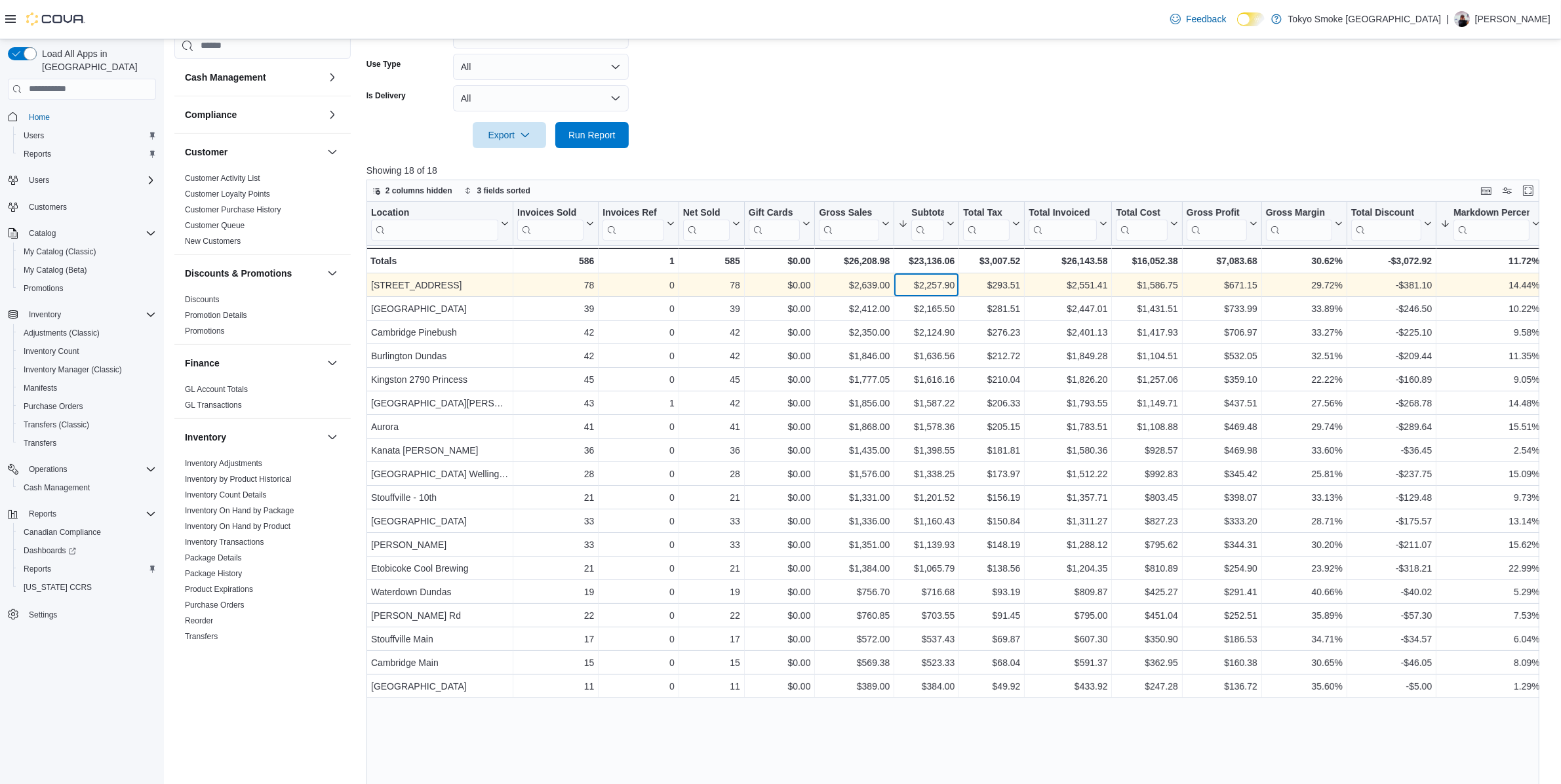
click at [934, 289] on div "$2,257.90" at bounding box center [926, 286] width 56 height 16
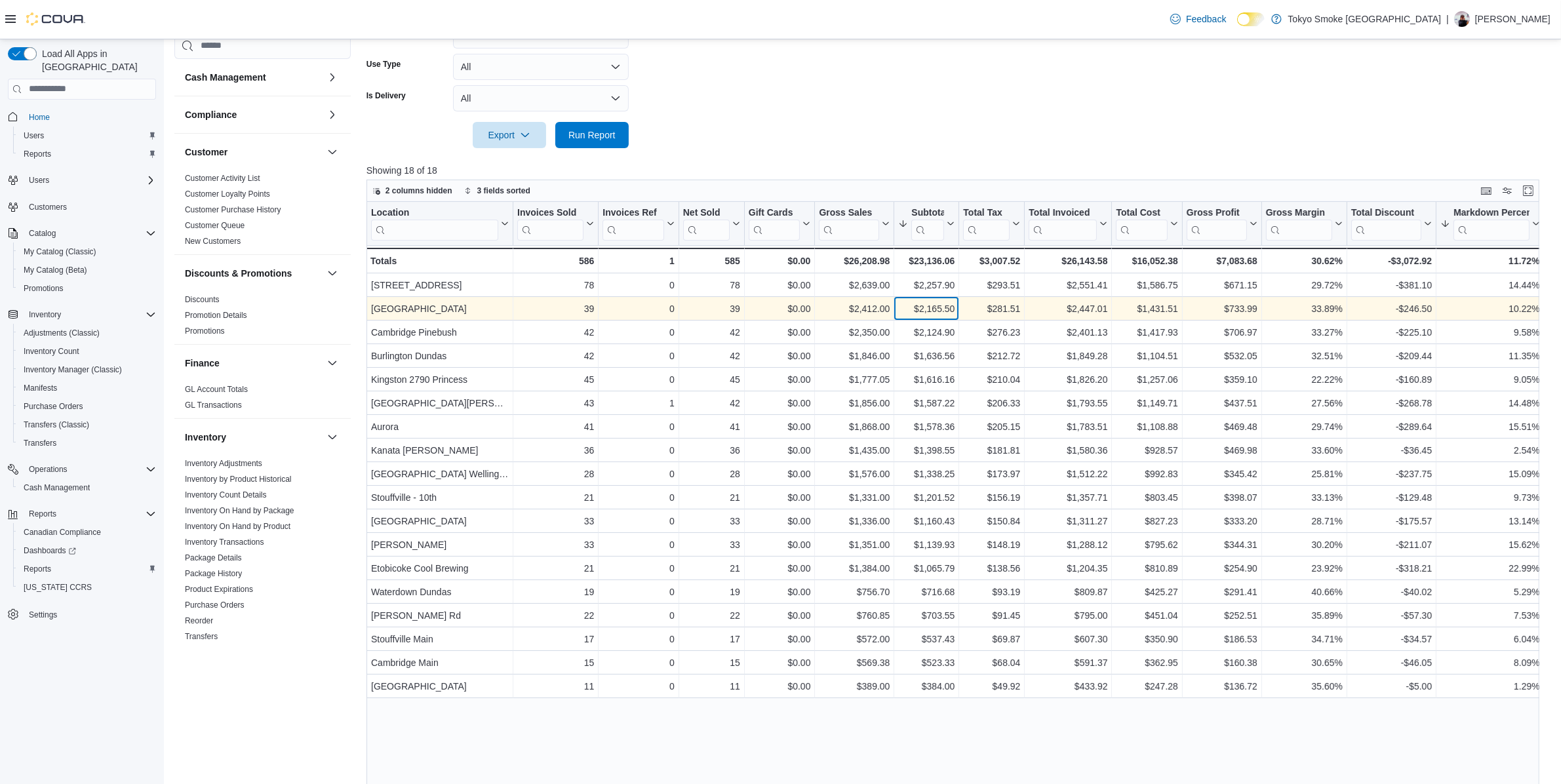
click at [936, 302] on div "$2,165.50" at bounding box center [926, 309] width 56 height 16
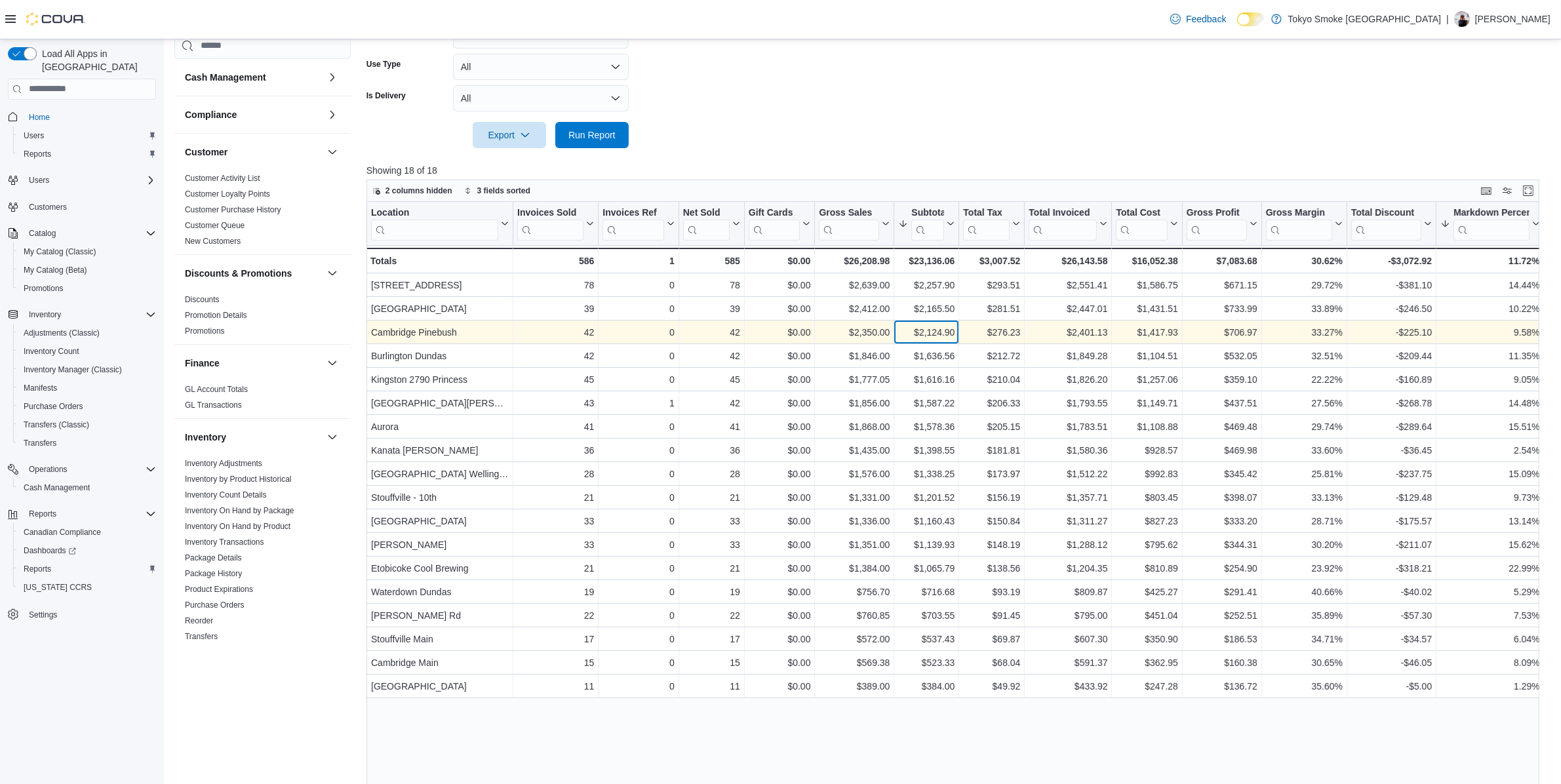
click at [938, 332] on div "$2,124.90" at bounding box center [926, 332] width 56 height 16
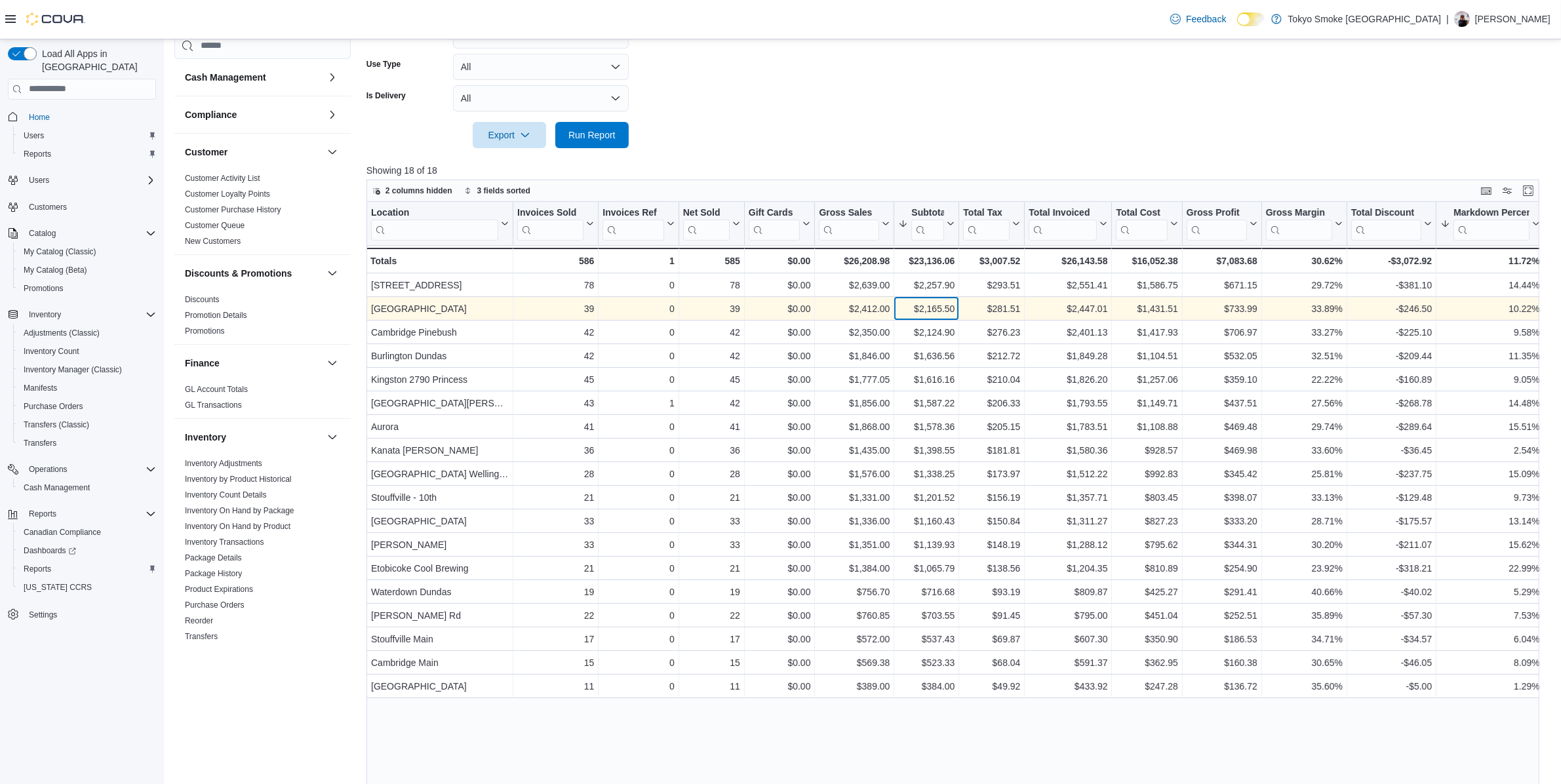
click at [936, 309] on div "$2,165.50" at bounding box center [926, 309] width 56 height 16
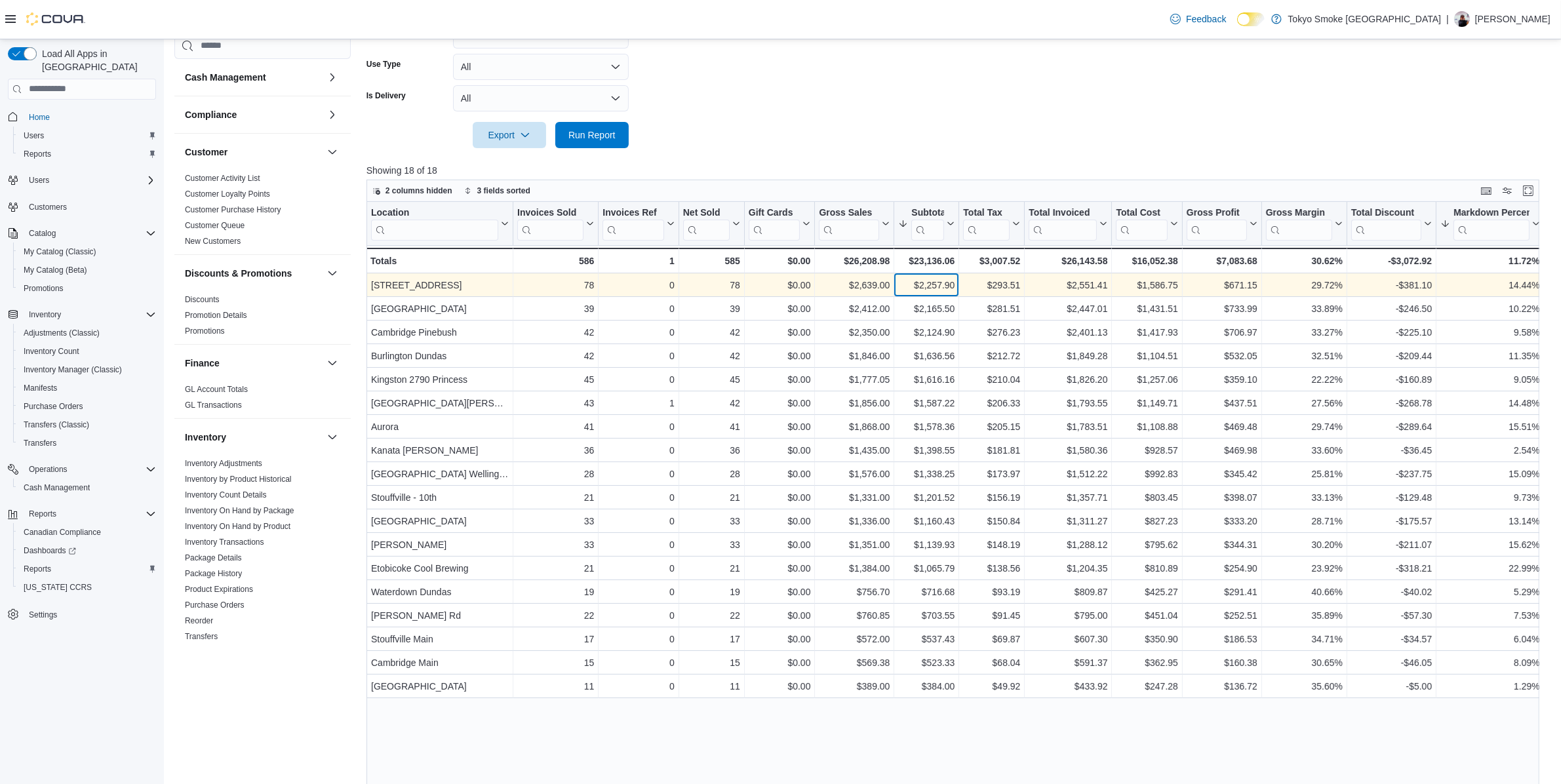
click at [938, 283] on div "$2,257.90" at bounding box center [926, 286] width 56 height 16
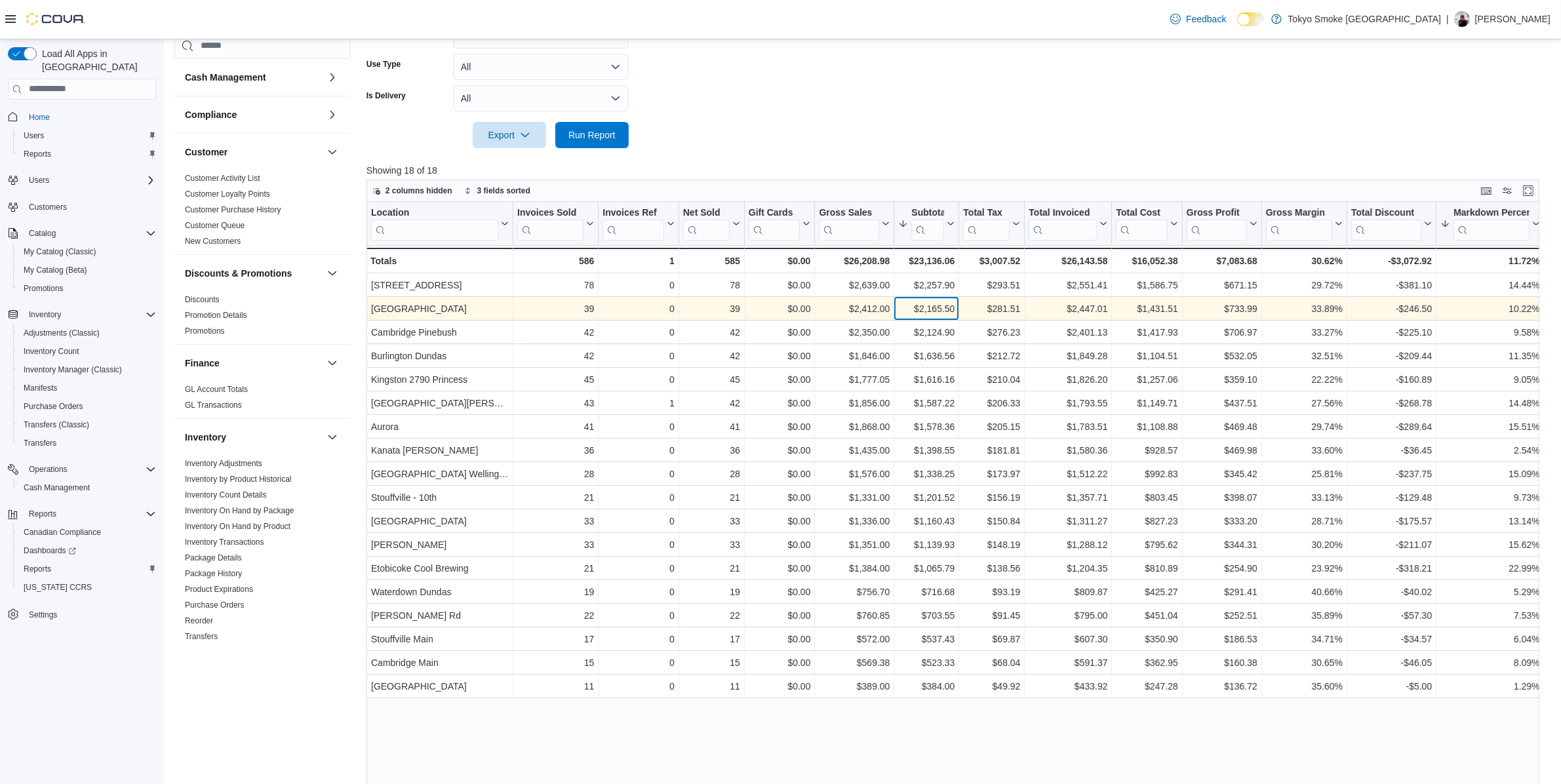
click at [938, 303] on div "$2,165.50" at bounding box center [926, 309] width 56 height 16
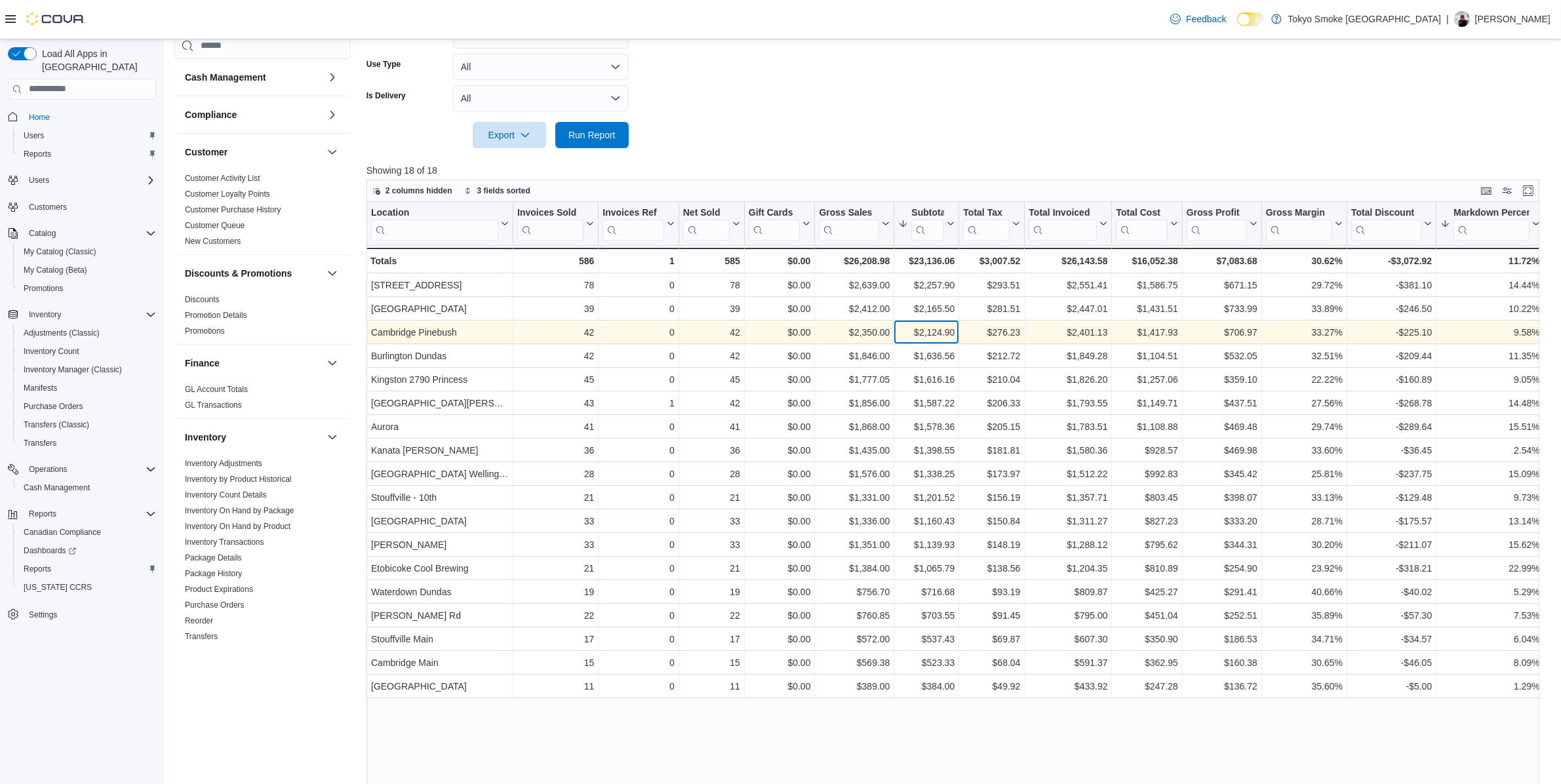
click at [938, 324] on div "$2,124.90" at bounding box center [926, 332] width 56 height 16
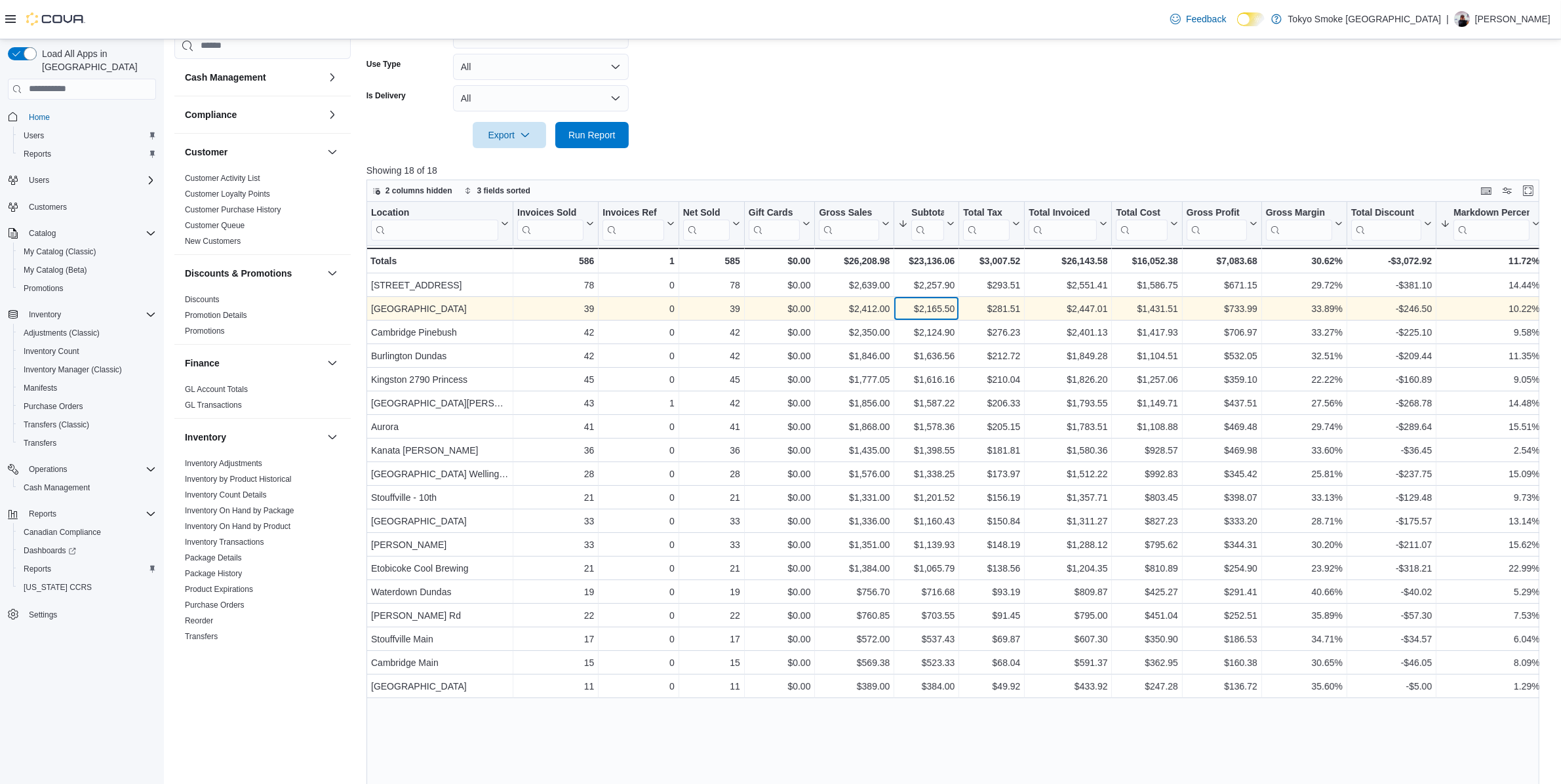
click at [942, 313] on div "$2,165.50" at bounding box center [926, 309] width 56 height 16
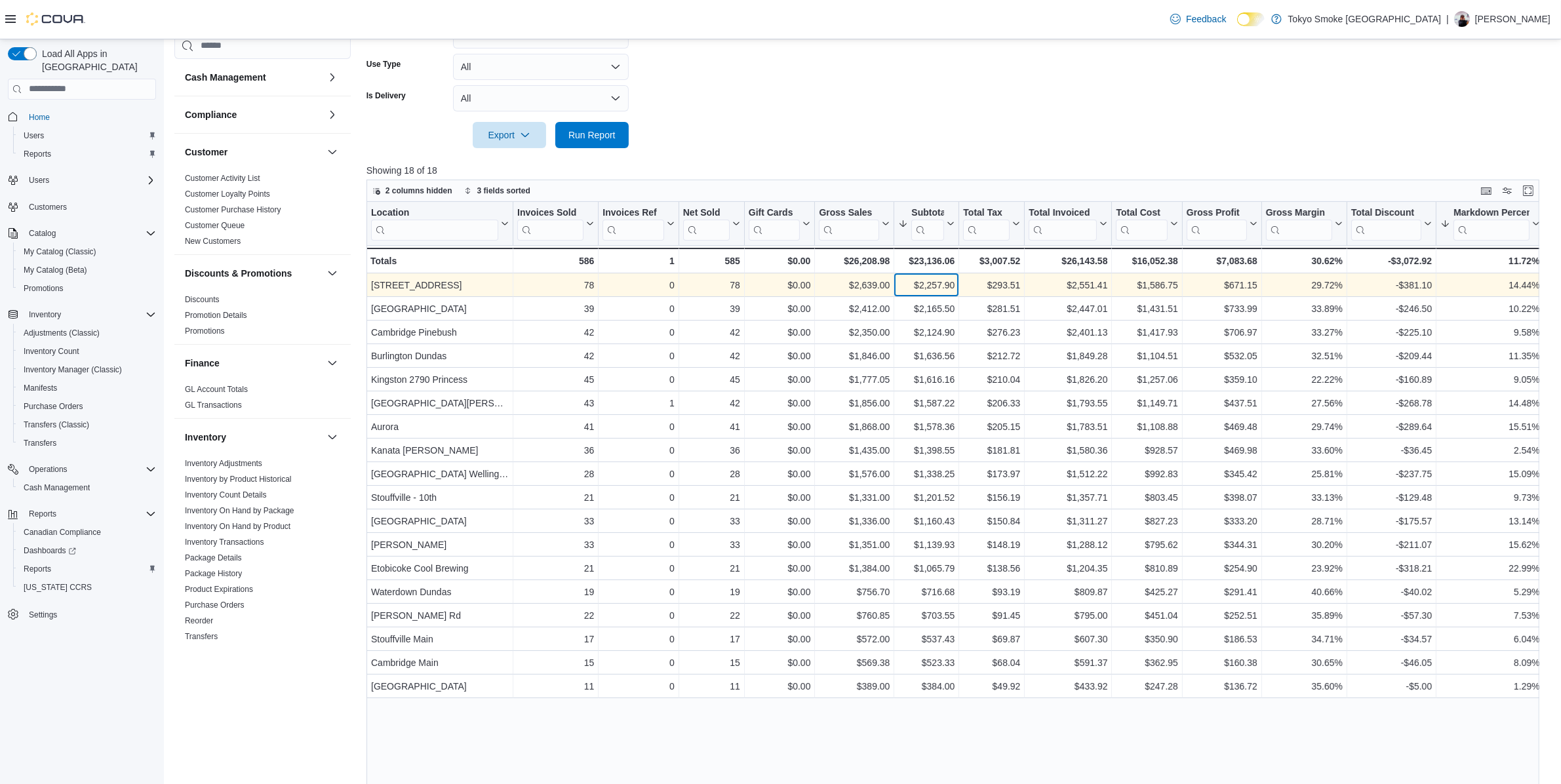
click at [938, 287] on div "$2,257.90" at bounding box center [926, 286] width 56 height 16
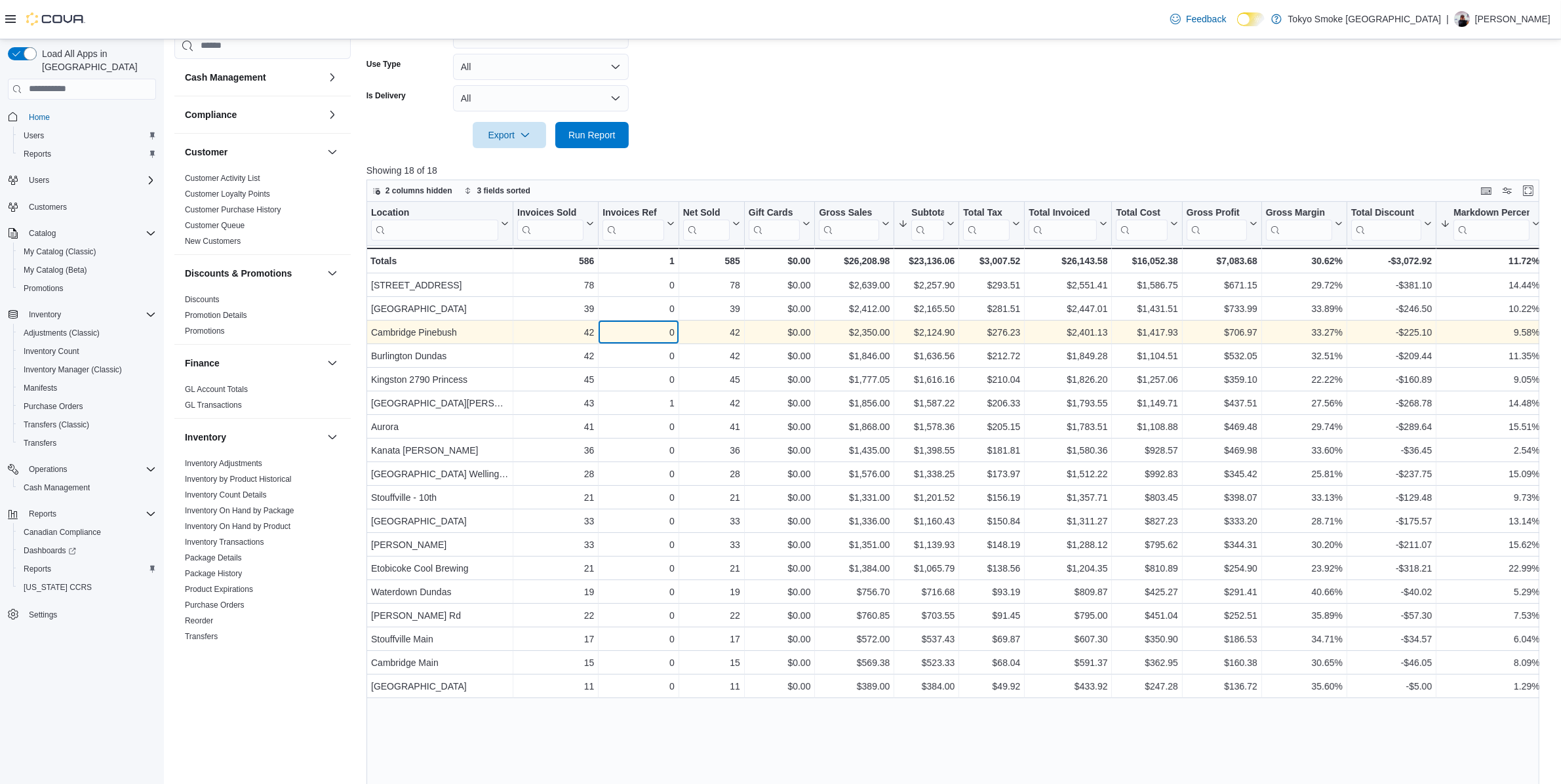
click at [625, 326] on div "0" at bounding box center [638, 332] width 71 height 16
drag, startPoint x: 907, startPoint y: 333, endPoint x: 956, endPoint y: 333, distance: 49.0
click at [956, 333] on div "$2,124.90 - Subtotal, column 7, row 3" at bounding box center [926, 332] width 65 height 23
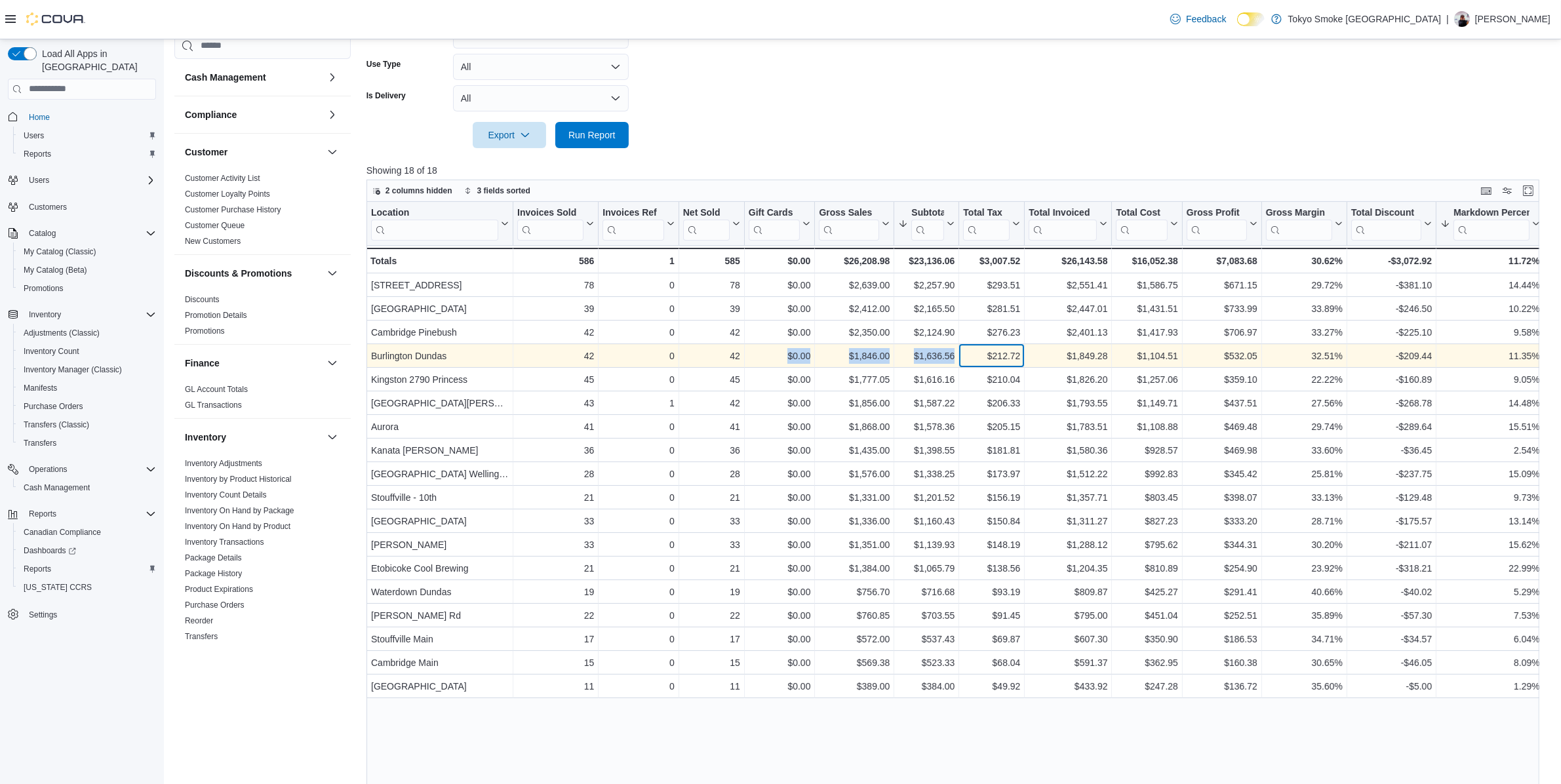
drag, startPoint x: 984, startPoint y: 355, endPoint x: 787, endPoint y: 356, distance: 197.0
click at [787, 356] on div "Burlington Dundas - Location, column 1, row 4 42 - Invoices Sold, column 2, row…" at bounding box center [1237, 356] width 1740 height 23
click at [787, 356] on div "$0.00" at bounding box center [779, 356] width 62 height 16
click at [725, 364] on div "42 - Net Sold, column 4, row 4" at bounding box center [712, 356] width 66 height 23
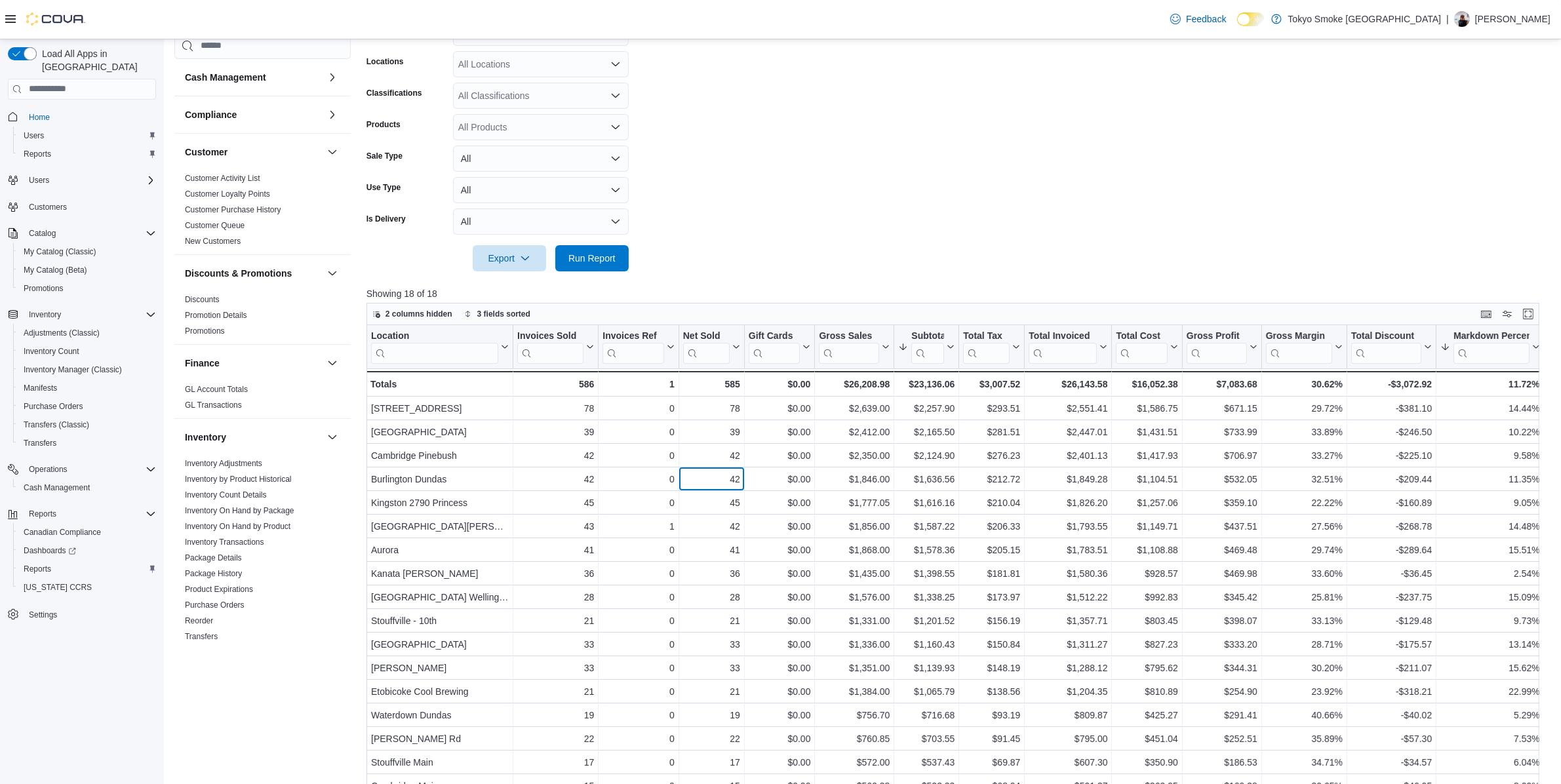
scroll to position [101, 0]
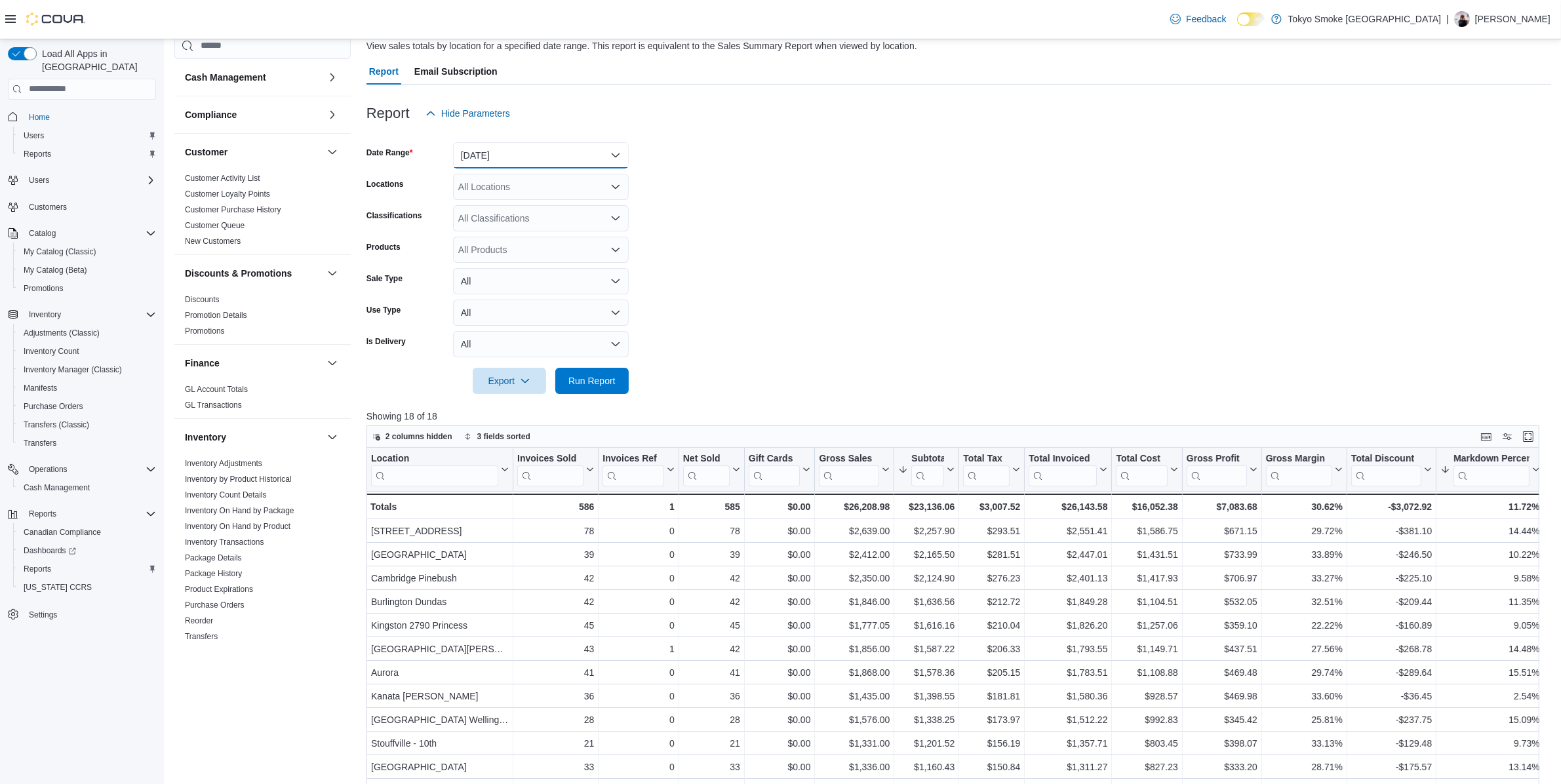
click at [623, 159] on button "Today" at bounding box center [541, 155] width 176 height 26
click at [584, 180] on span "Custom Date" at bounding box center [548, 181] width 149 height 16
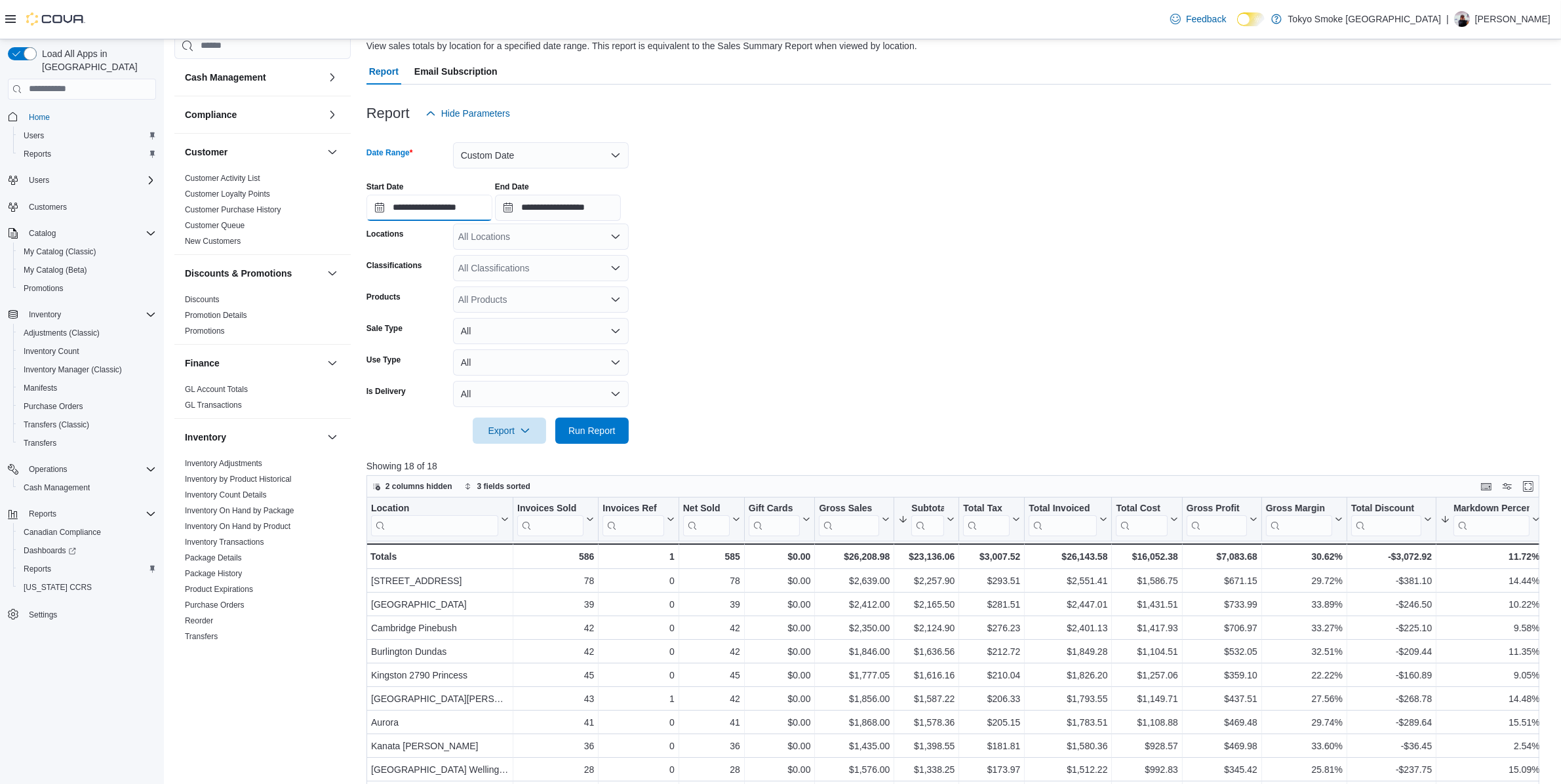
click at [486, 207] on input "**********" at bounding box center [429, 208] width 126 height 26
click at [797, 278] on form "**********" at bounding box center [959, 285] width 1185 height 317
click at [488, 151] on button "Custom Date" at bounding box center [541, 155] width 176 height 26
click at [513, 203] on span "Today" at bounding box center [548, 208] width 149 height 16
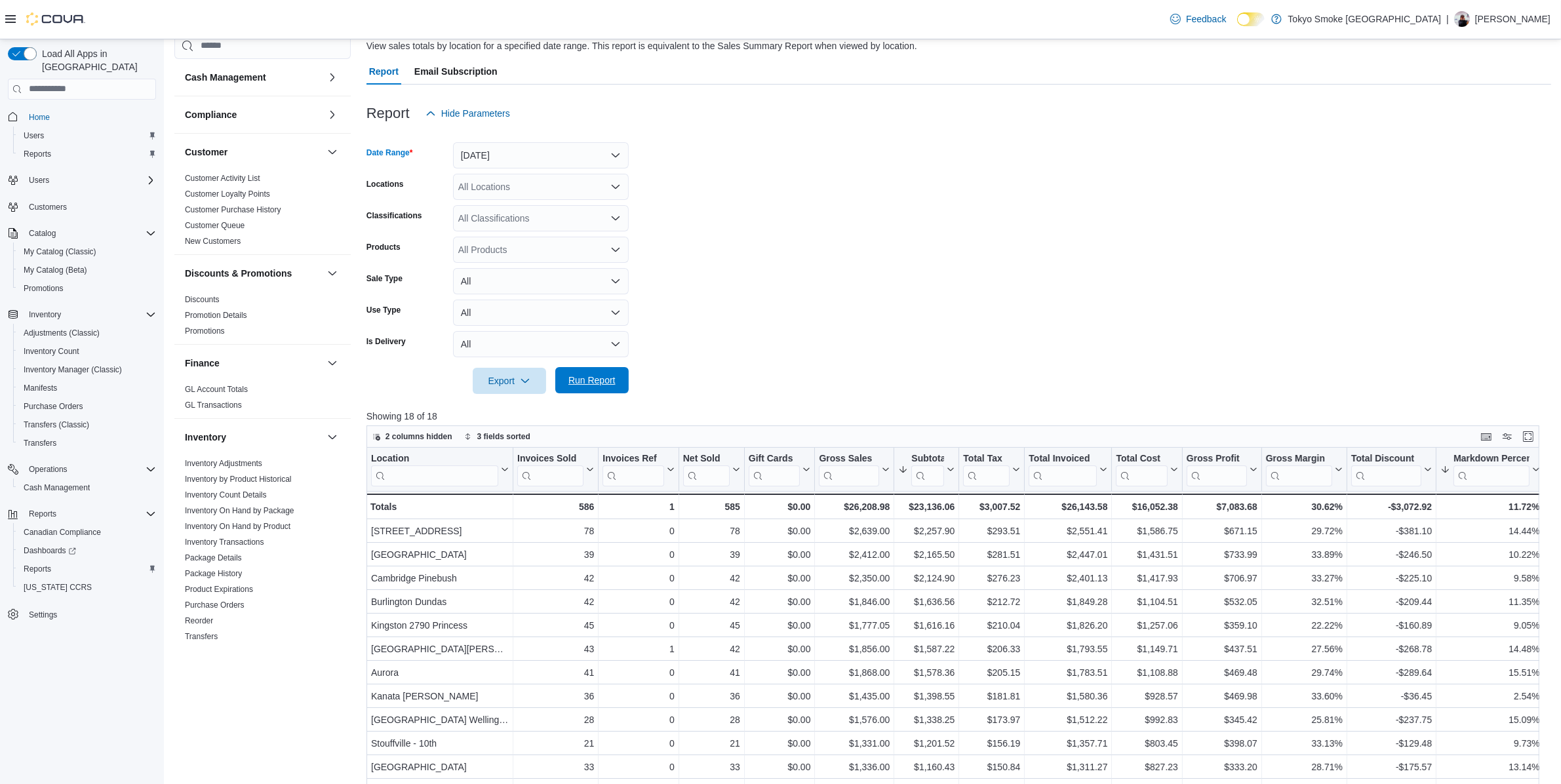
click at [611, 388] on span "Run Report" at bounding box center [592, 380] width 58 height 26
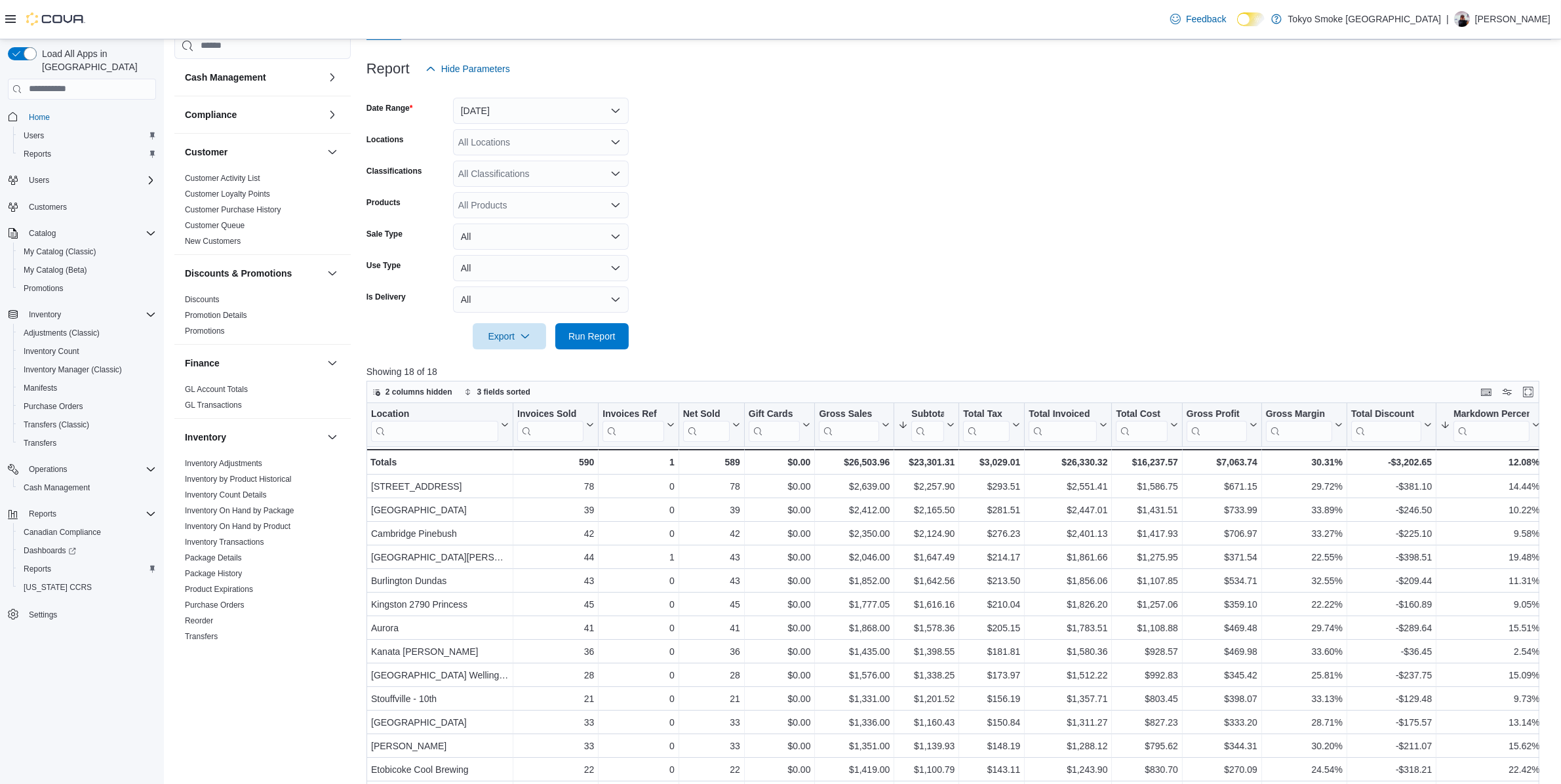
scroll to position [182, 0]
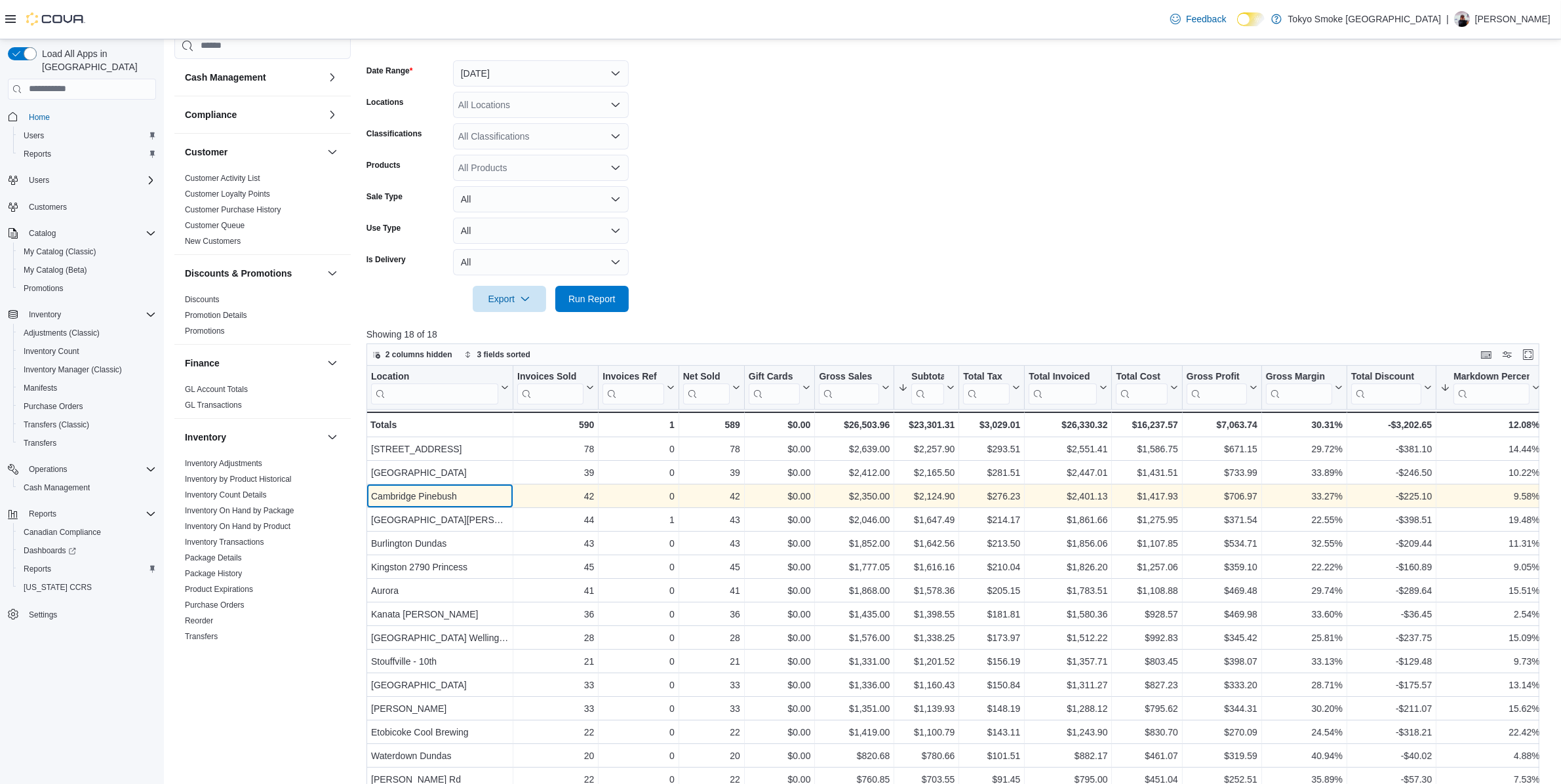
click at [434, 498] on div "Cambridge Pinebush" at bounding box center [439, 496] width 138 height 16
click at [909, 493] on div "$2,124.90" at bounding box center [926, 496] width 56 height 16
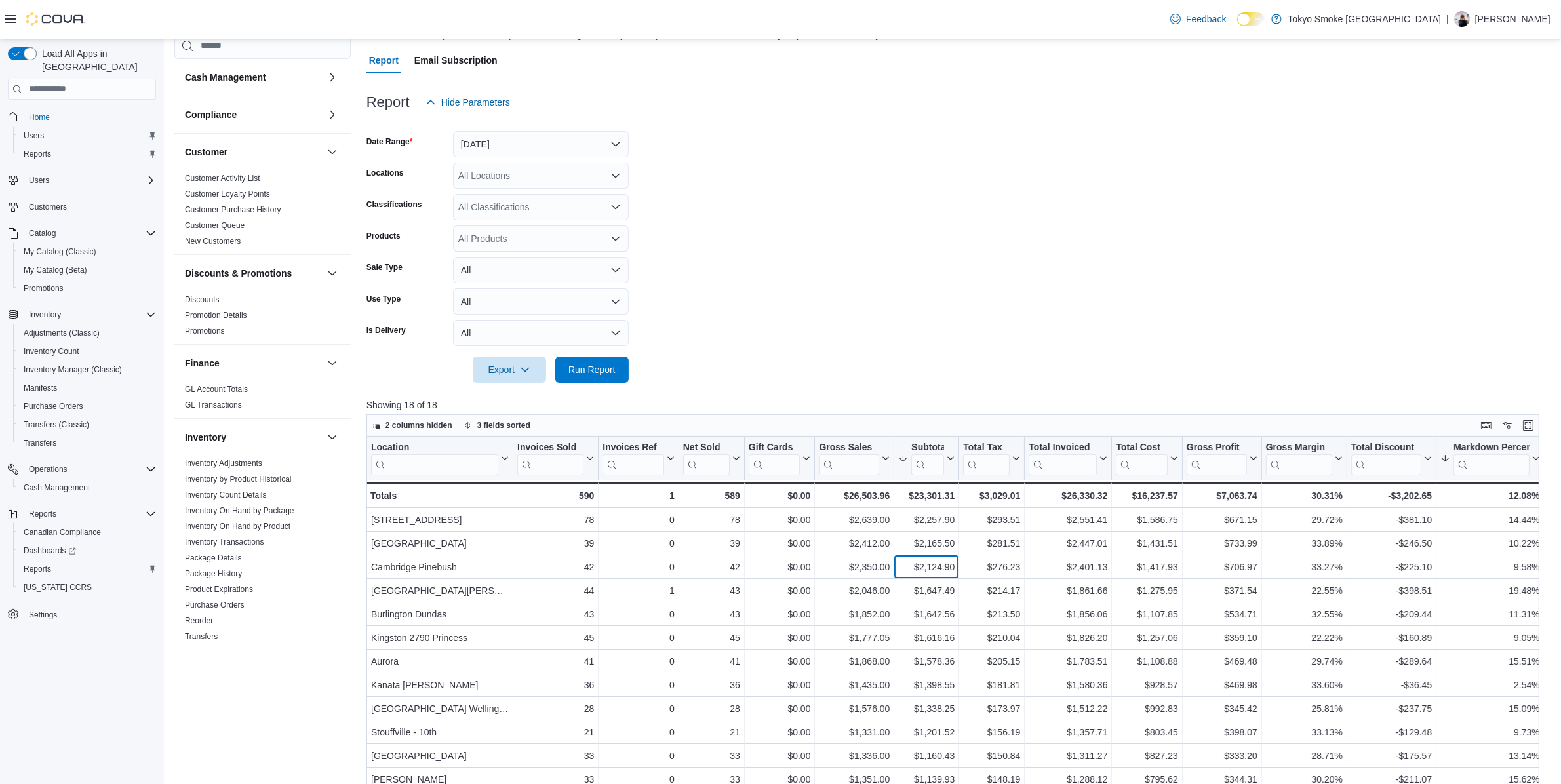
scroll to position [0, 0]
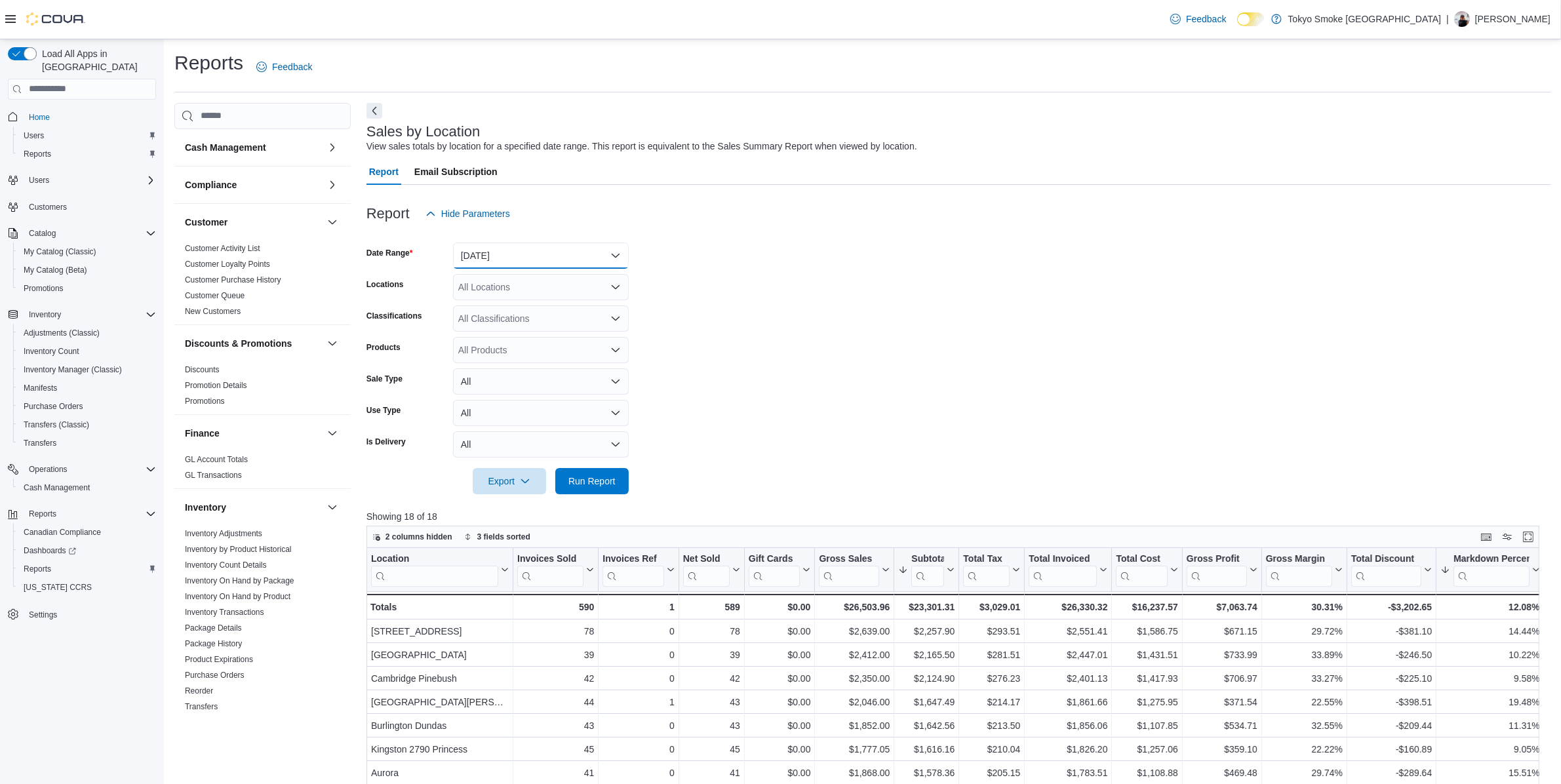
click at [552, 266] on button "Today" at bounding box center [541, 256] width 176 height 26
click at [497, 308] on span "Today" at bounding box center [548, 308] width 149 height 16
click at [568, 477] on span "Run Report" at bounding box center [592, 480] width 47 height 13
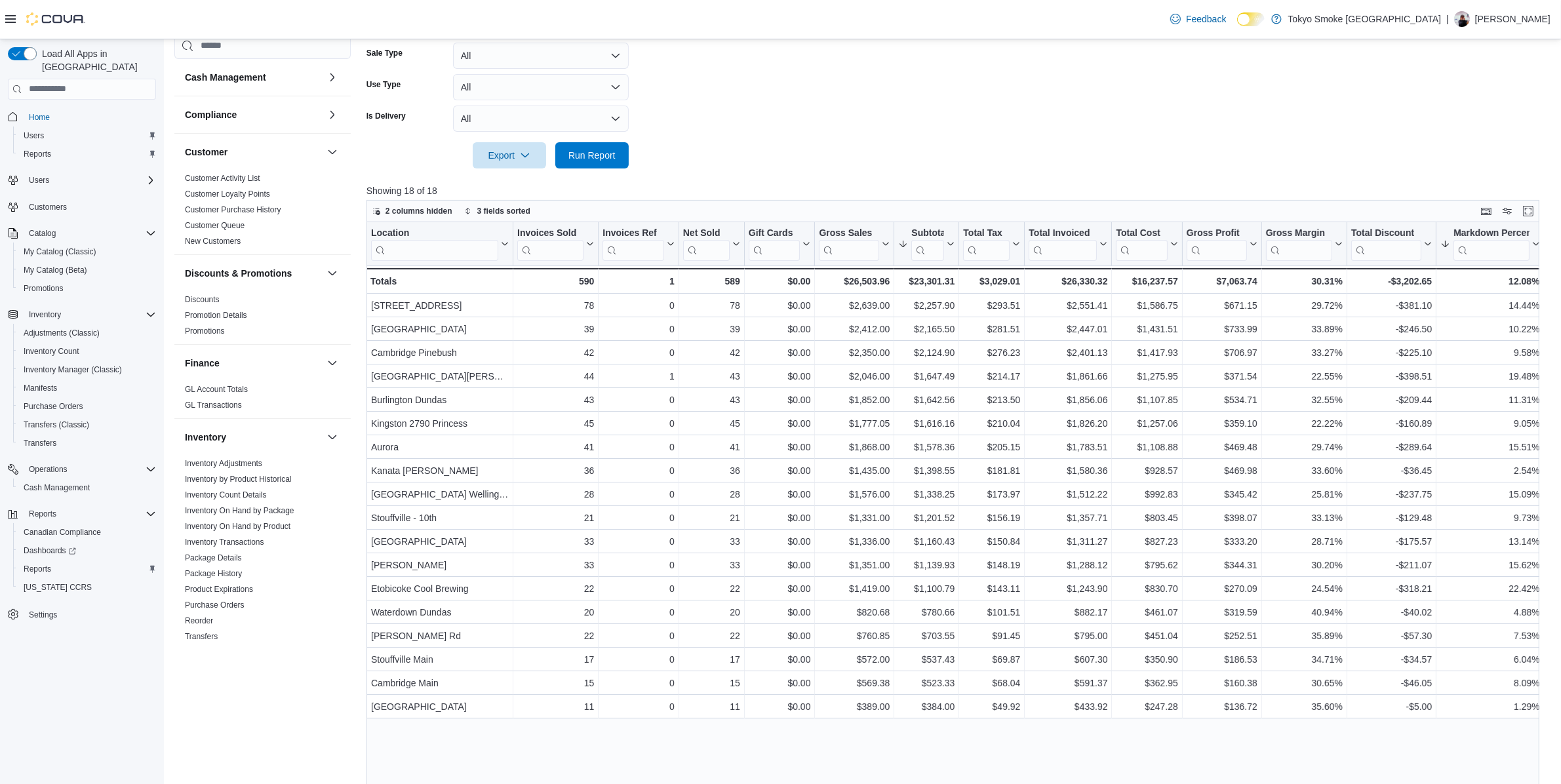
scroll to position [328, 0]
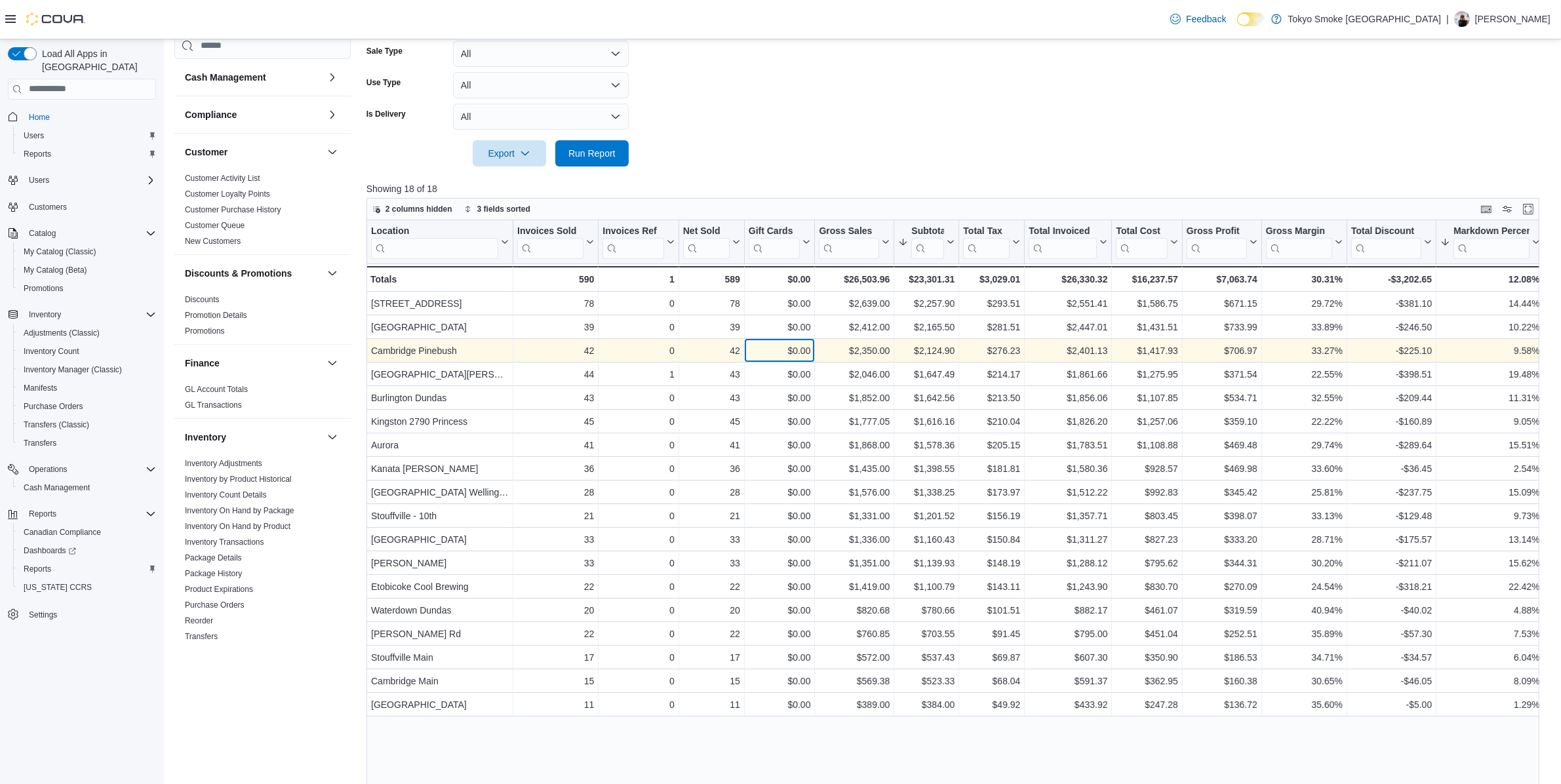
drag, startPoint x: 807, startPoint y: 361, endPoint x: 820, endPoint y: 358, distance: 13.3
click at [807, 361] on div "$0.00 - Gift Card Sales, column 5, row 3" at bounding box center [780, 350] width 71 height 23
click at [926, 355] on div "$2,124.90" at bounding box center [926, 351] width 56 height 16
